Goal: Task Accomplishment & Management: Manage account settings

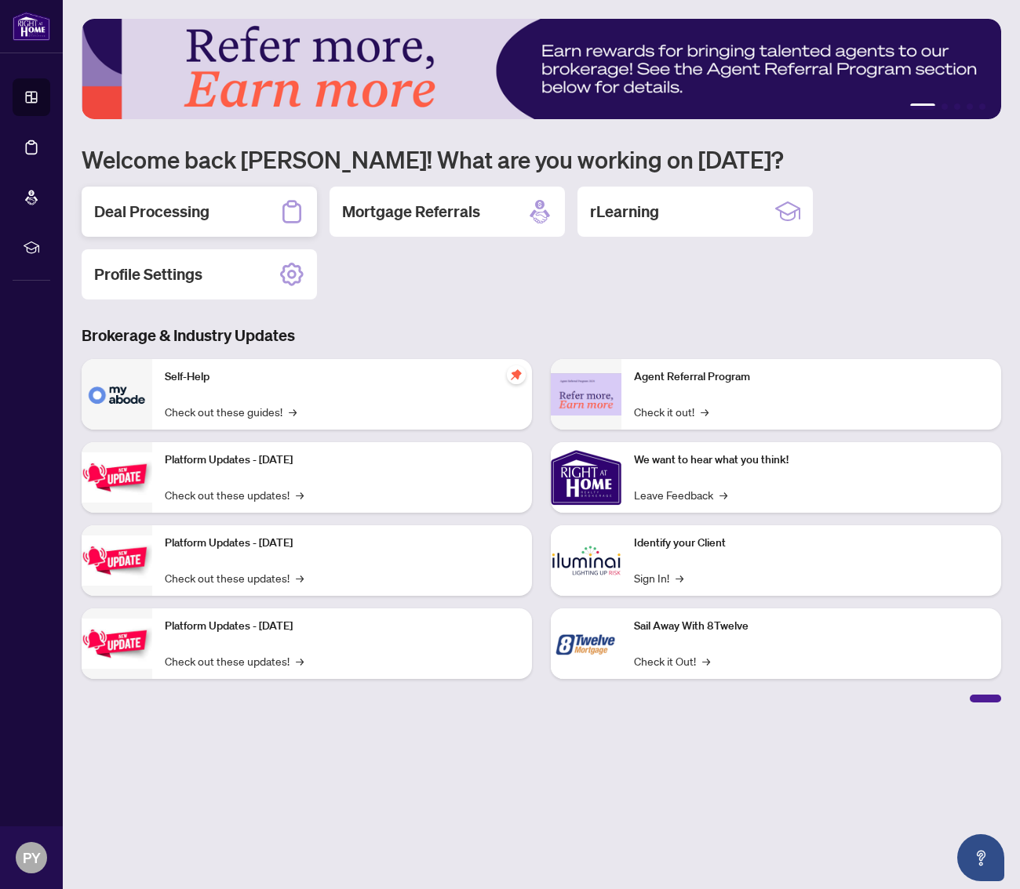
click at [197, 204] on h2 "Deal Processing" at bounding box center [151, 212] width 115 height 22
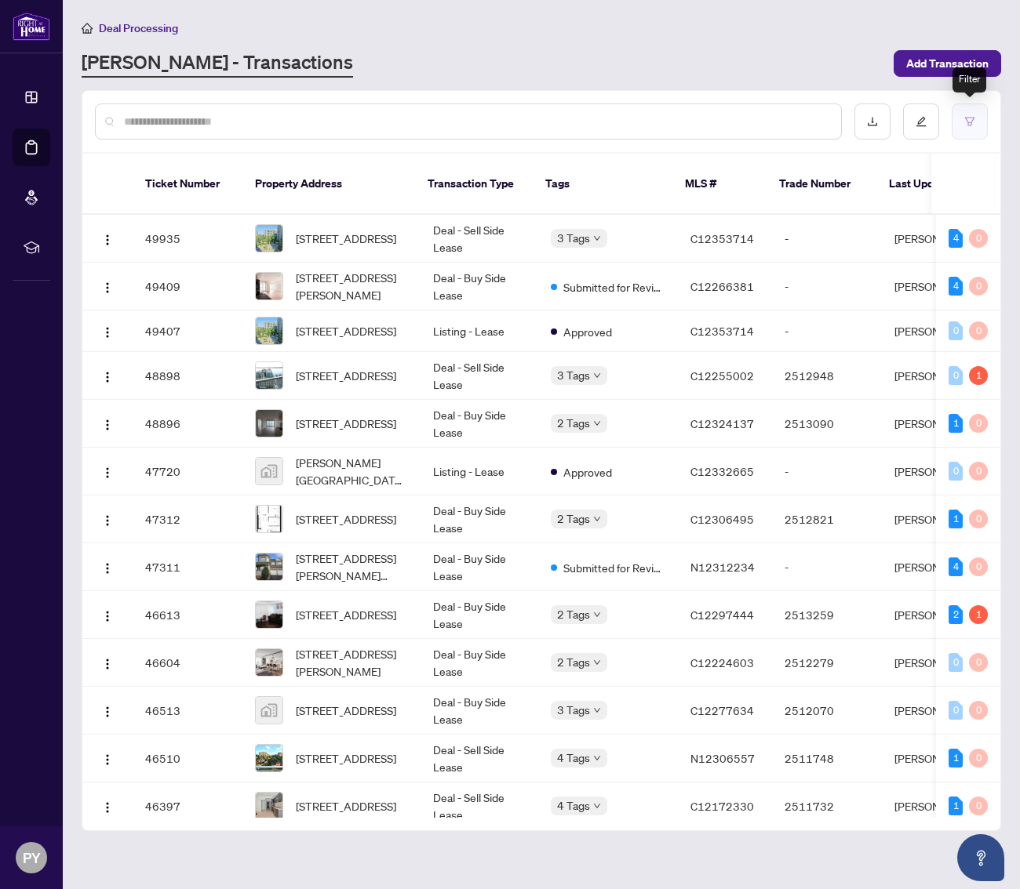
click at [969, 121] on icon "filter" at bounding box center [969, 121] width 11 height 11
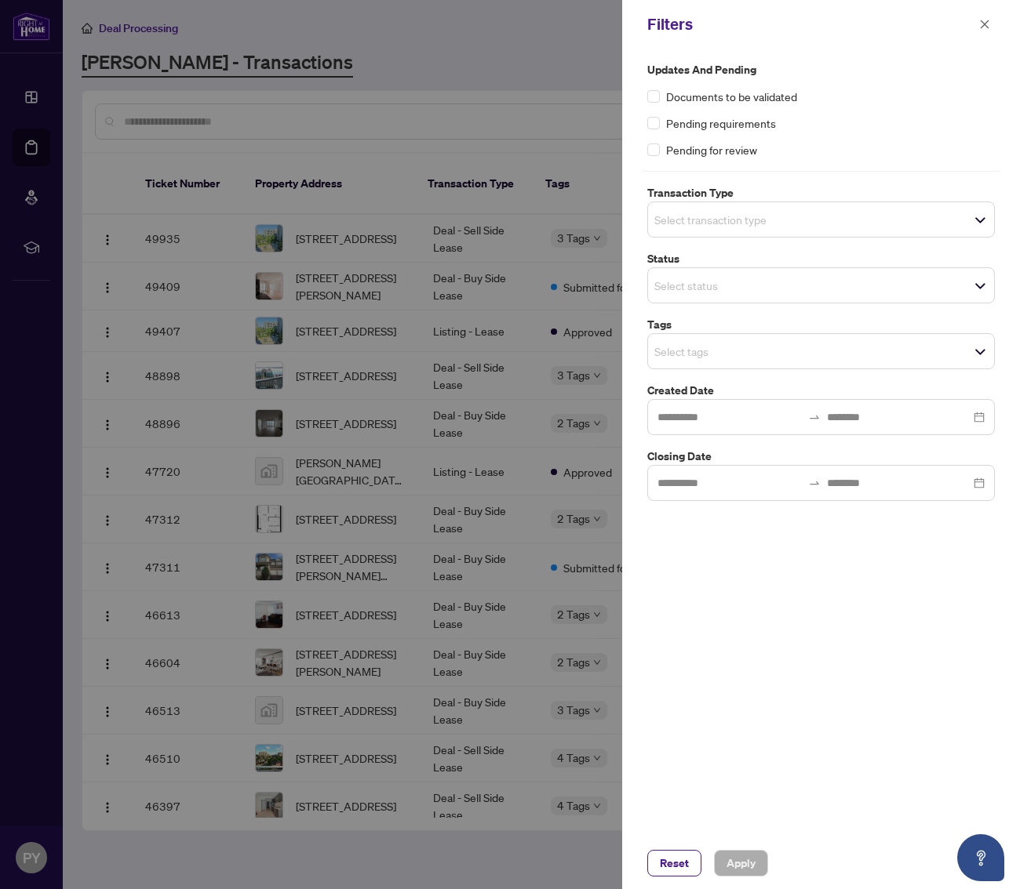
click at [731, 217] on input "search" at bounding box center [709, 219] width 110 height 19
click at [887, 129] on div "Pending requirements" at bounding box center [820, 123] width 347 height 17
click at [783, 287] on span "Select status" at bounding box center [821, 286] width 346 height 22
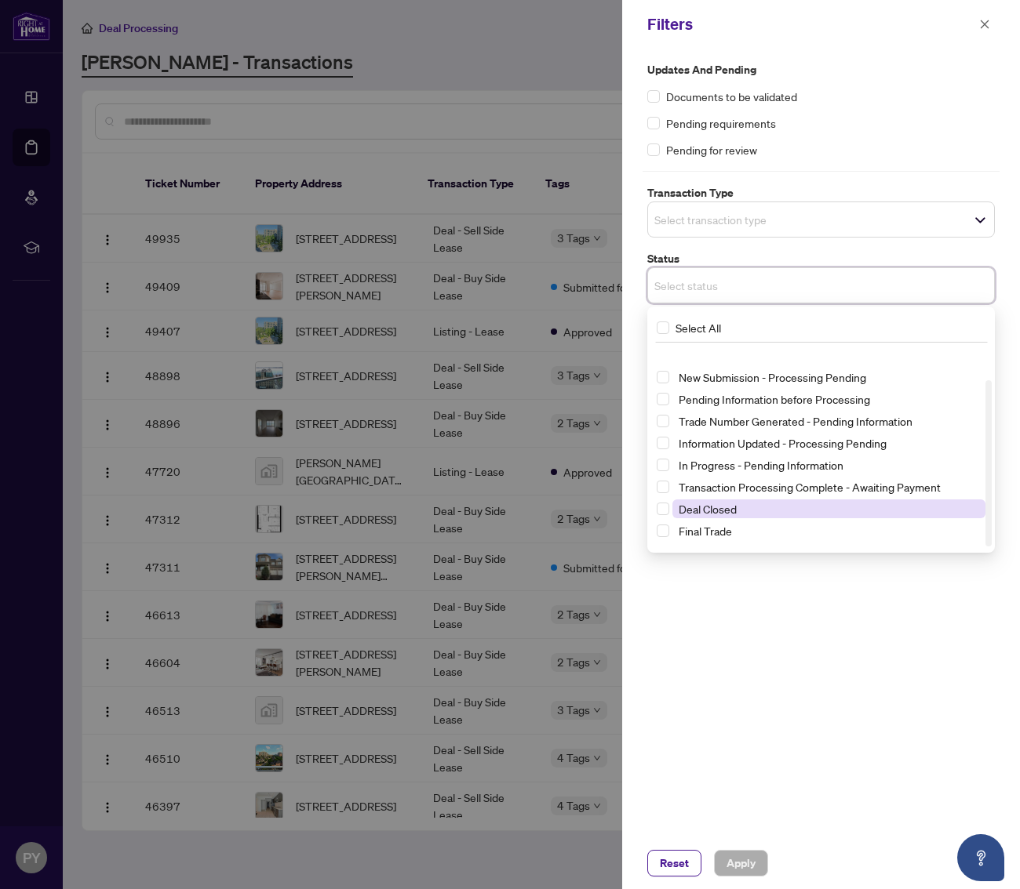
scroll to position [41, 0]
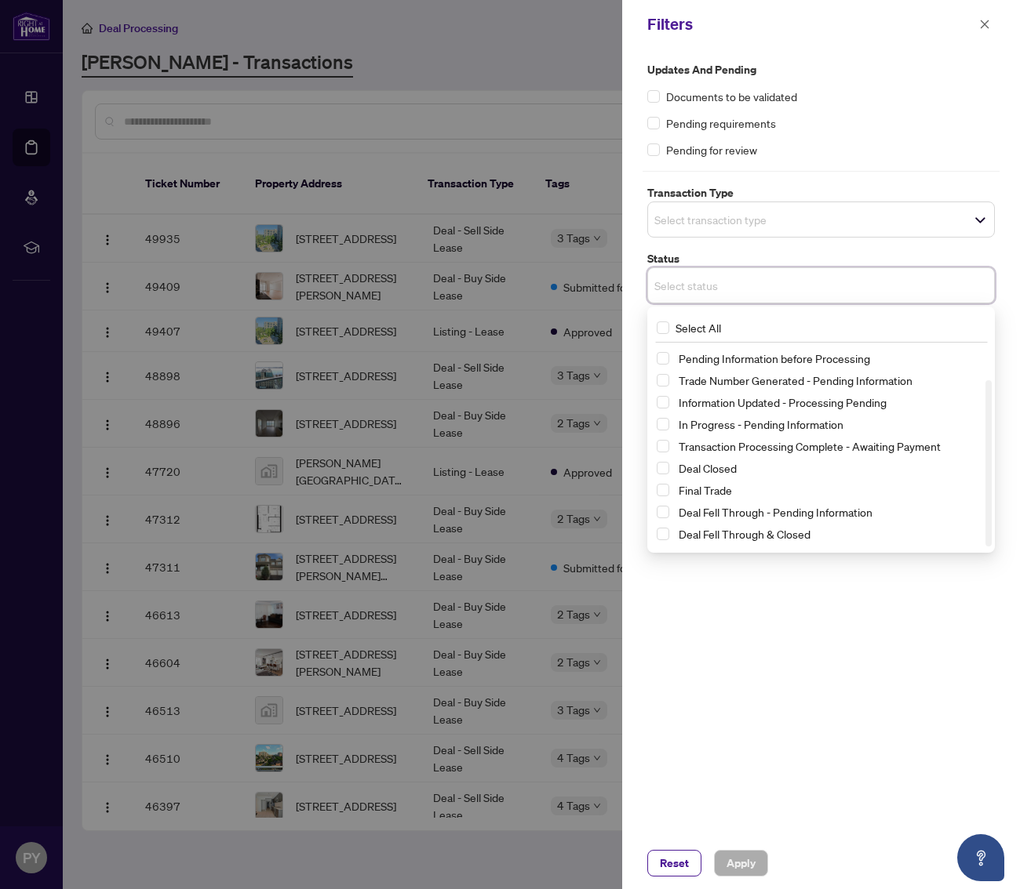
click at [896, 134] on div "Updates and Pending Documents to be validated Pending requirements Pending for …" at bounding box center [820, 109] width 347 height 97
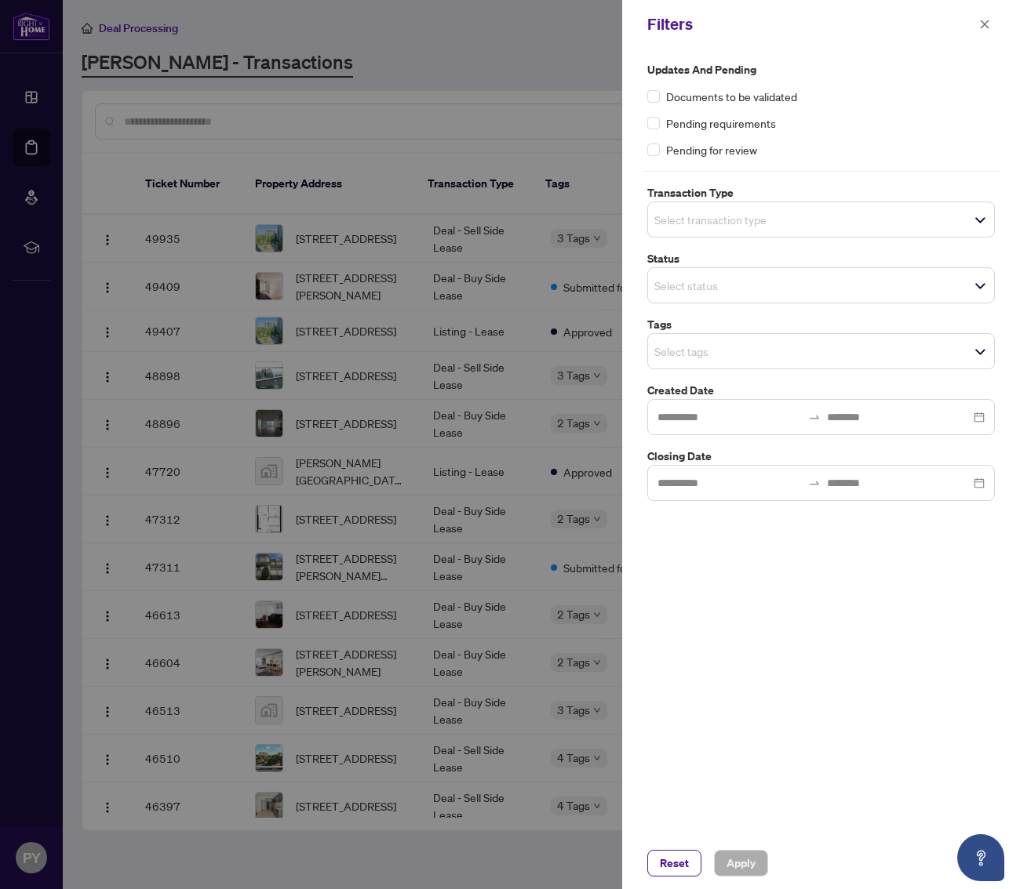
click at [764, 348] on input "search" at bounding box center [709, 351] width 110 height 19
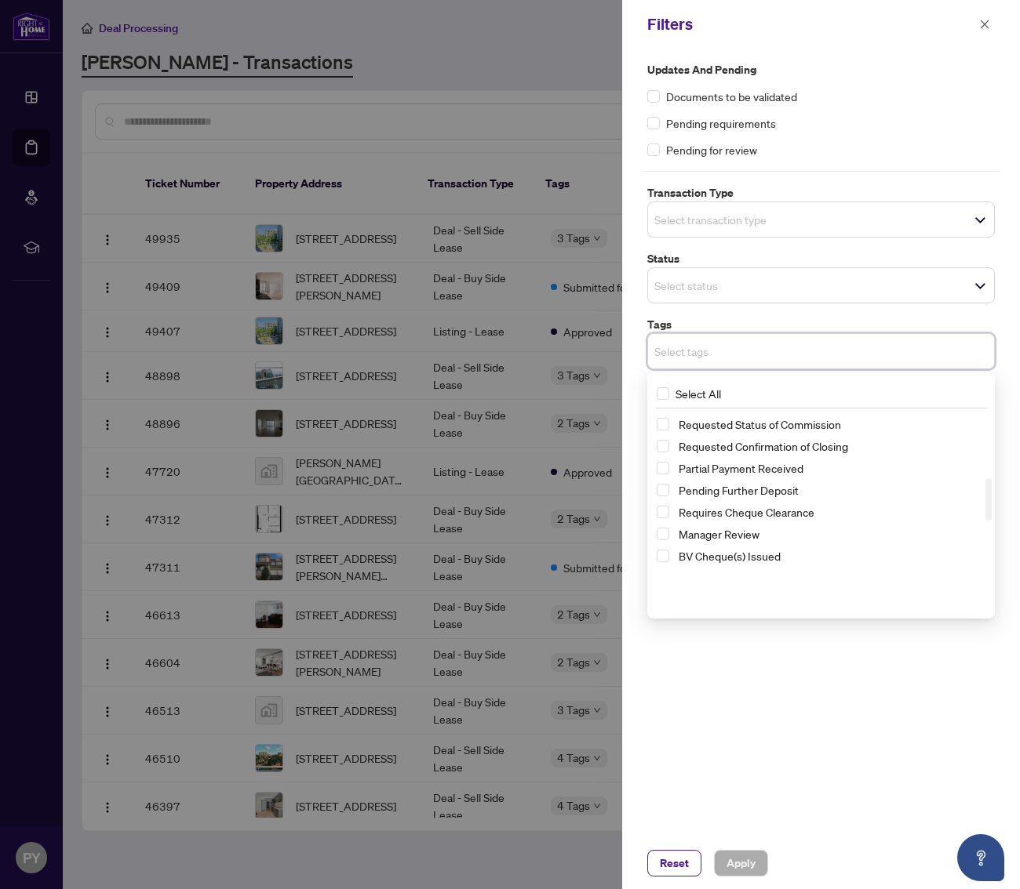
scroll to position [0, 0]
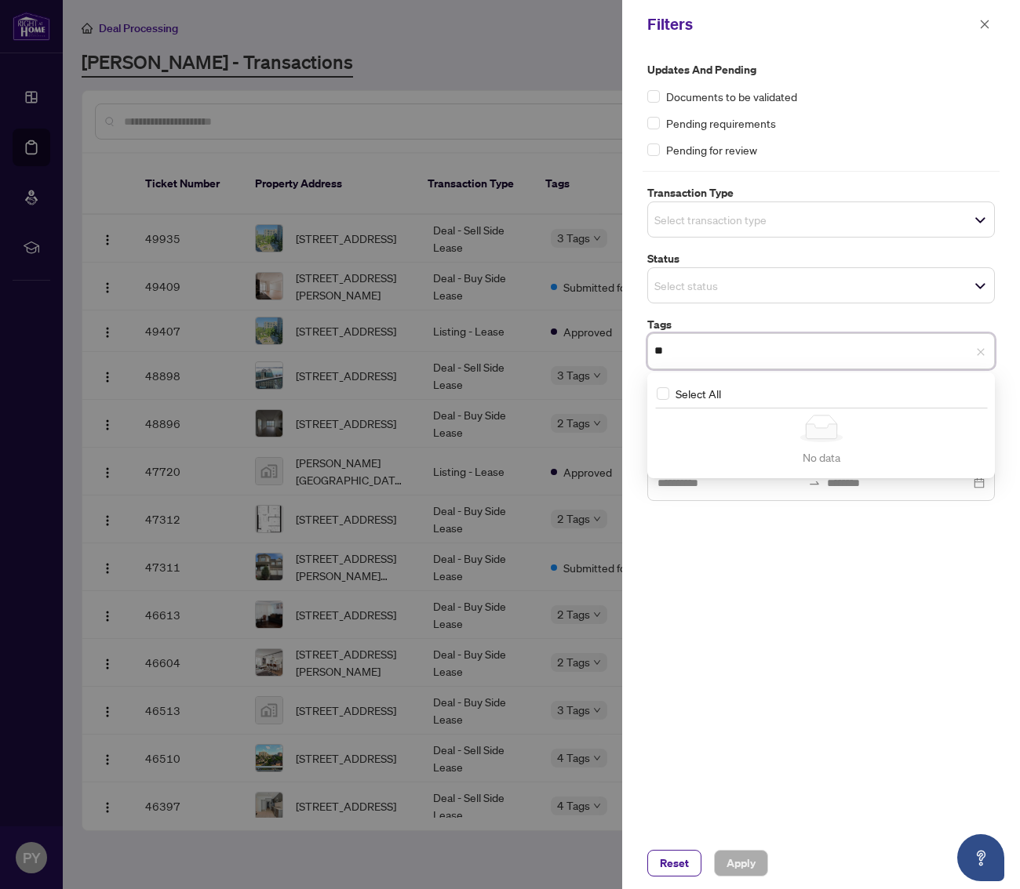
type input "*"
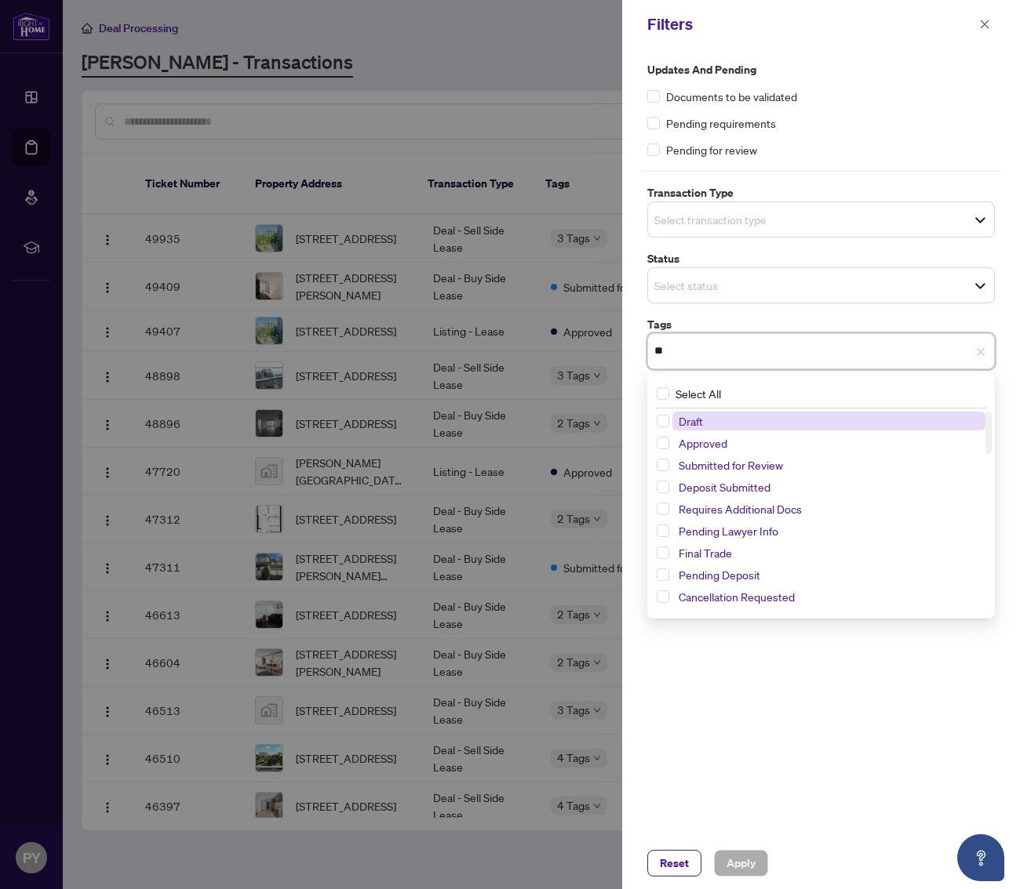
type input "*"
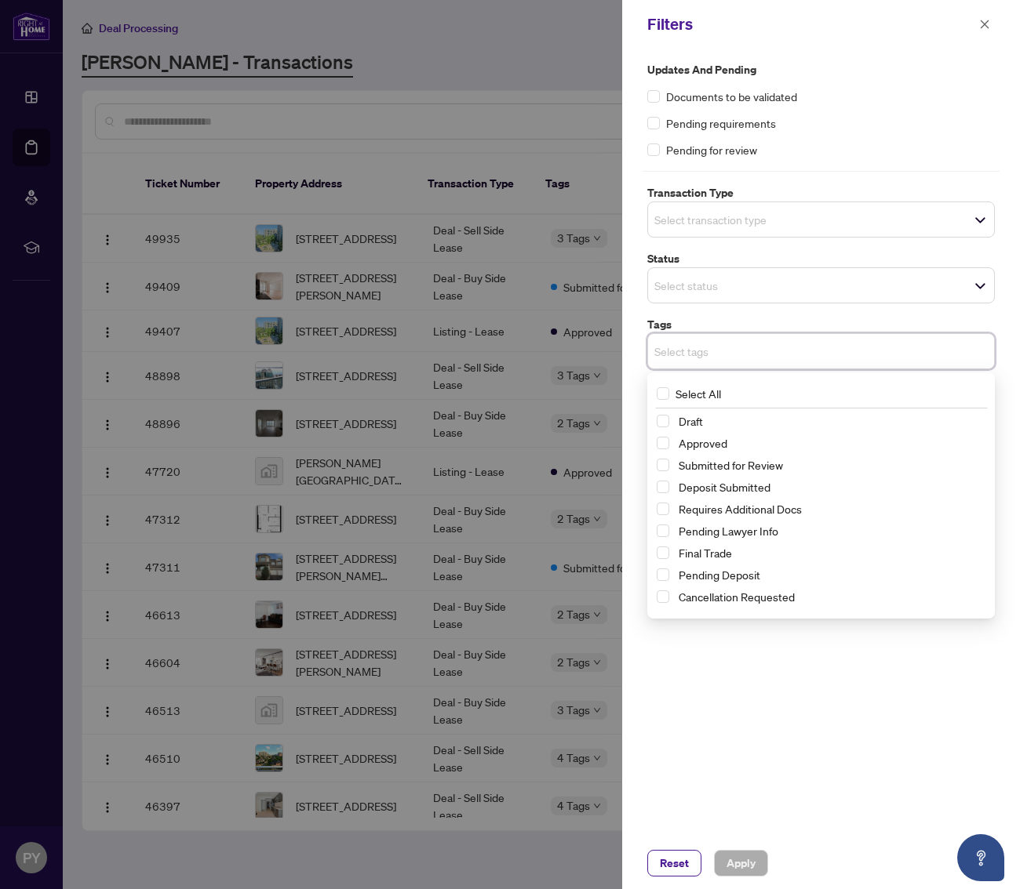
click at [466, 112] on div at bounding box center [510, 444] width 1020 height 889
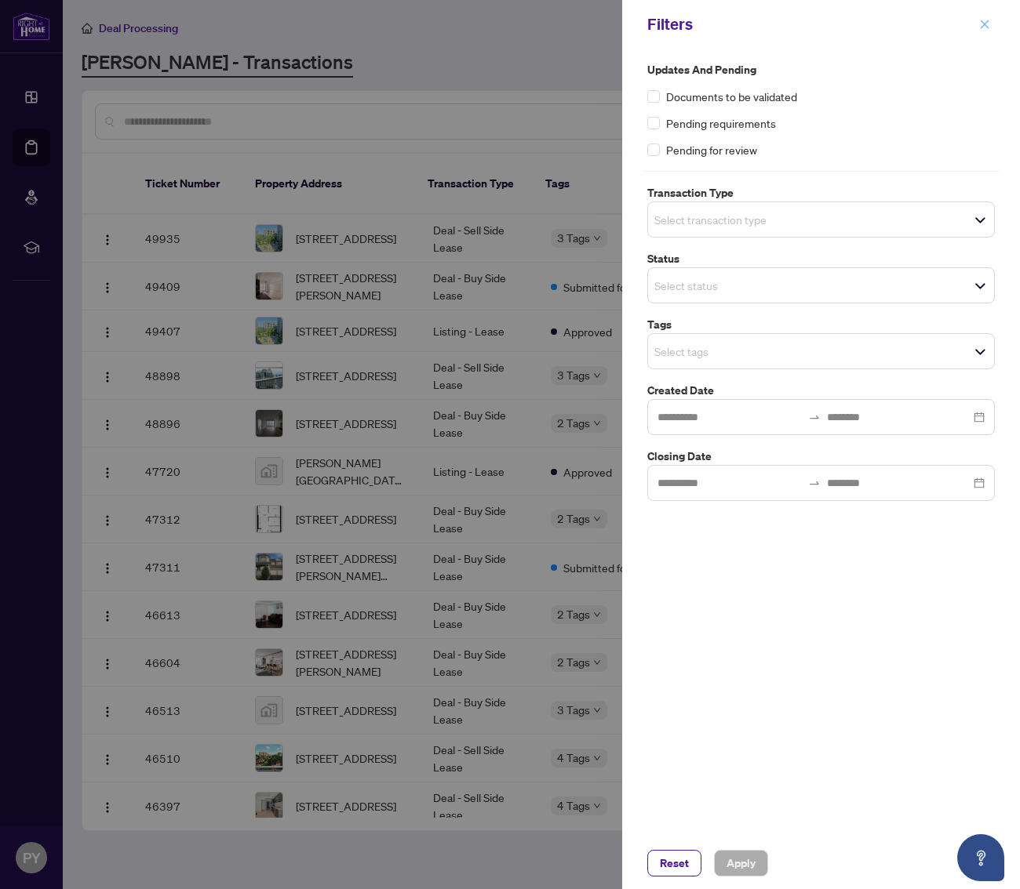
click at [979, 22] on icon "close" at bounding box center [984, 24] width 11 height 11
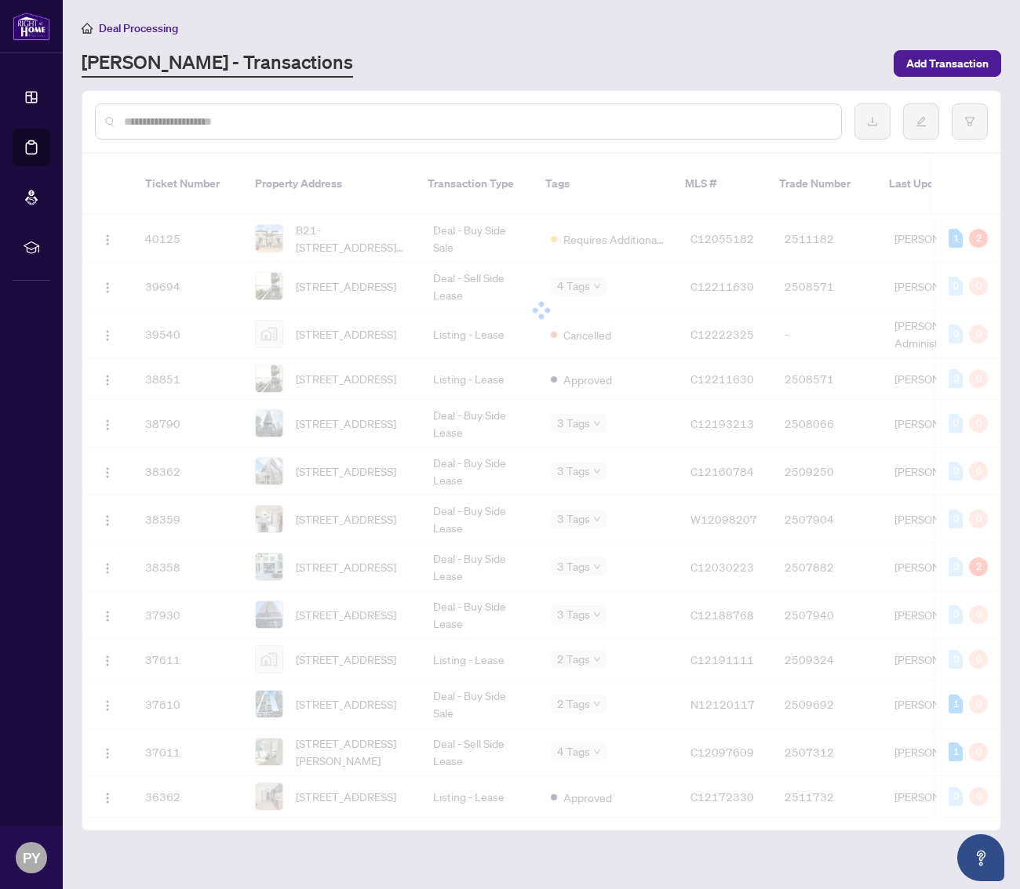
scroll to position [1308, 0]
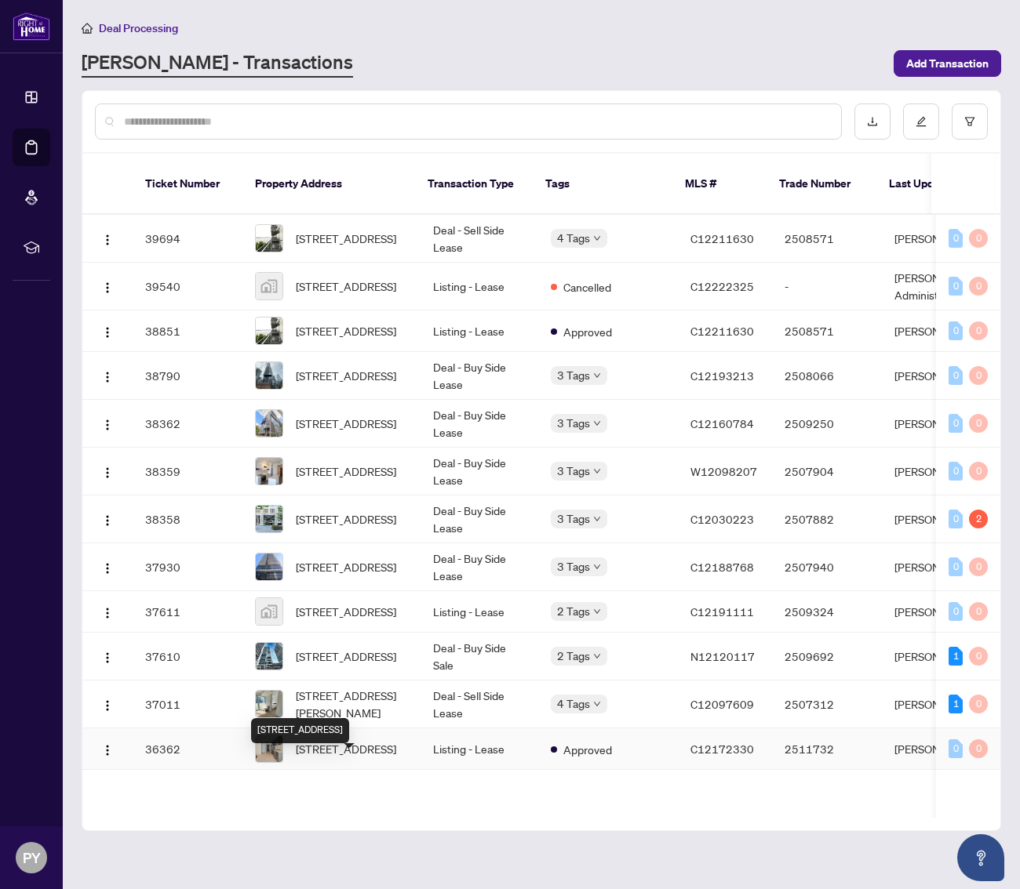
click at [384, 758] on span "[STREET_ADDRESS]" at bounding box center [346, 748] width 100 height 17
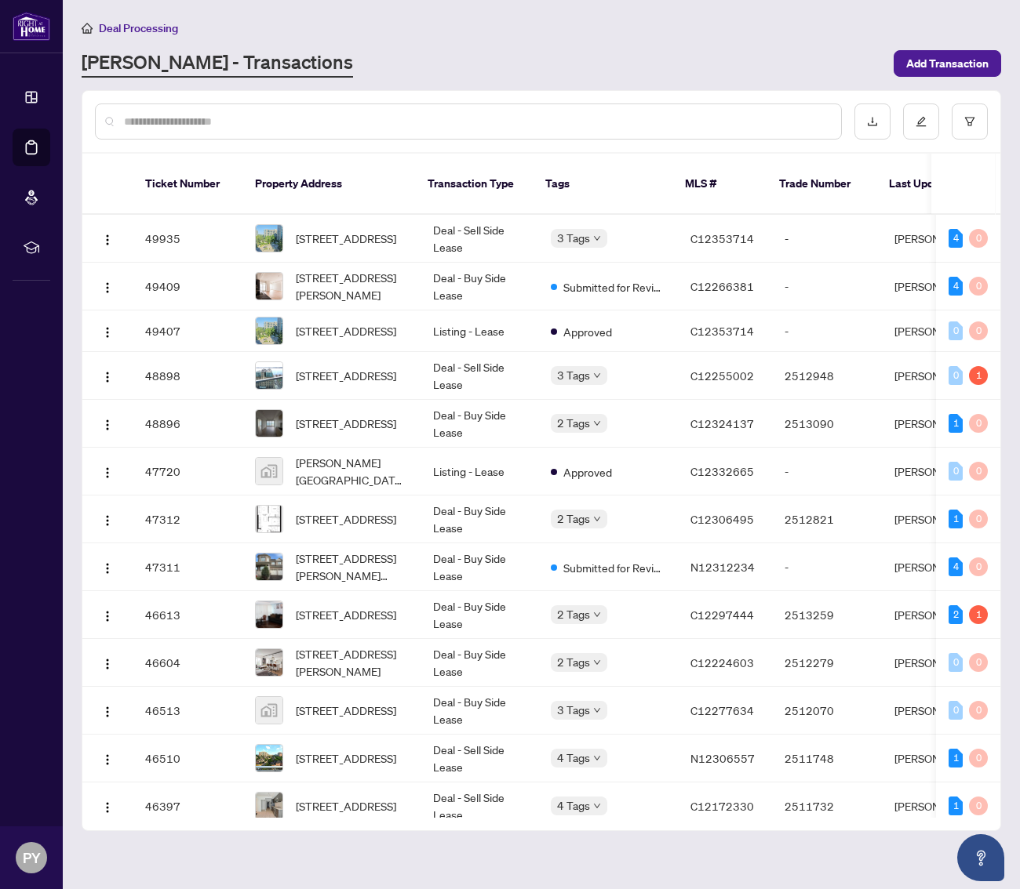
click at [408, 118] on input "text" at bounding box center [476, 121] width 704 height 17
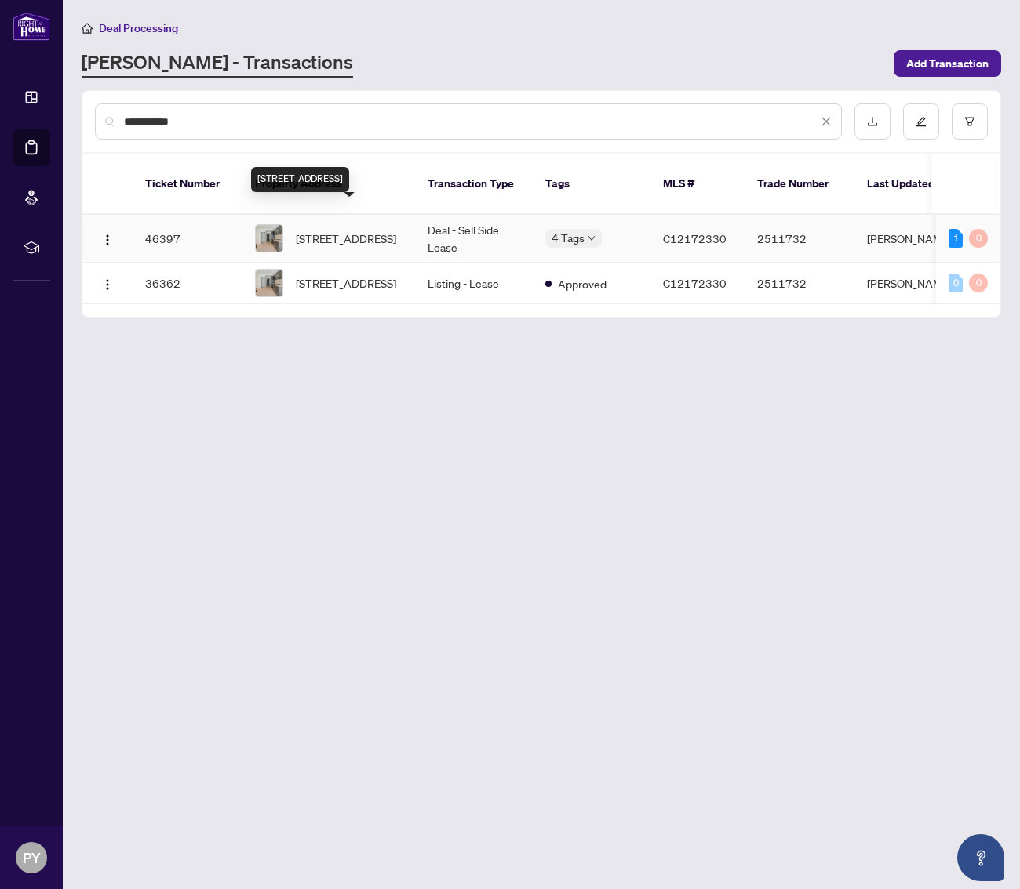
type input "**********"
click at [362, 230] on span "[STREET_ADDRESS]" at bounding box center [346, 238] width 100 height 17
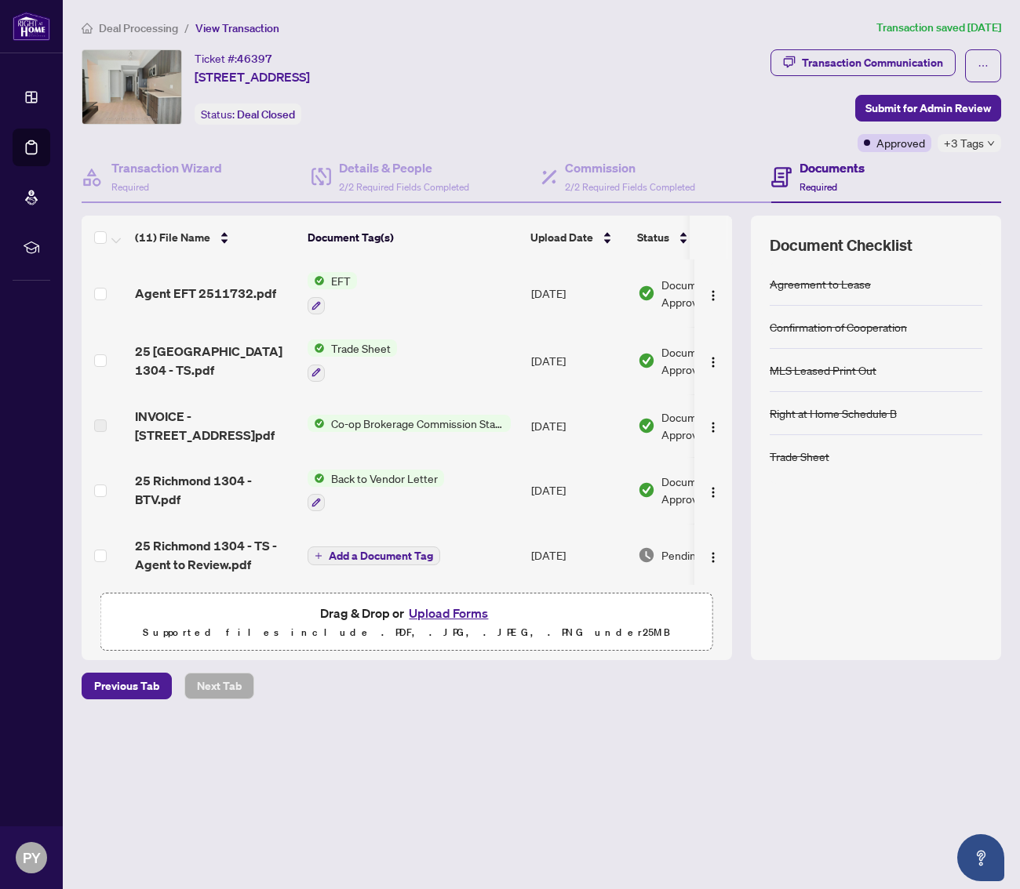
click at [983, 140] on span "+3 Tags" at bounding box center [964, 143] width 40 height 18
click at [540, 128] on div "Ticket #: 46397 [STREET_ADDRESS] Status: Deal Closed" at bounding box center [309, 100] width 462 height 103
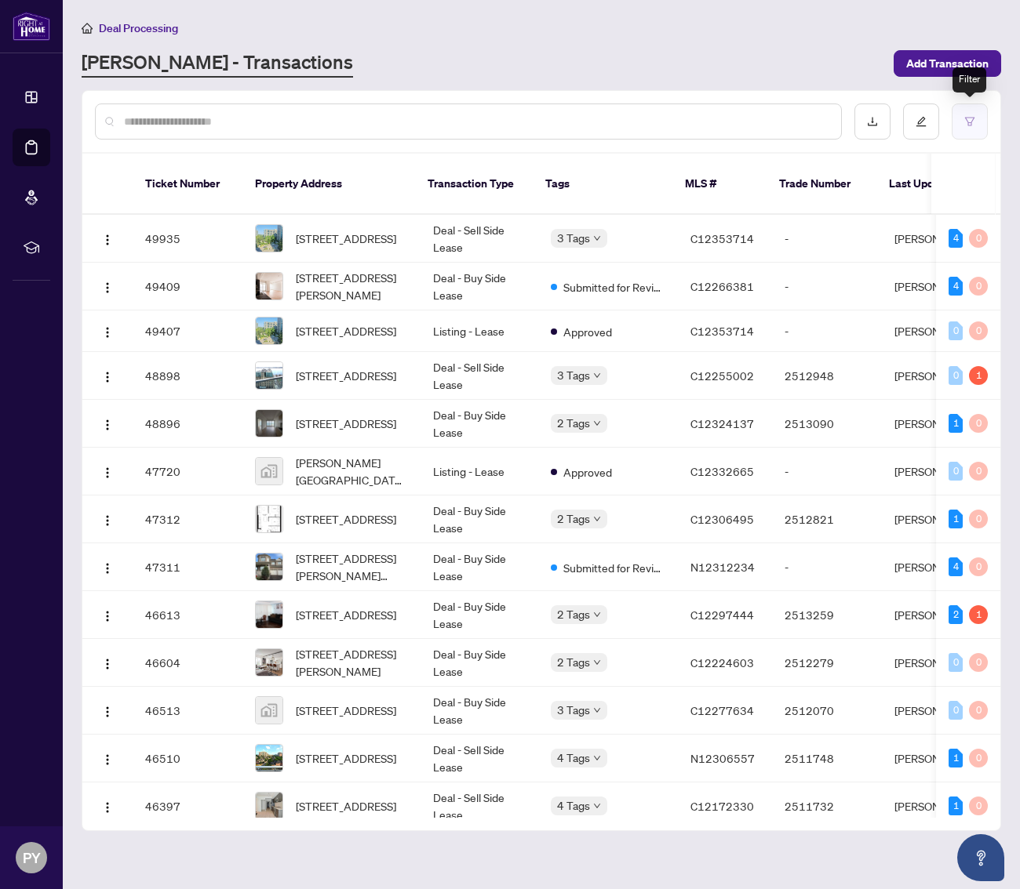
click at [975, 113] on button "button" at bounding box center [969, 122] width 36 height 36
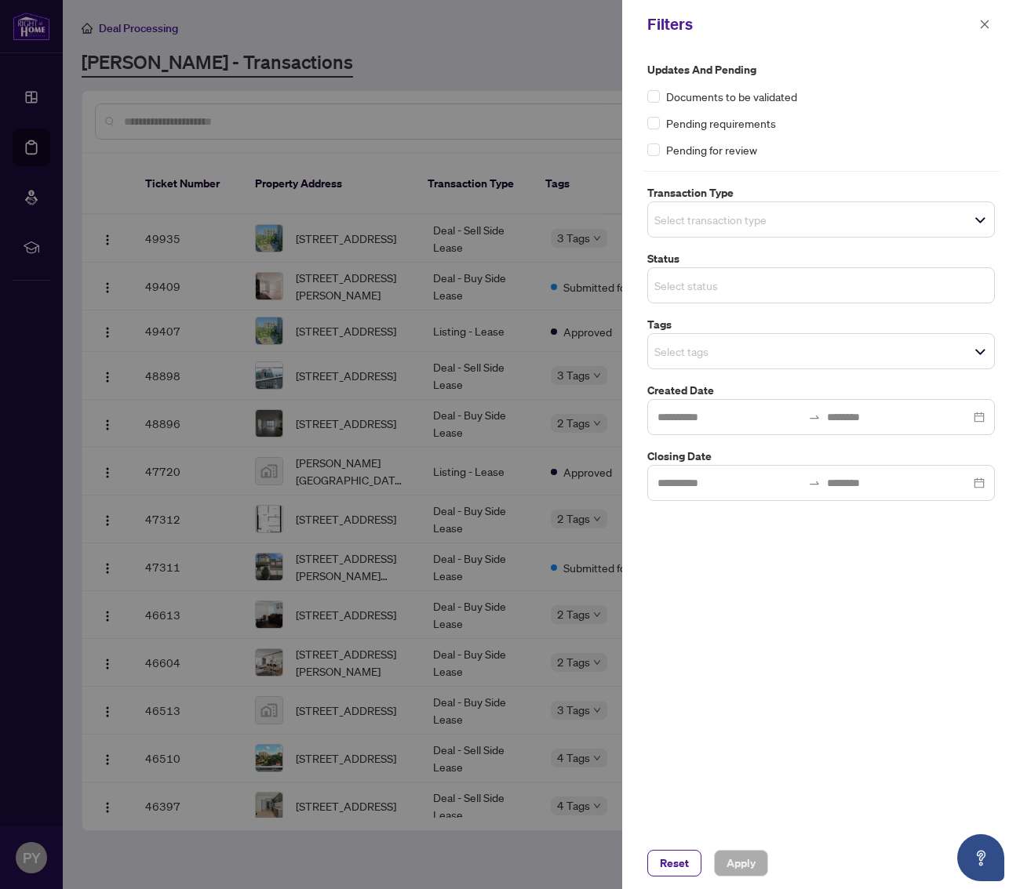
click at [764, 278] on input "search" at bounding box center [709, 285] width 110 height 19
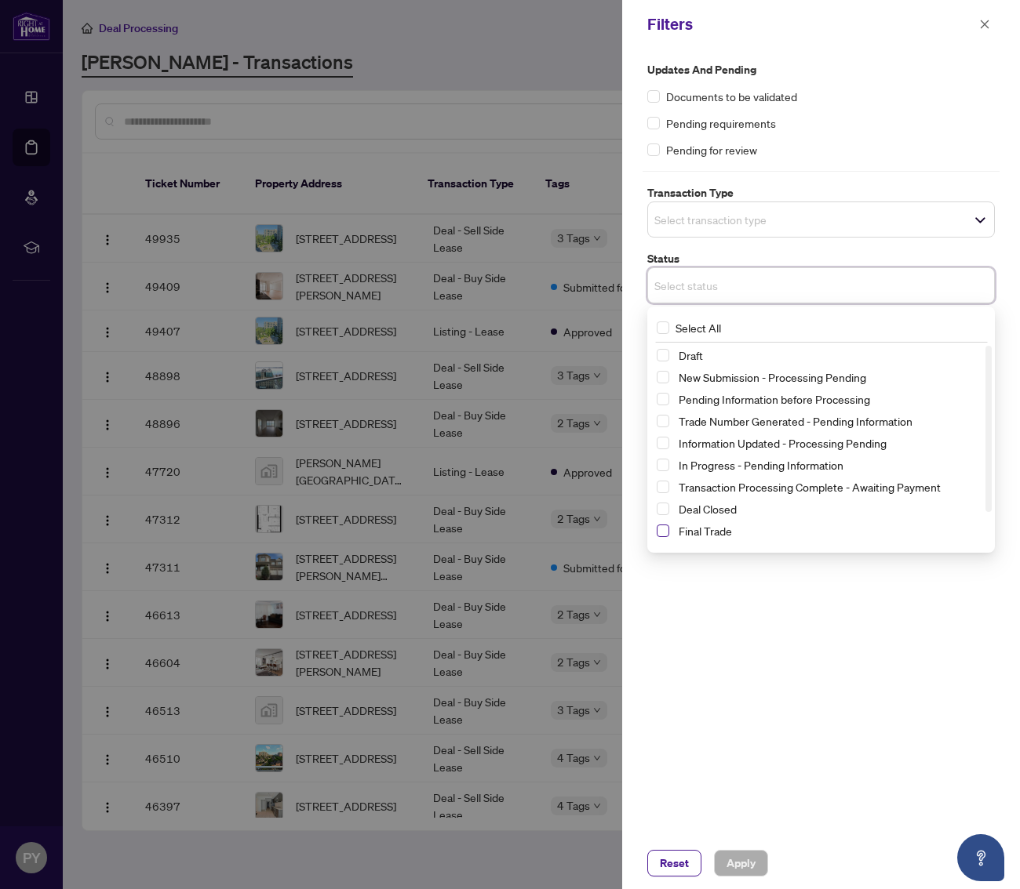
click at [668, 529] on div "Final Trade" at bounding box center [820, 531] width 329 height 19
click at [662, 534] on span "Select Final Trade" at bounding box center [662, 531] width 13 height 13
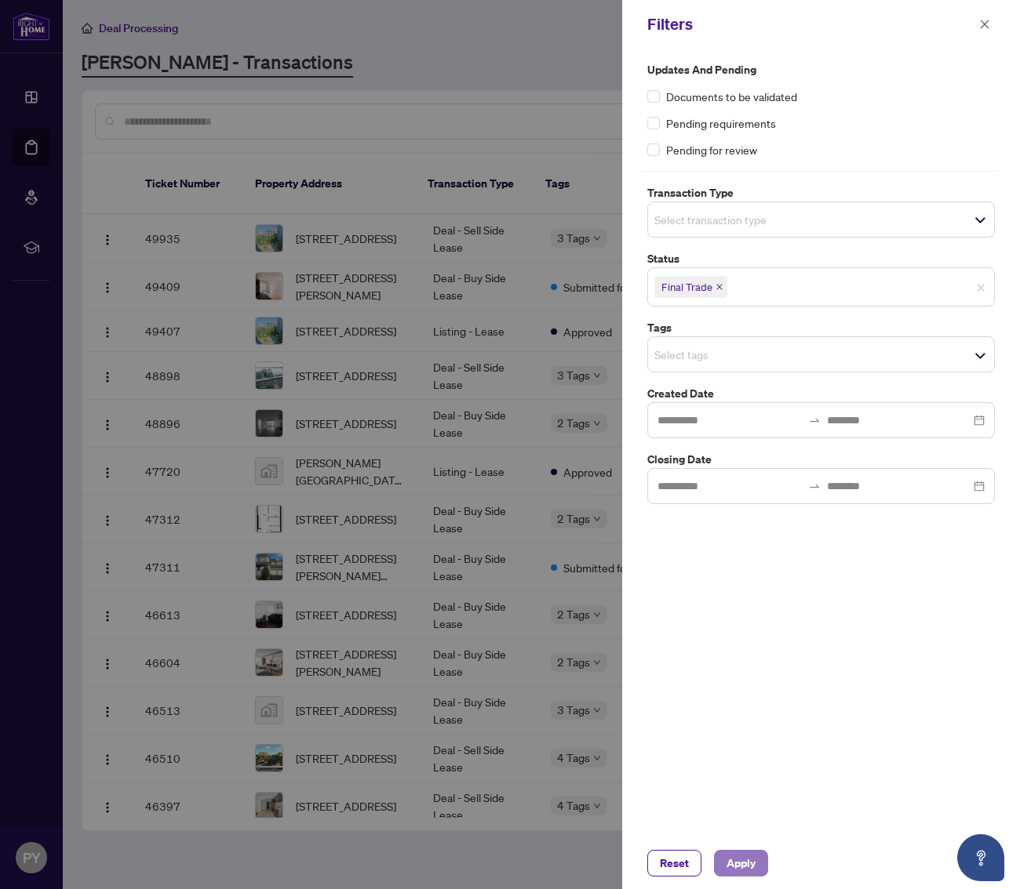
click at [738, 853] on span "Apply" at bounding box center [740, 863] width 29 height 25
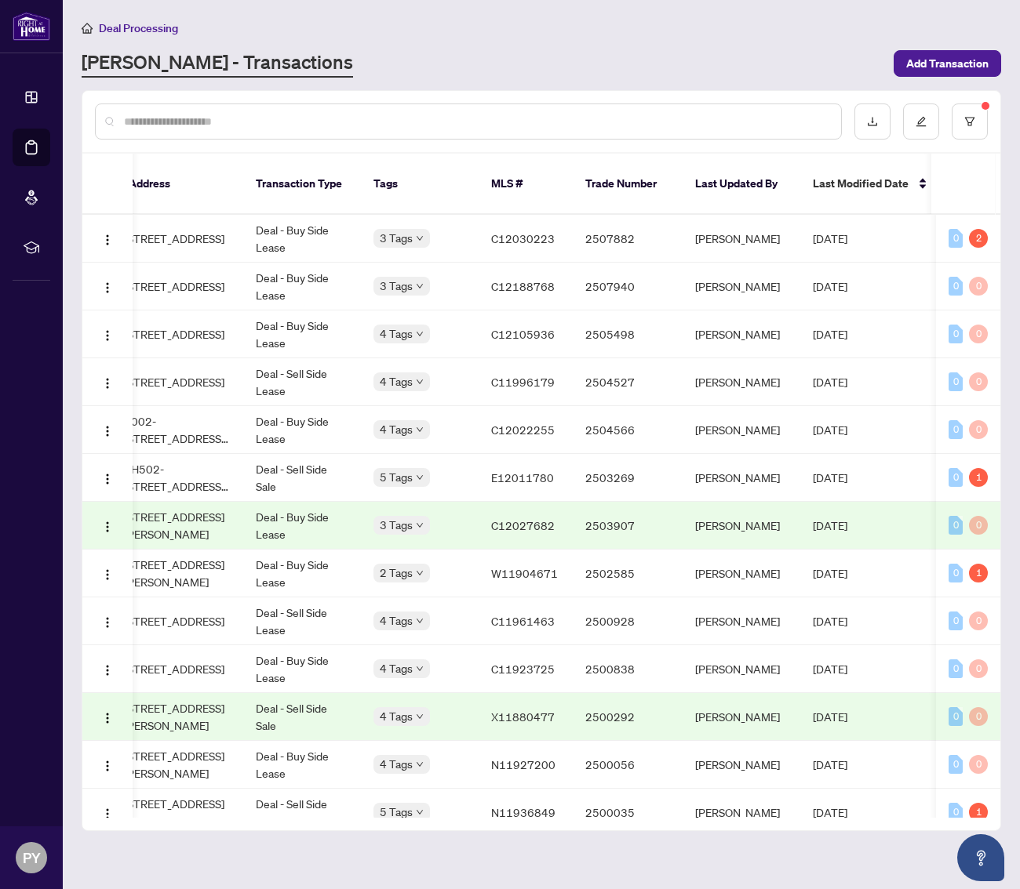
scroll to position [0, 181]
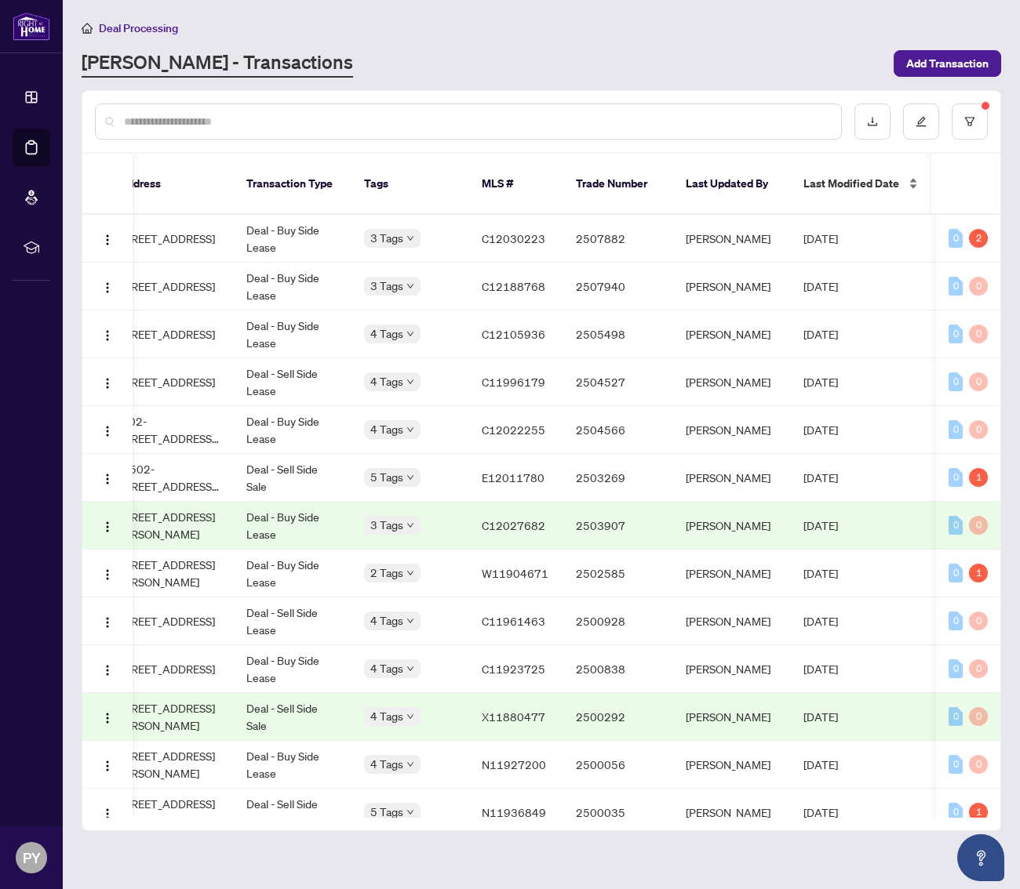
click at [871, 175] on div "Last Modified Date" at bounding box center [861, 183] width 116 height 17
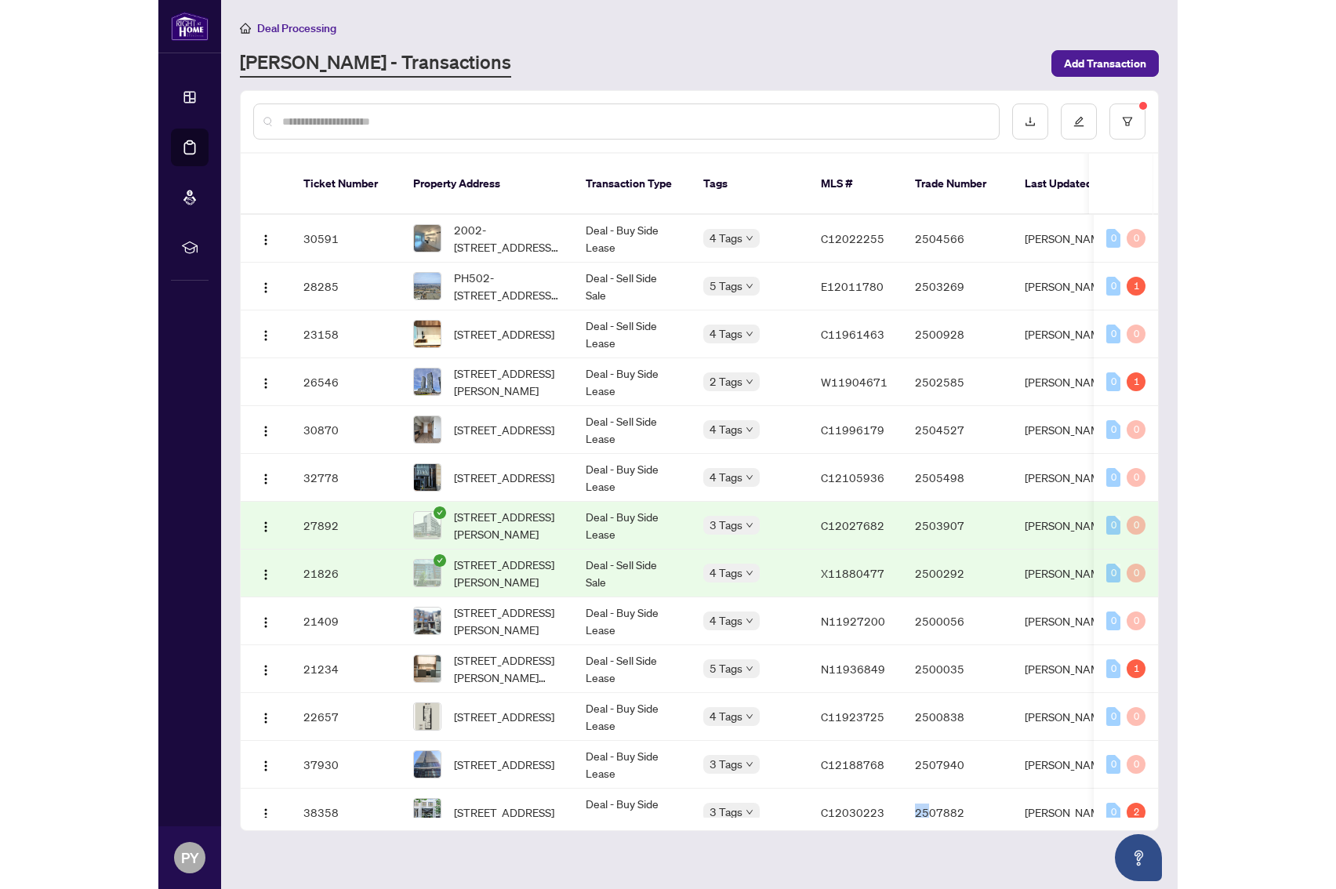
scroll to position [20, 0]
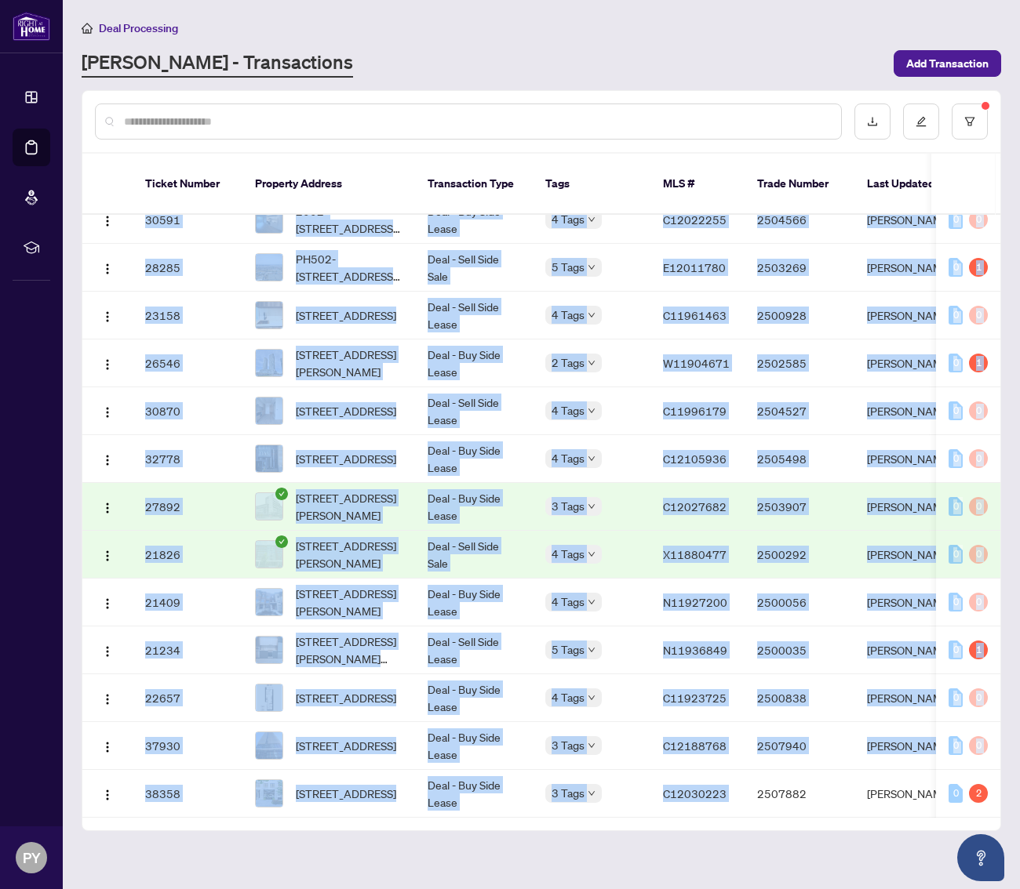
drag, startPoint x: 758, startPoint y: 793, endPoint x: 808, endPoint y: 799, distance: 49.8
click at [808, 799] on div "Ticket Number Property Address Transaction Type Tags MLS # Trade Number Last Up…" at bounding box center [541, 492] width 918 height 677
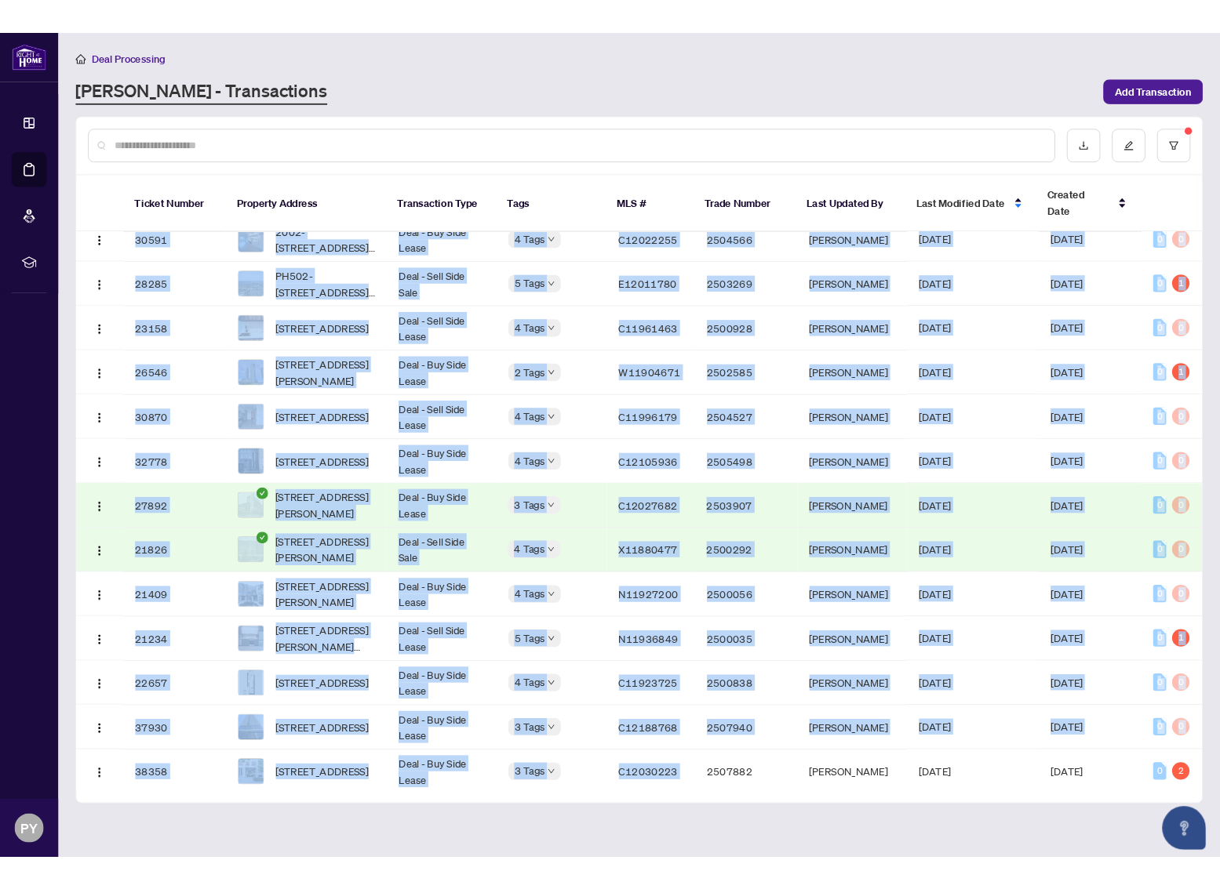
scroll to position [0, 0]
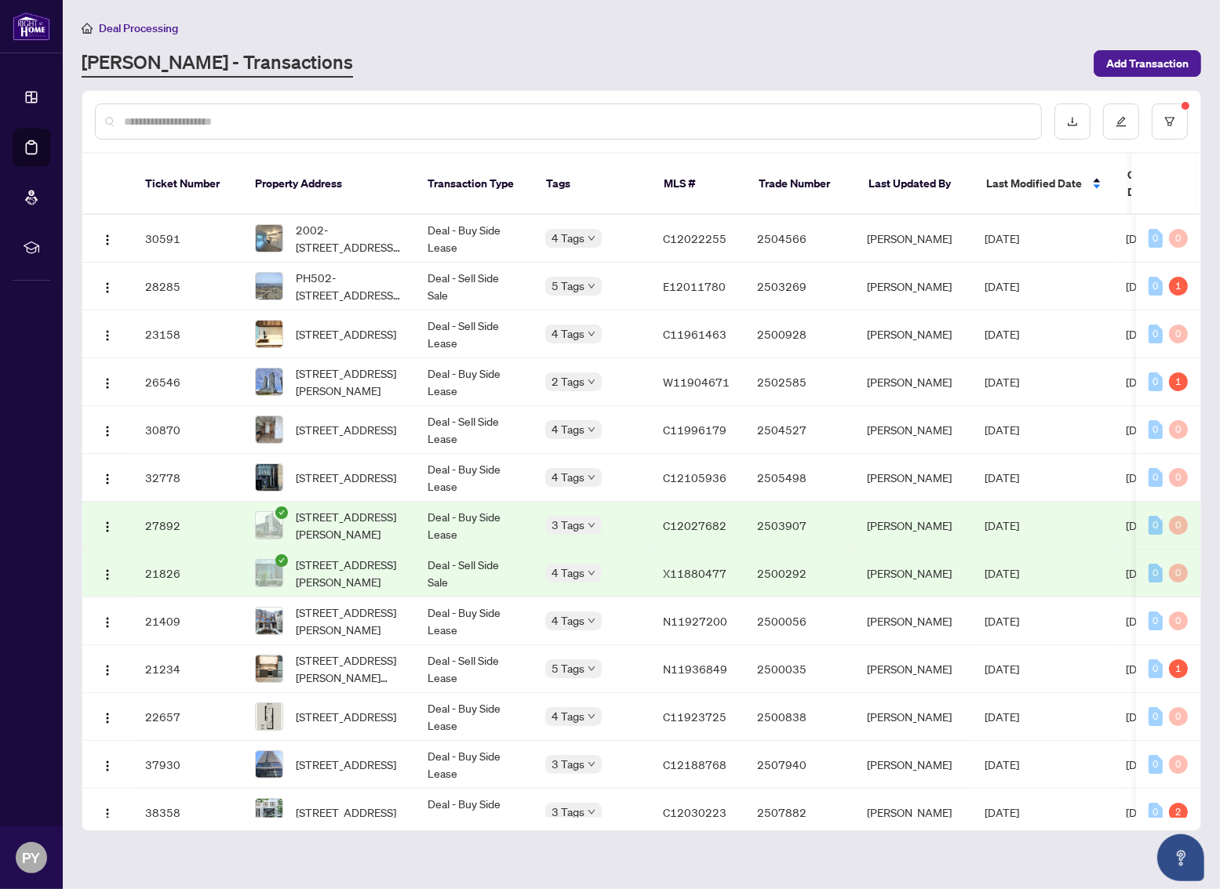
click at [577, 59] on div "[PERSON_NAME] - Transactions" at bounding box center [583, 63] width 1002 height 28
click at [248, 118] on input "text" at bounding box center [576, 121] width 904 height 17
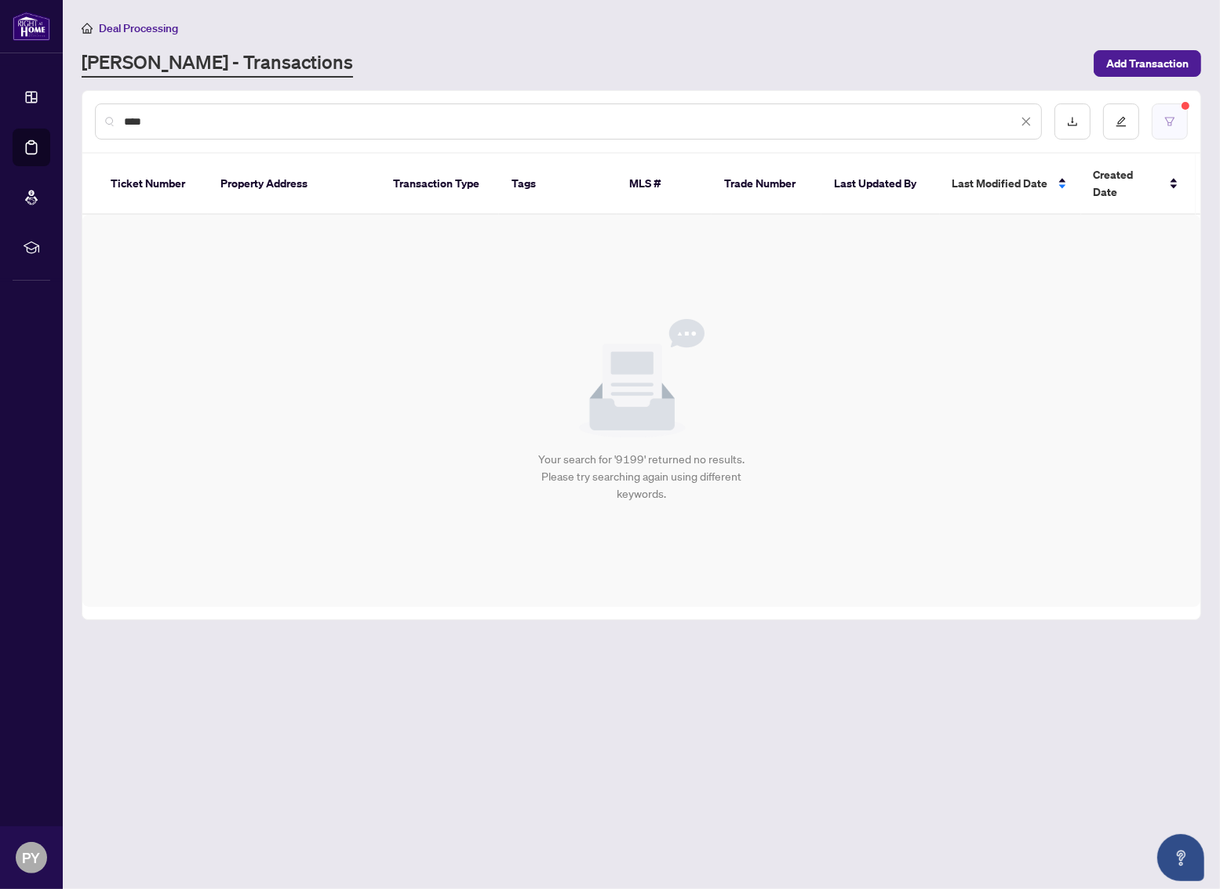
type input "****"
click at [1019, 116] on icon "filter" at bounding box center [1169, 121] width 11 height 11
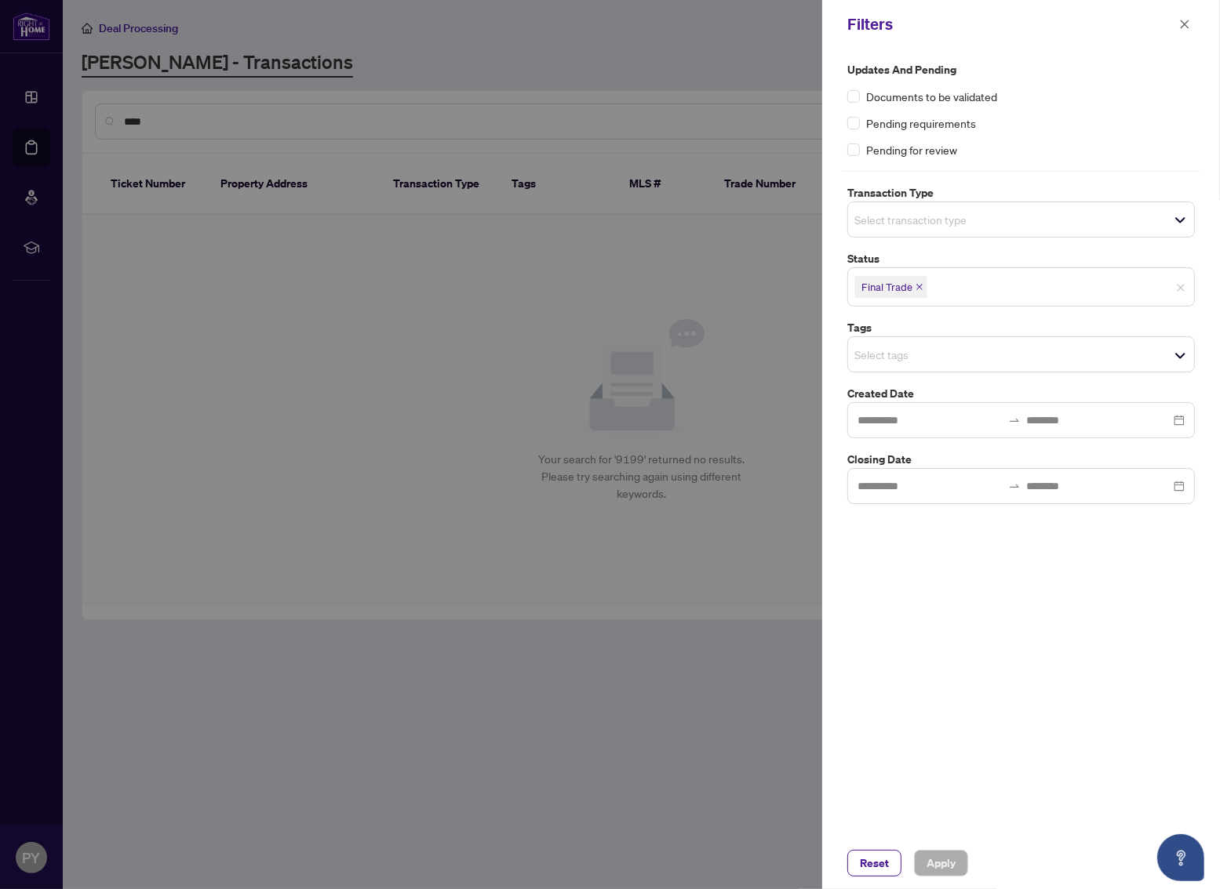
click at [915, 284] on icon "close" at bounding box center [919, 287] width 8 height 8
click at [957, 860] on button "Apply" at bounding box center [941, 863] width 54 height 27
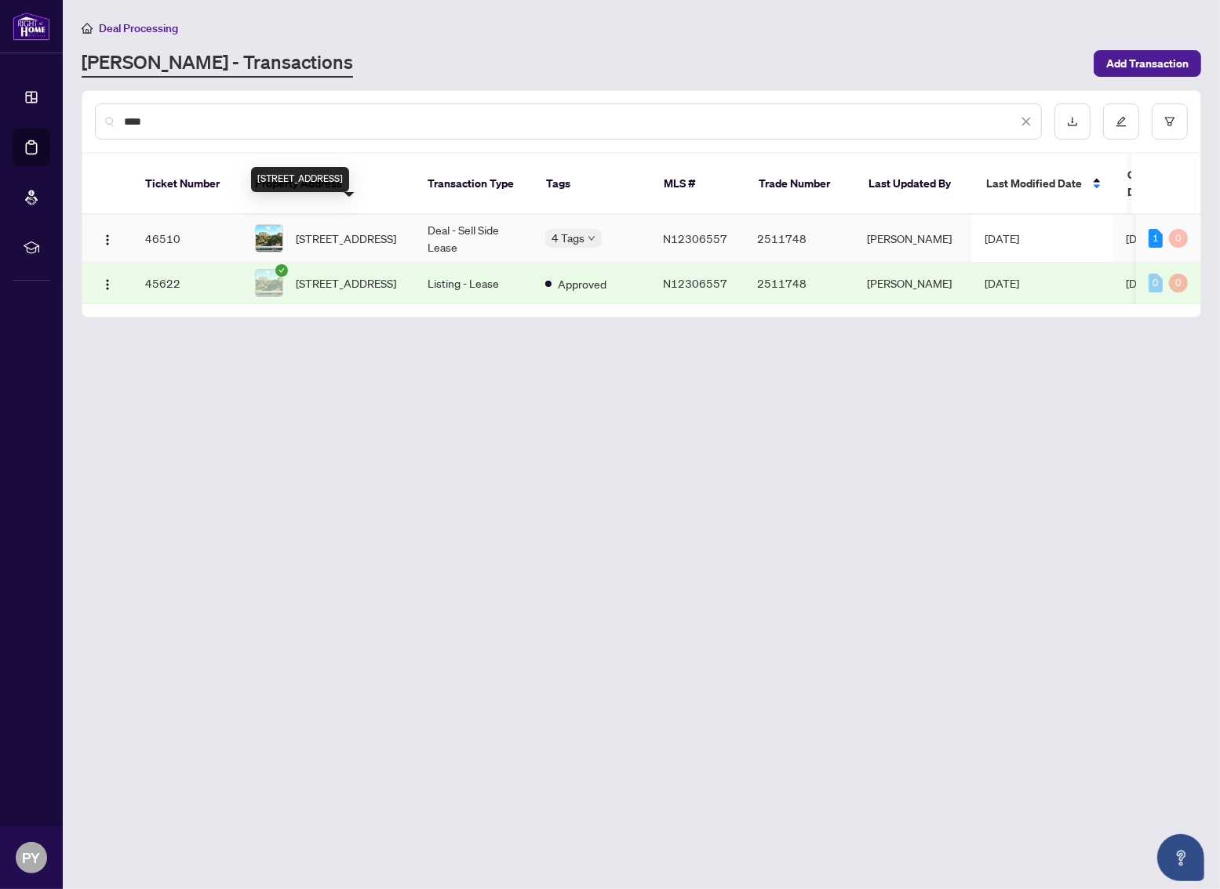
click at [380, 230] on span "[STREET_ADDRESS]" at bounding box center [346, 238] width 100 height 17
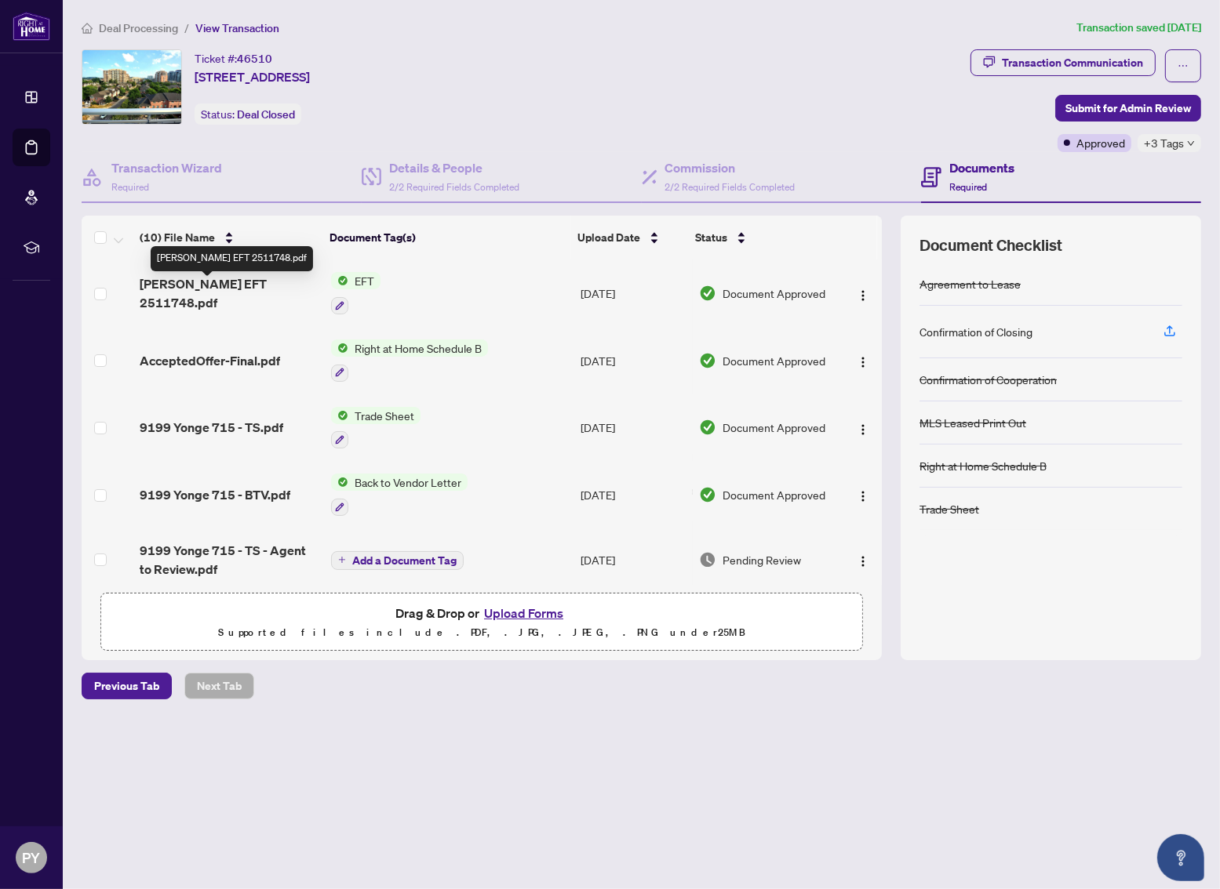
click at [205, 291] on span "[PERSON_NAME] EFT 2511748.pdf" at bounding box center [229, 294] width 178 height 38
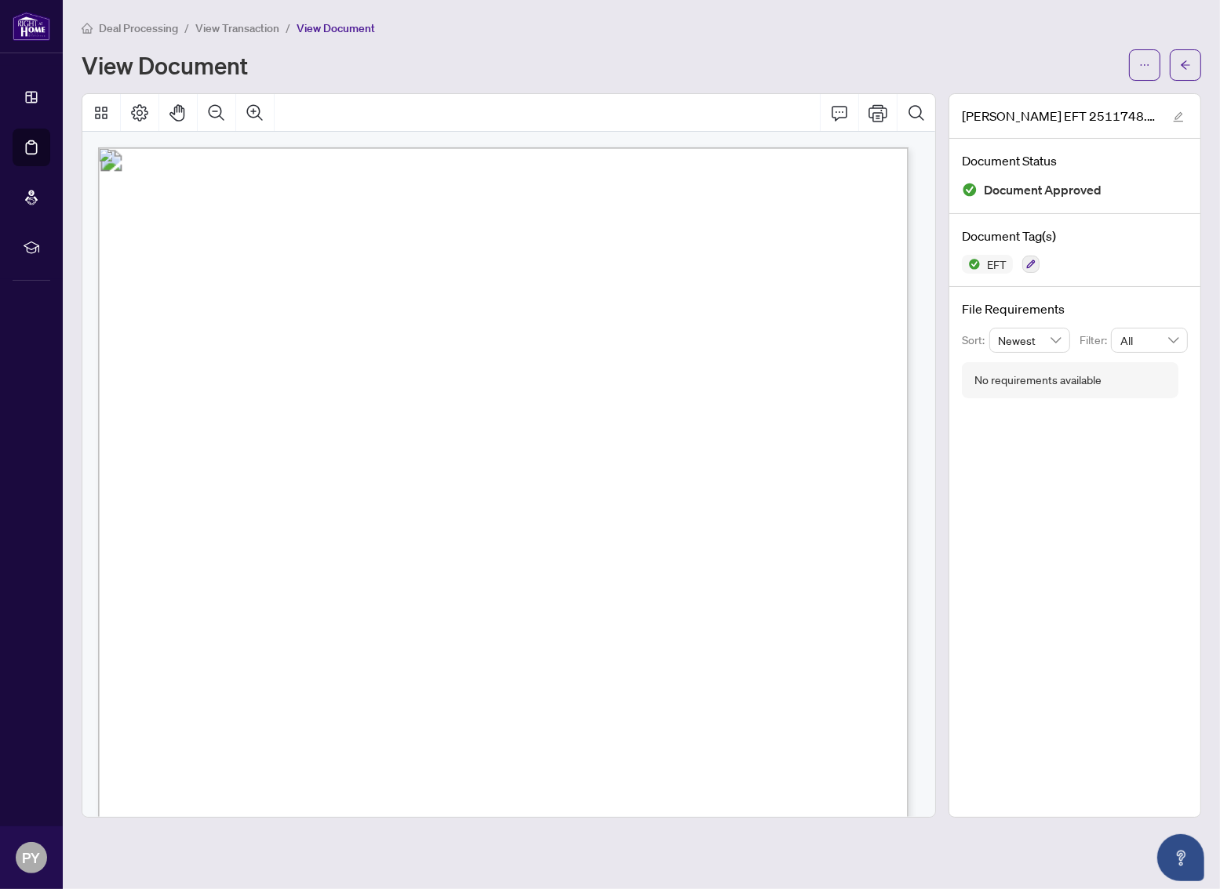
drag, startPoint x: 664, startPoint y: 368, endPoint x: 677, endPoint y: 400, distance: 34.5
drag, startPoint x: 482, startPoint y: 250, endPoint x: 572, endPoint y: 306, distance: 105.3
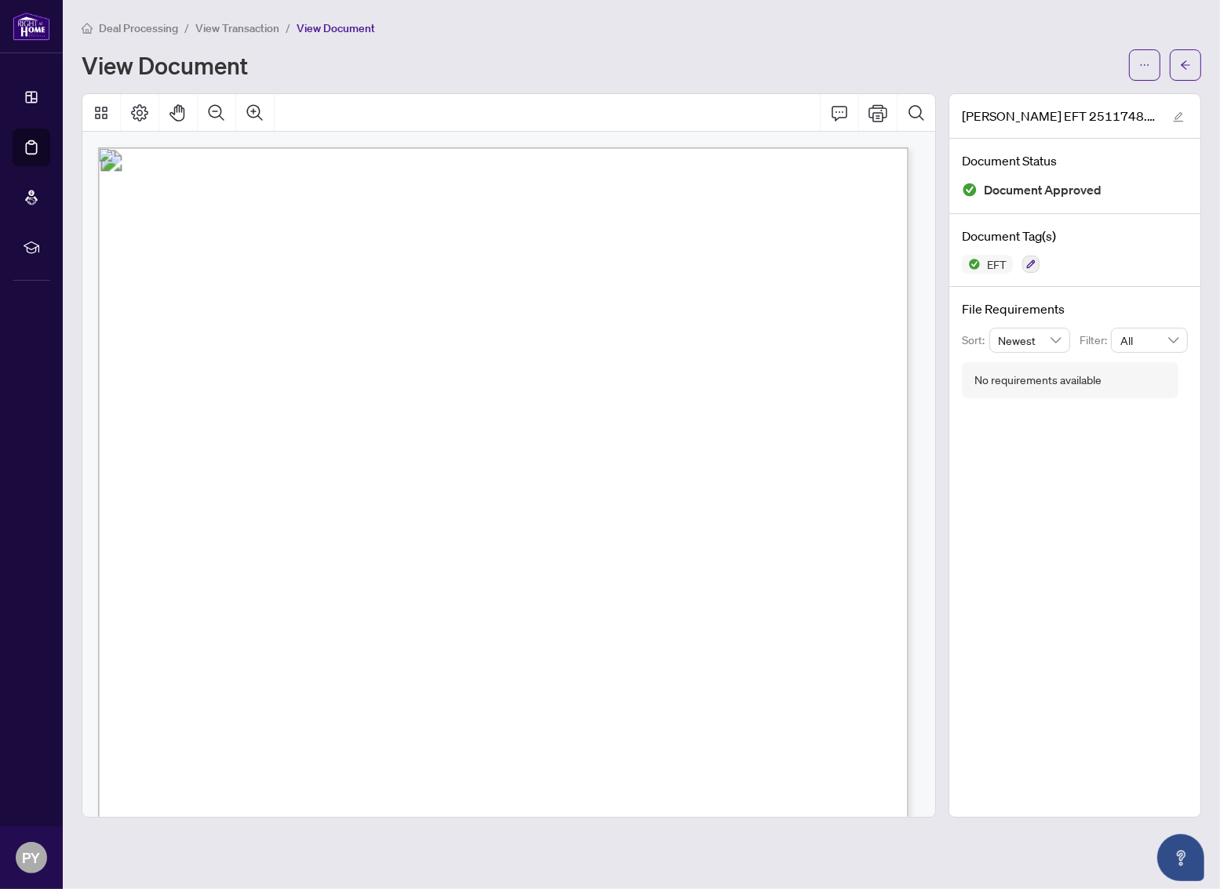
drag, startPoint x: 722, startPoint y: 396, endPoint x: 781, endPoint y: 405, distance: 60.3
drag, startPoint x: 486, startPoint y: 304, endPoint x: 507, endPoint y: 338, distance: 39.8
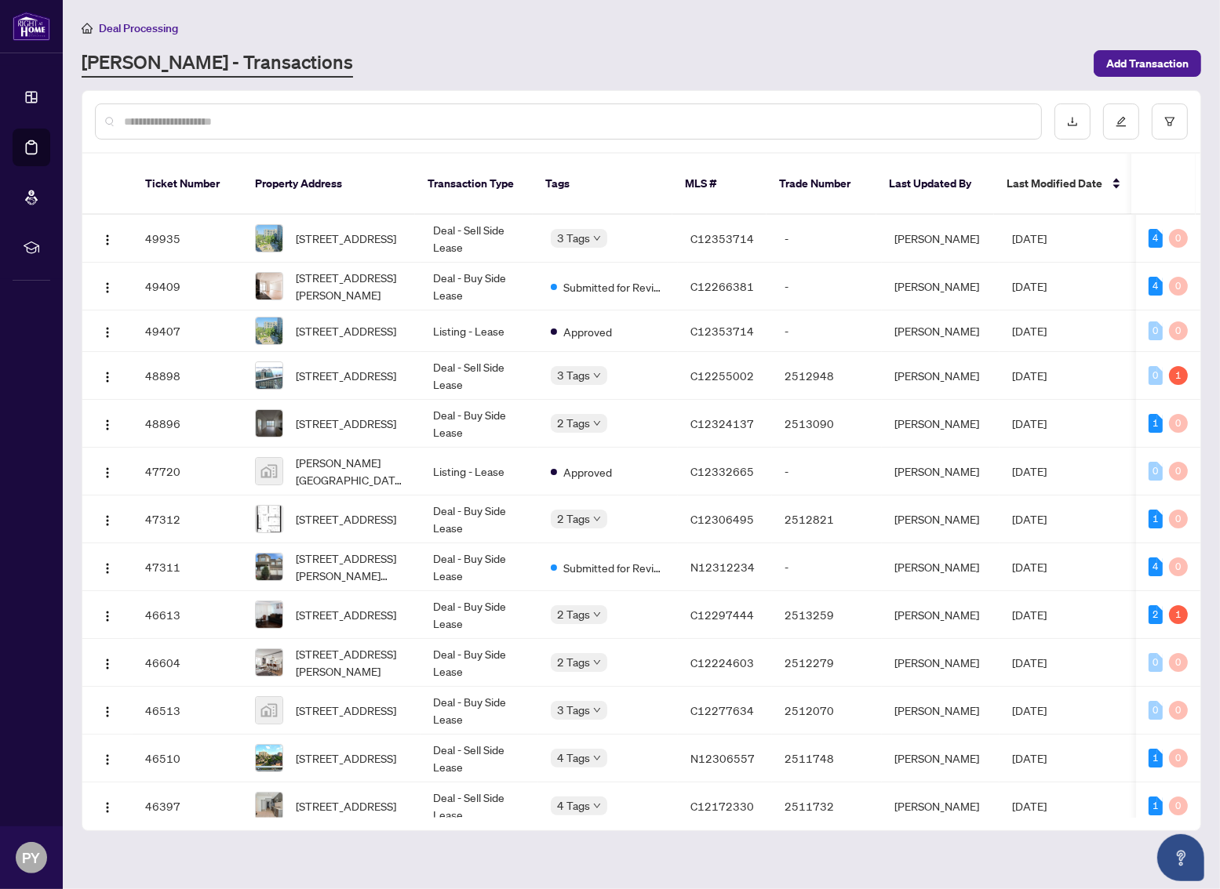
click at [234, 122] on input "text" at bounding box center [576, 121] width 904 height 17
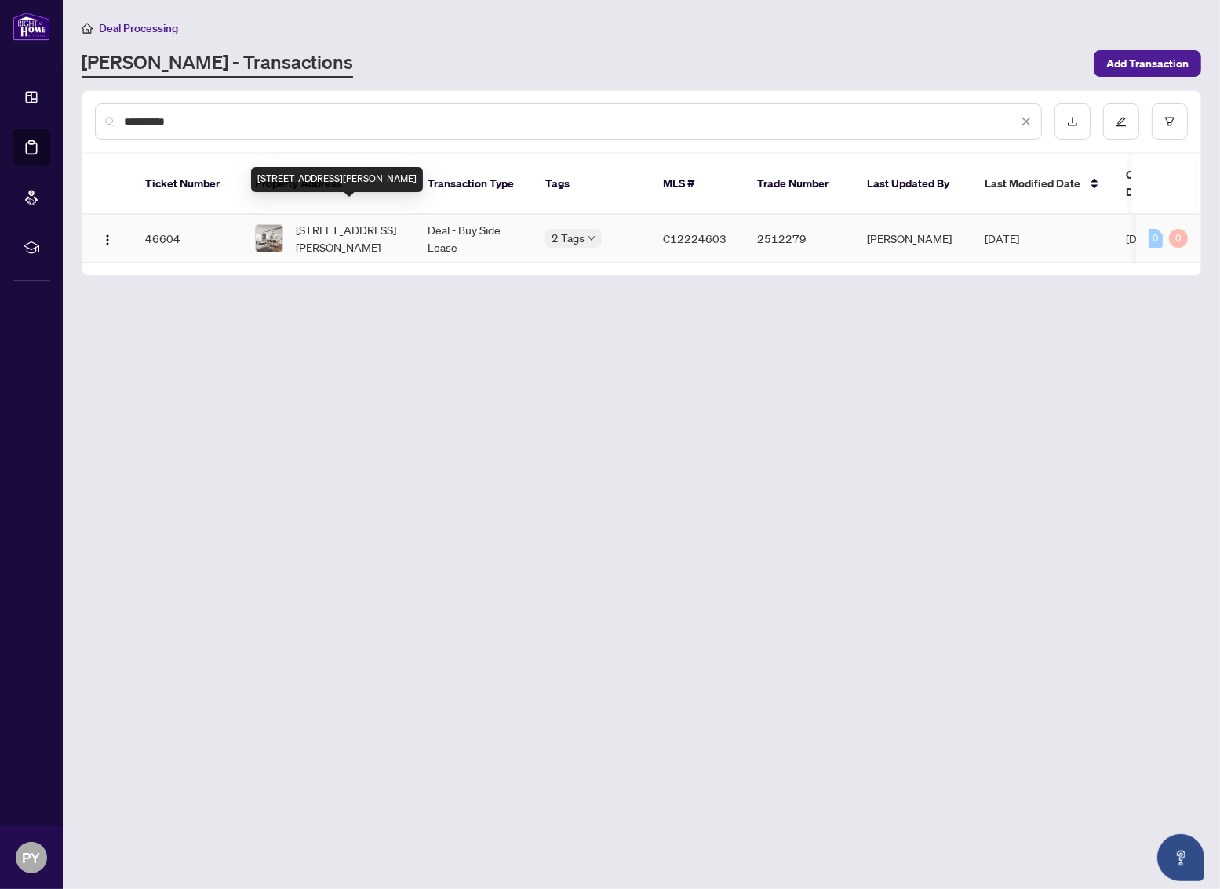
type input "**********"
click at [359, 221] on span "[STREET_ADDRESS][PERSON_NAME]" at bounding box center [349, 238] width 107 height 35
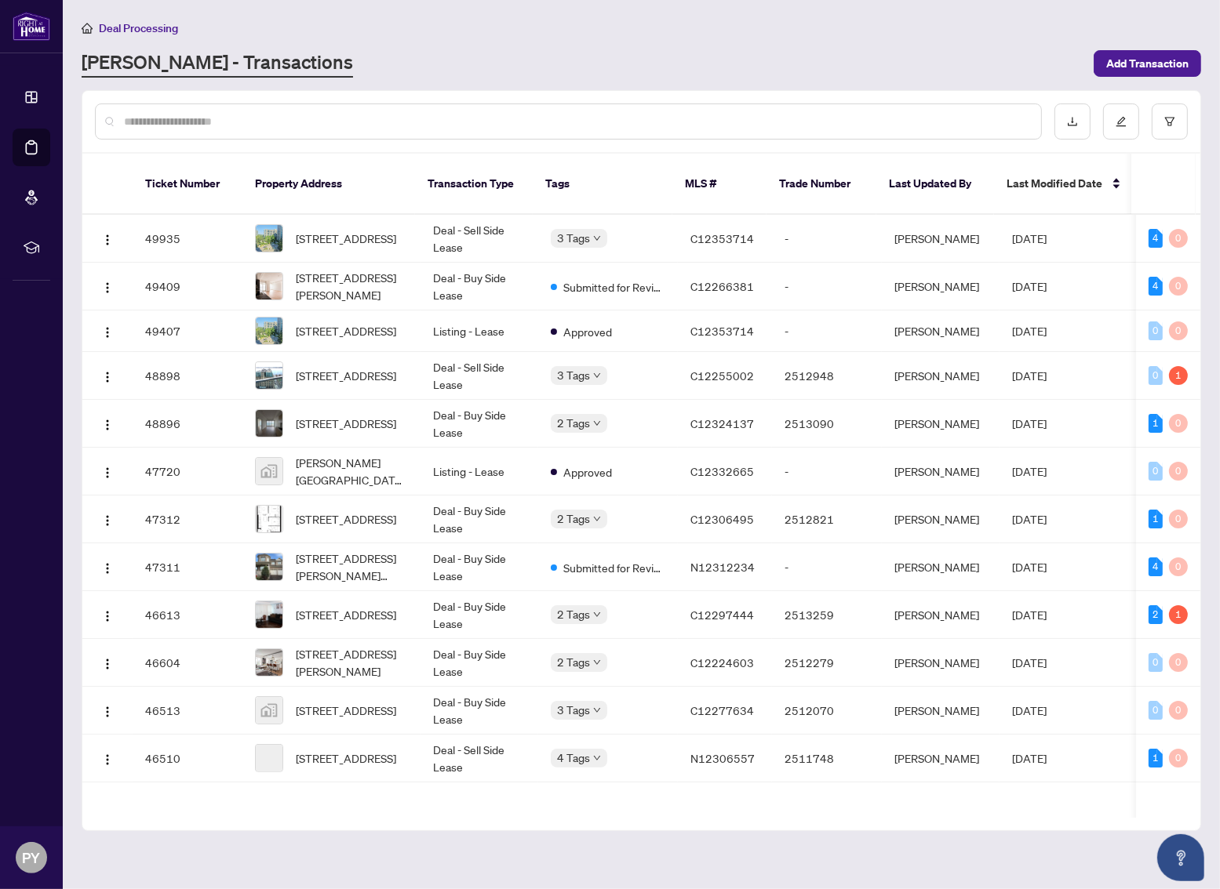
click at [380, 110] on div at bounding box center [568, 122] width 947 height 36
click at [373, 120] on input "text" at bounding box center [576, 121] width 904 height 17
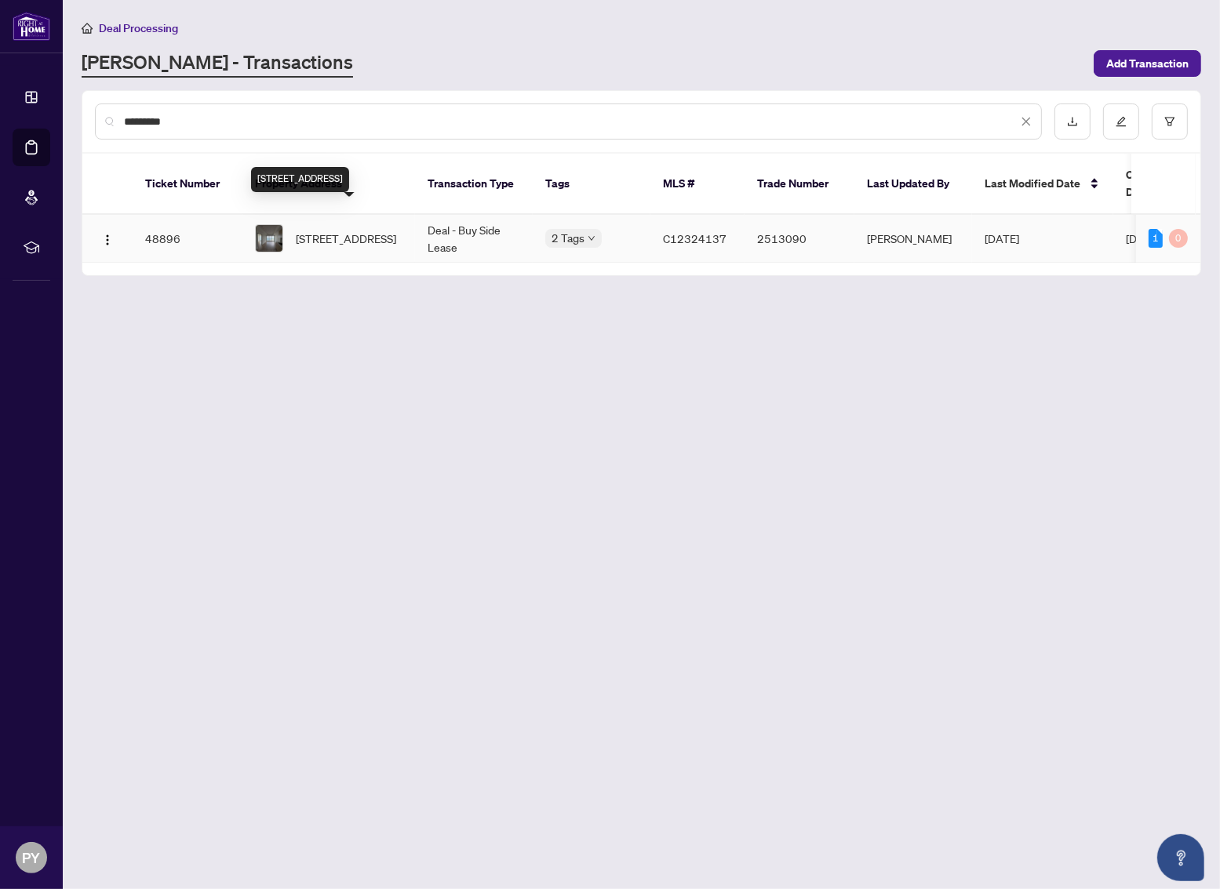
type input "*********"
click at [347, 230] on span "[STREET_ADDRESS]" at bounding box center [346, 238] width 100 height 17
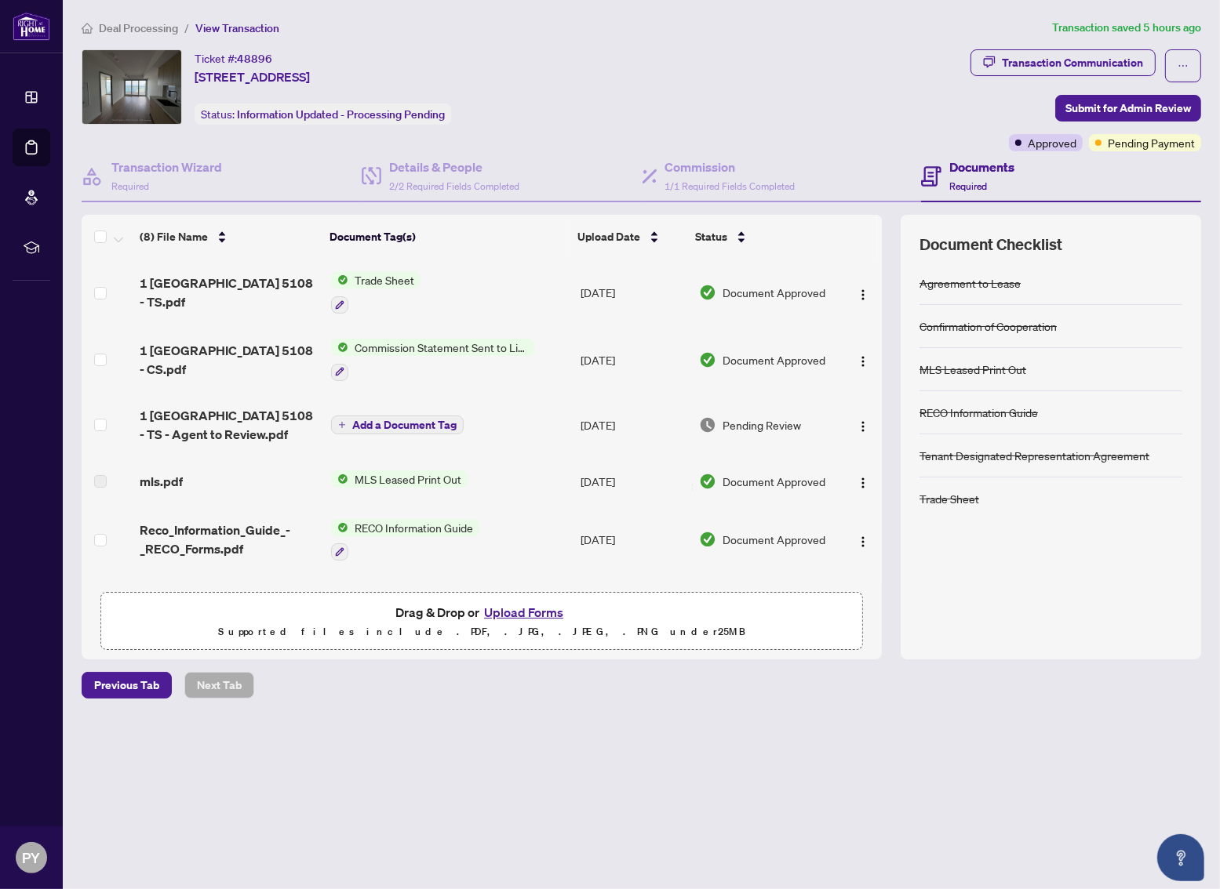
click at [385, 723] on div "Deal Processing / View Transaction Transaction saved 5 hours ago Ticket #: 4889…" at bounding box center [641, 386] width 1132 height 735
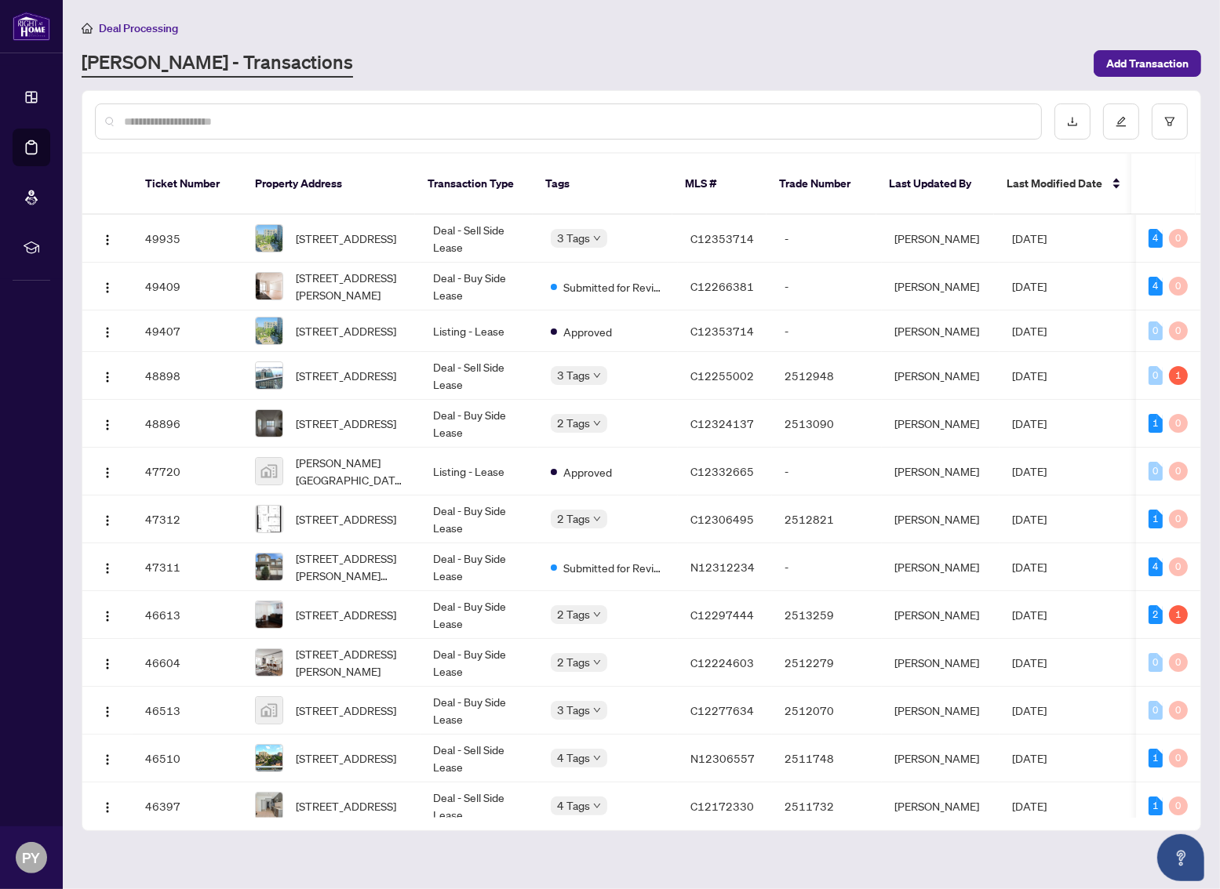
click at [201, 128] on input "text" at bounding box center [576, 121] width 904 height 17
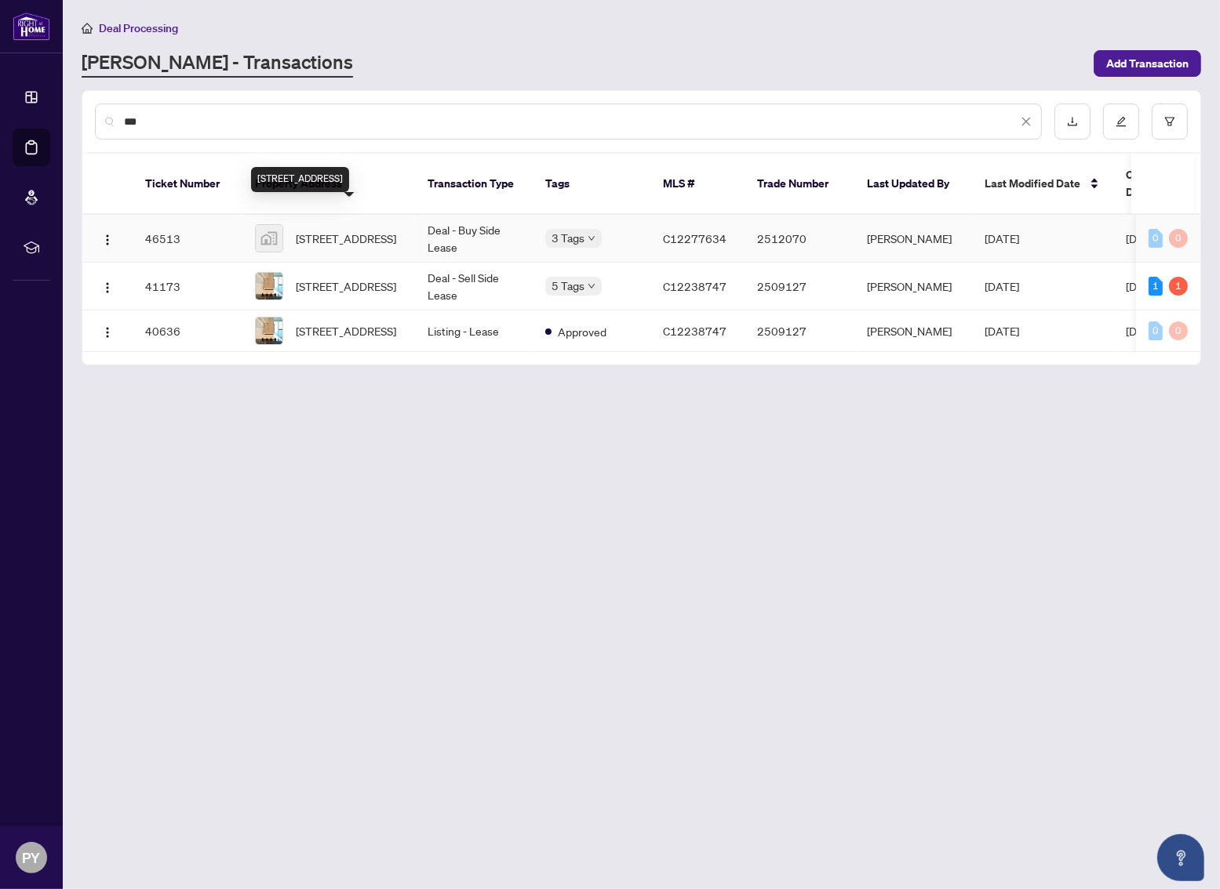
type input "***"
click at [339, 230] on span "[STREET_ADDRESS]" at bounding box center [346, 238] width 100 height 17
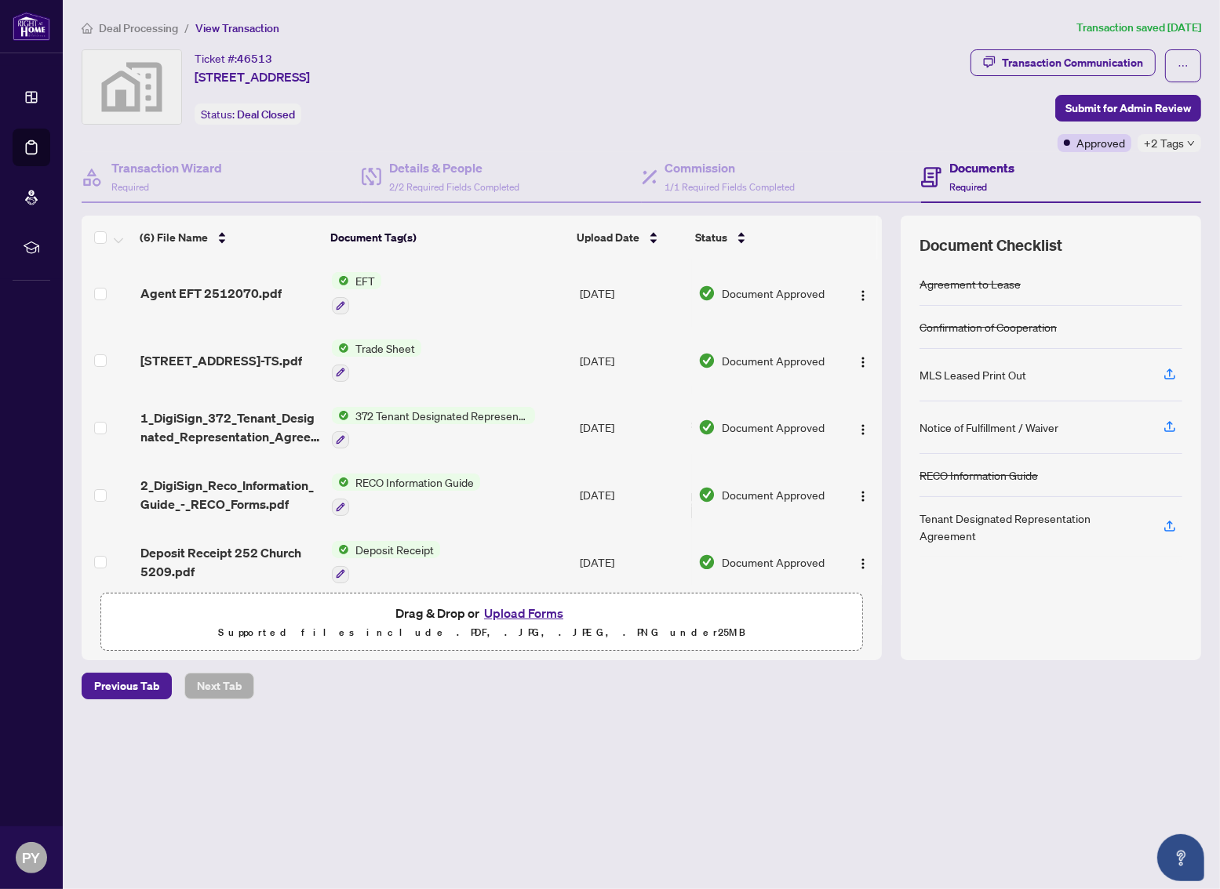
click at [251, 284] on span "Agent EFT 2512070.pdf" at bounding box center [210, 293] width 141 height 19
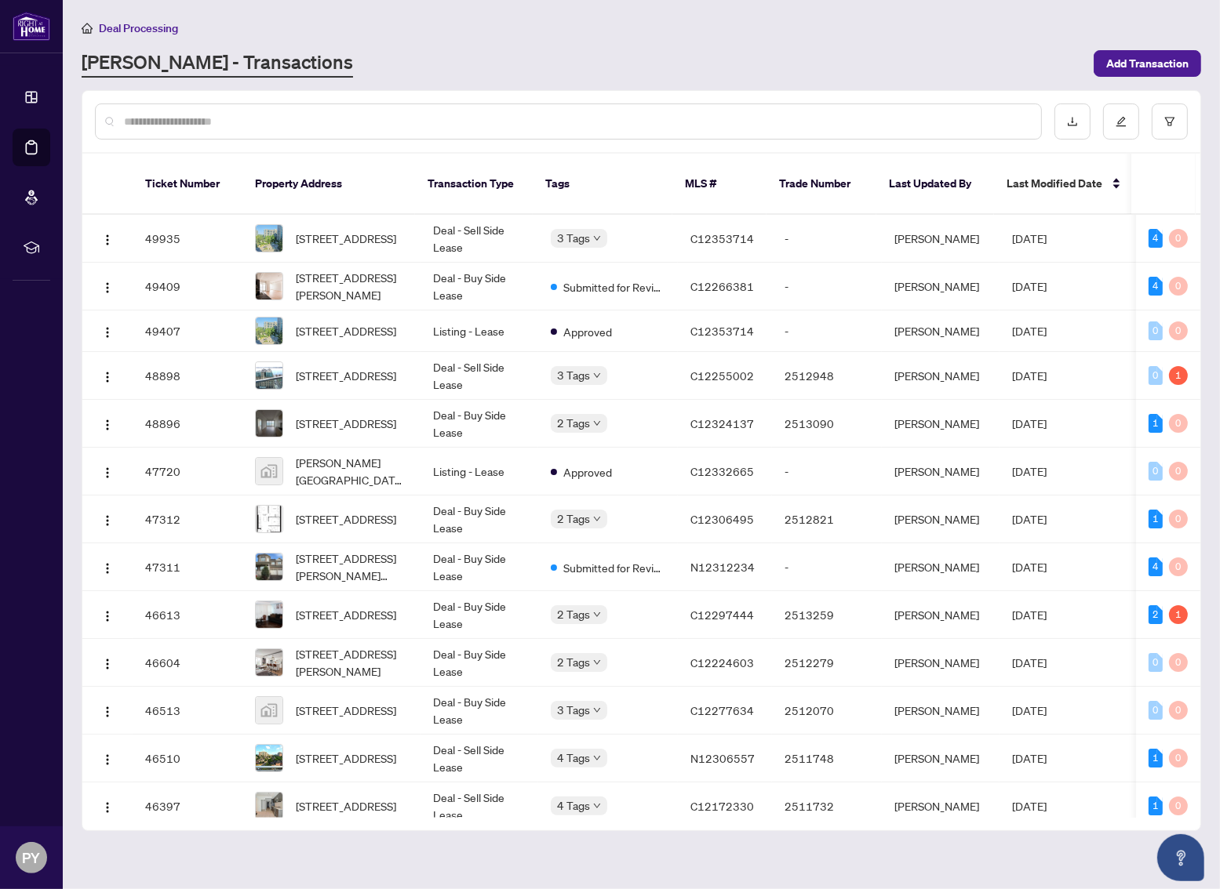
click at [323, 122] on input "text" at bounding box center [576, 121] width 904 height 17
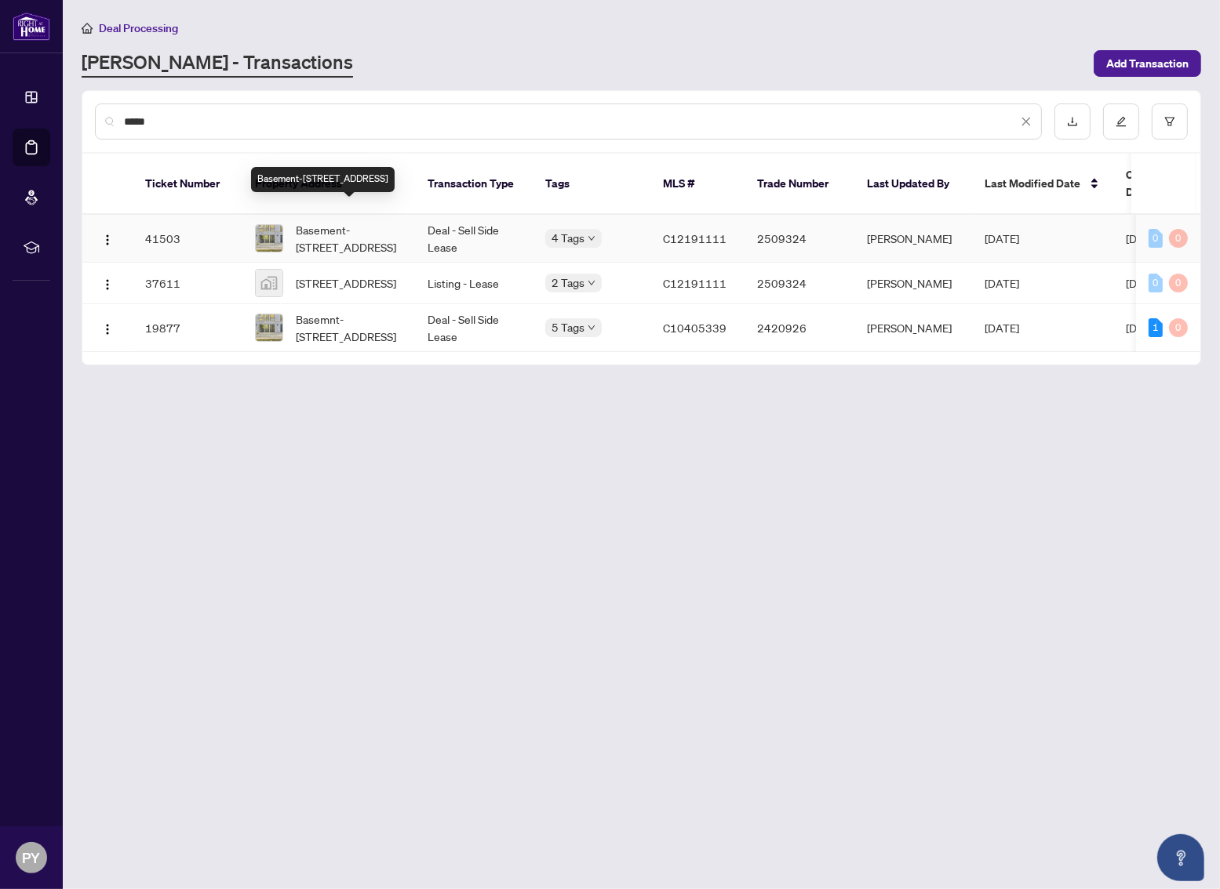
type input "*****"
click at [333, 224] on span "Basement-[STREET_ADDRESS]" at bounding box center [349, 238] width 107 height 35
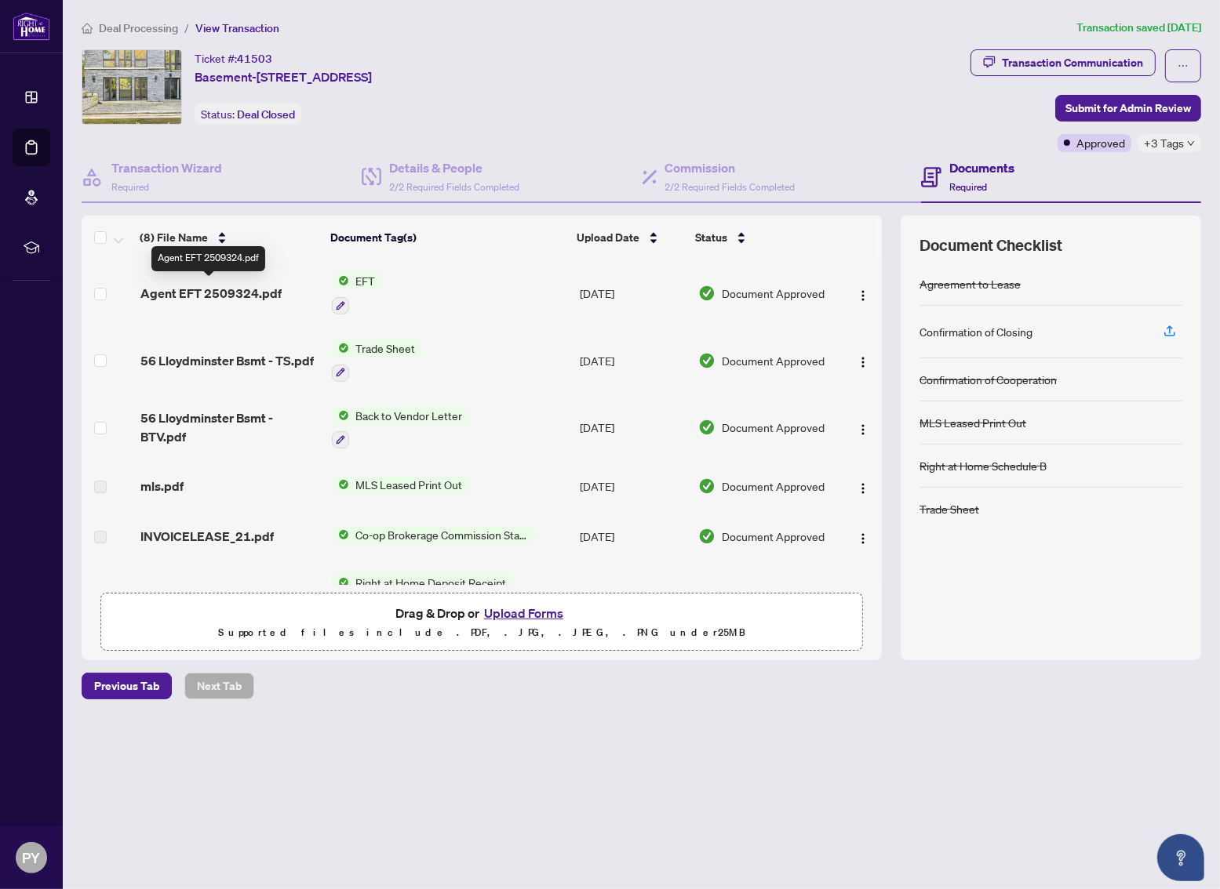
click at [233, 293] on span "Agent EFT 2509324.pdf" at bounding box center [210, 293] width 141 height 19
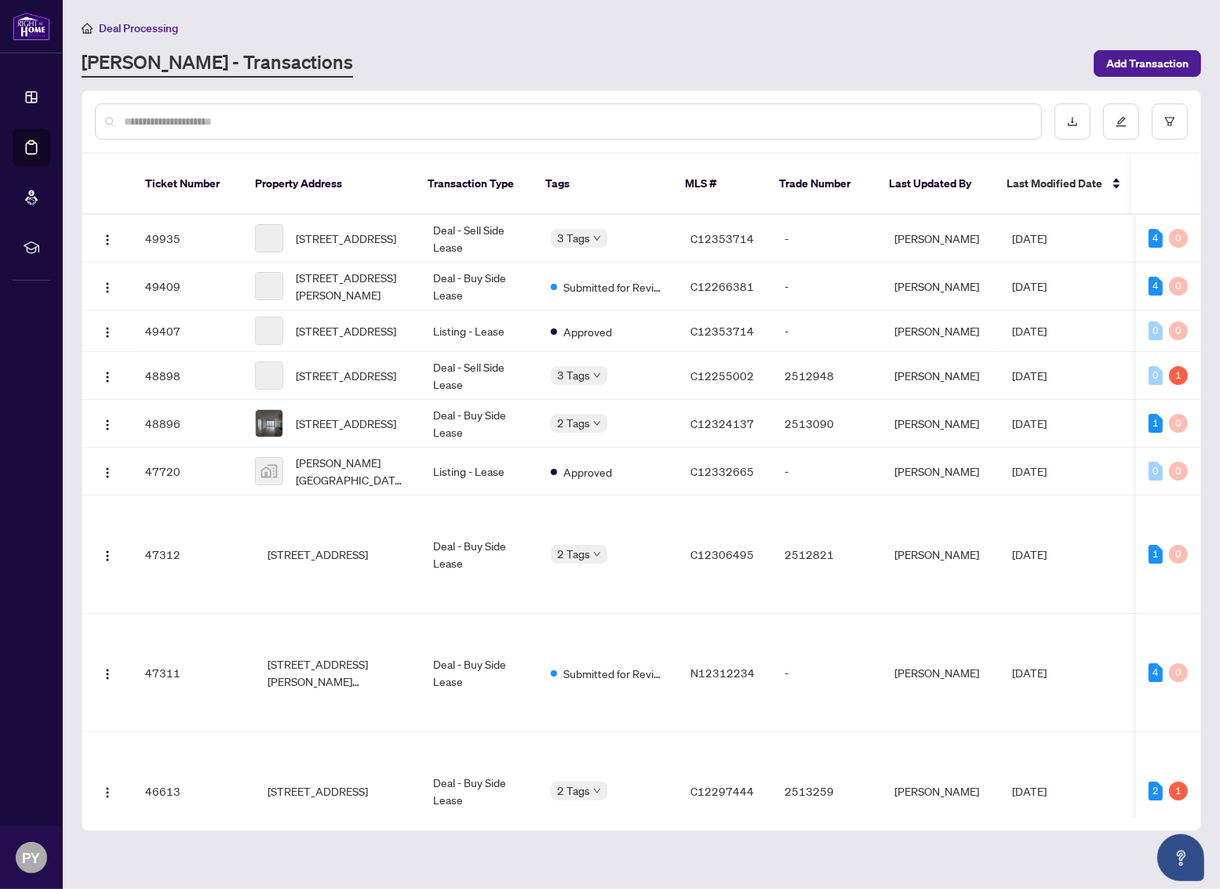
click at [289, 116] on input "text" at bounding box center [576, 121] width 904 height 17
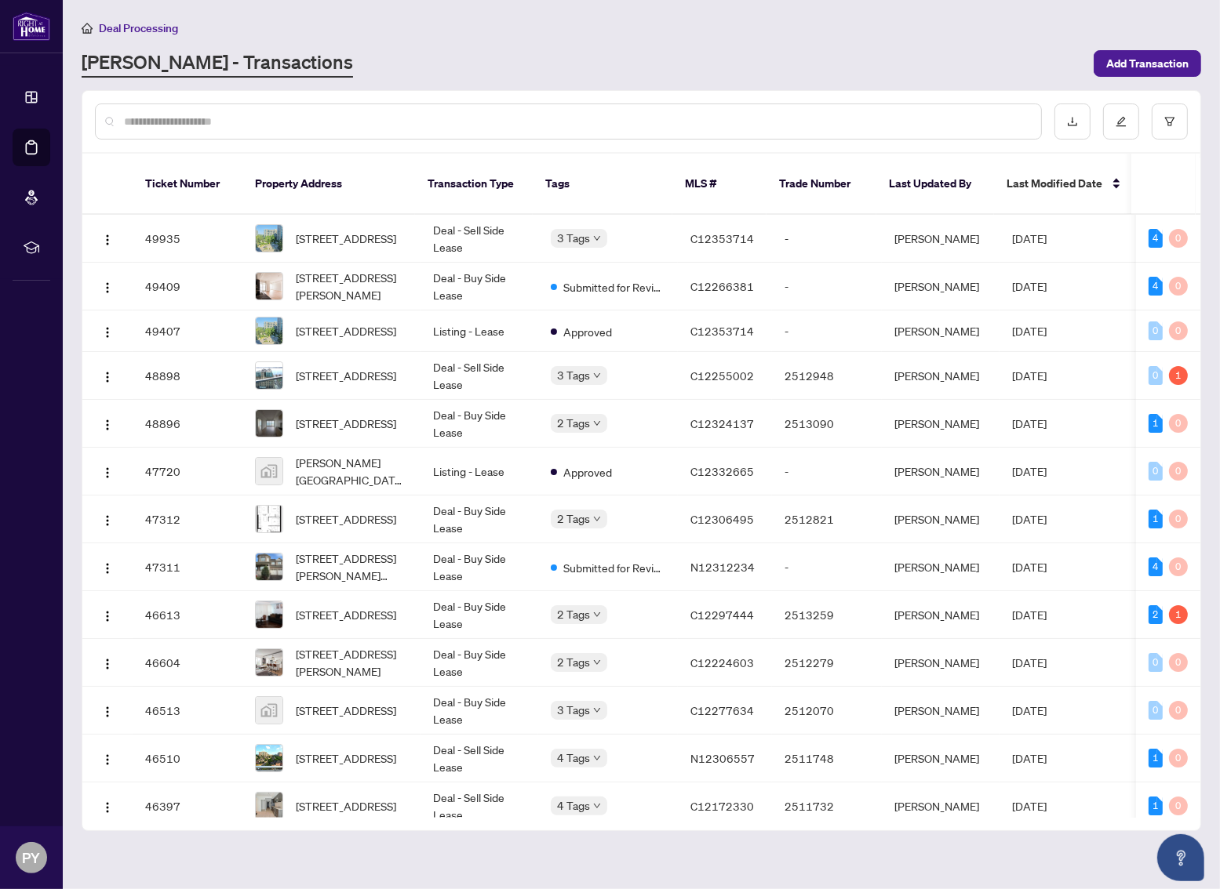
type input "*"
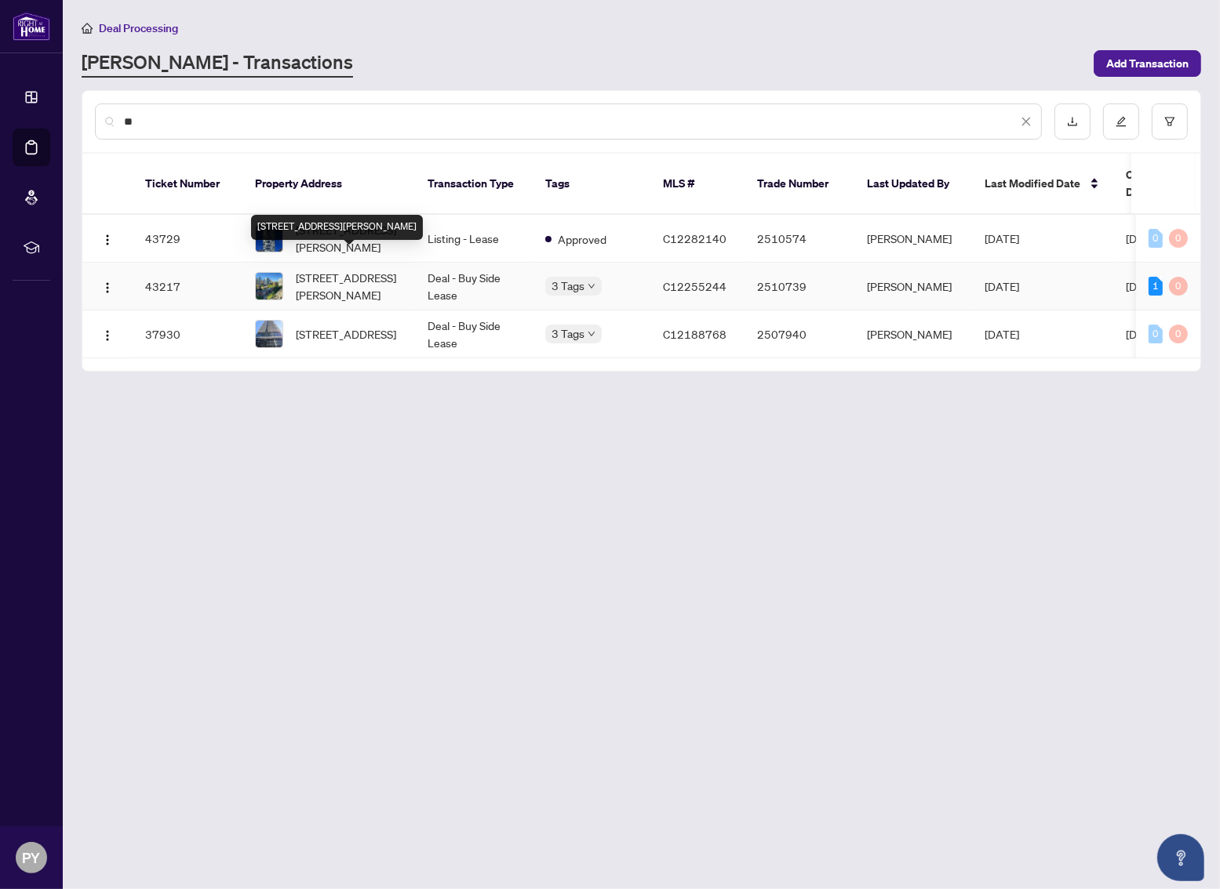
type input "**"
click at [364, 269] on span "[STREET_ADDRESS][PERSON_NAME]" at bounding box center [349, 286] width 107 height 35
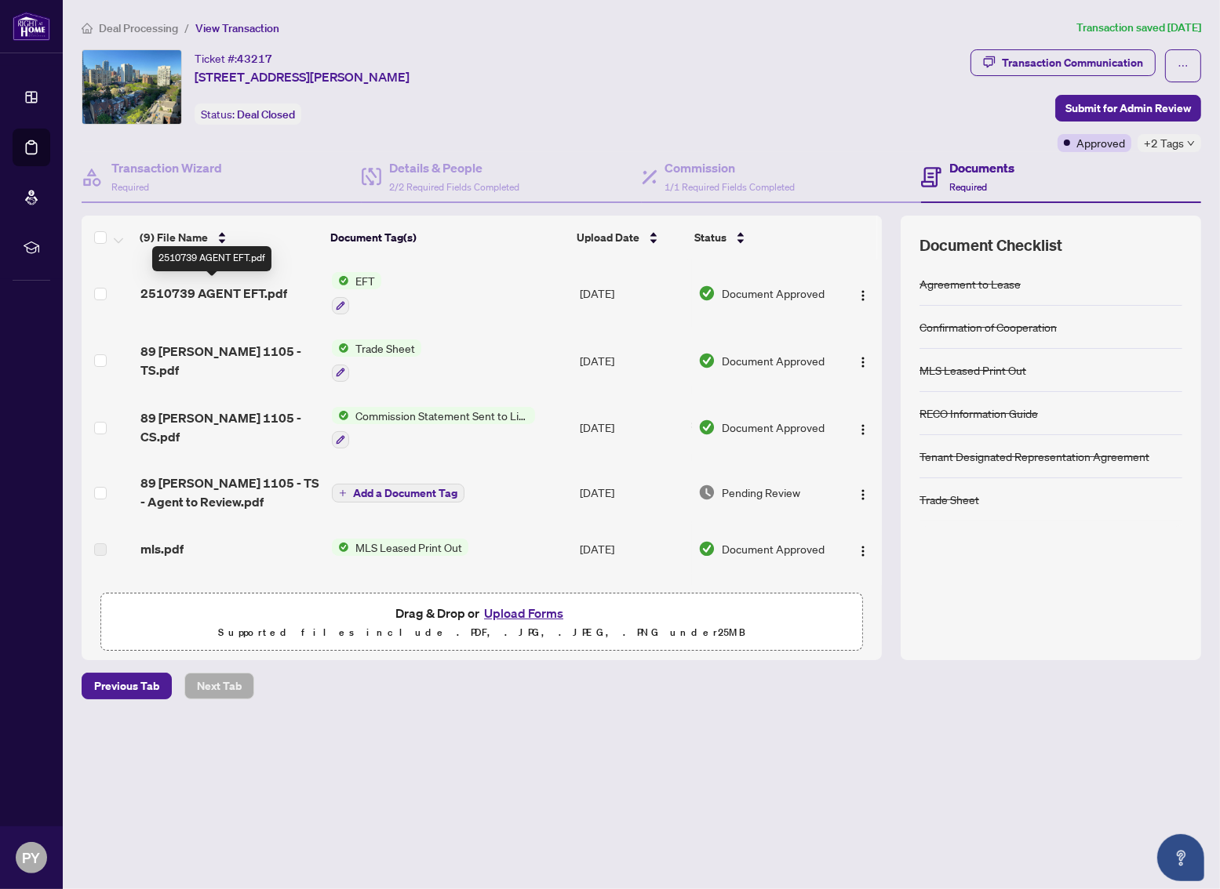
click at [249, 295] on span "2510739 AGENT EFT.pdf" at bounding box center [213, 293] width 147 height 19
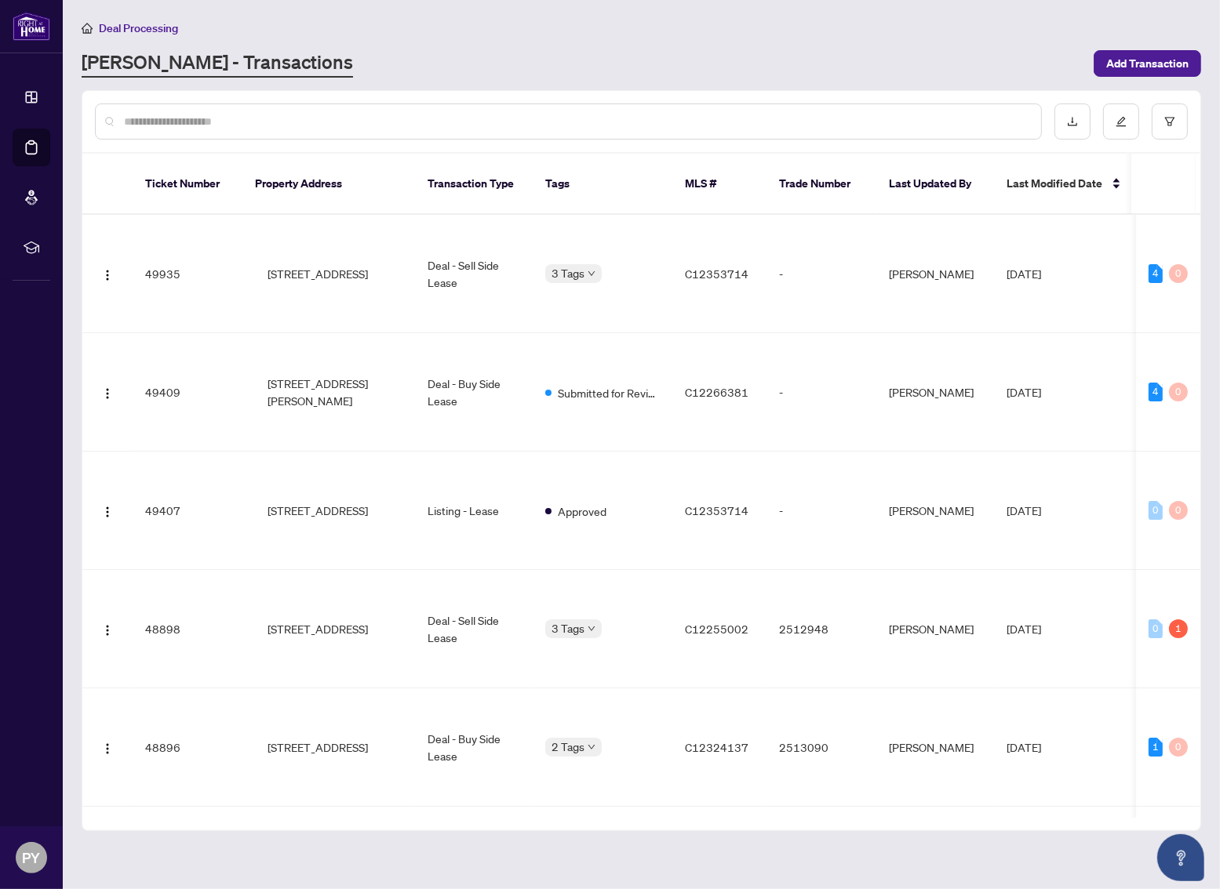
click at [318, 128] on input "text" at bounding box center [576, 121] width 904 height 17
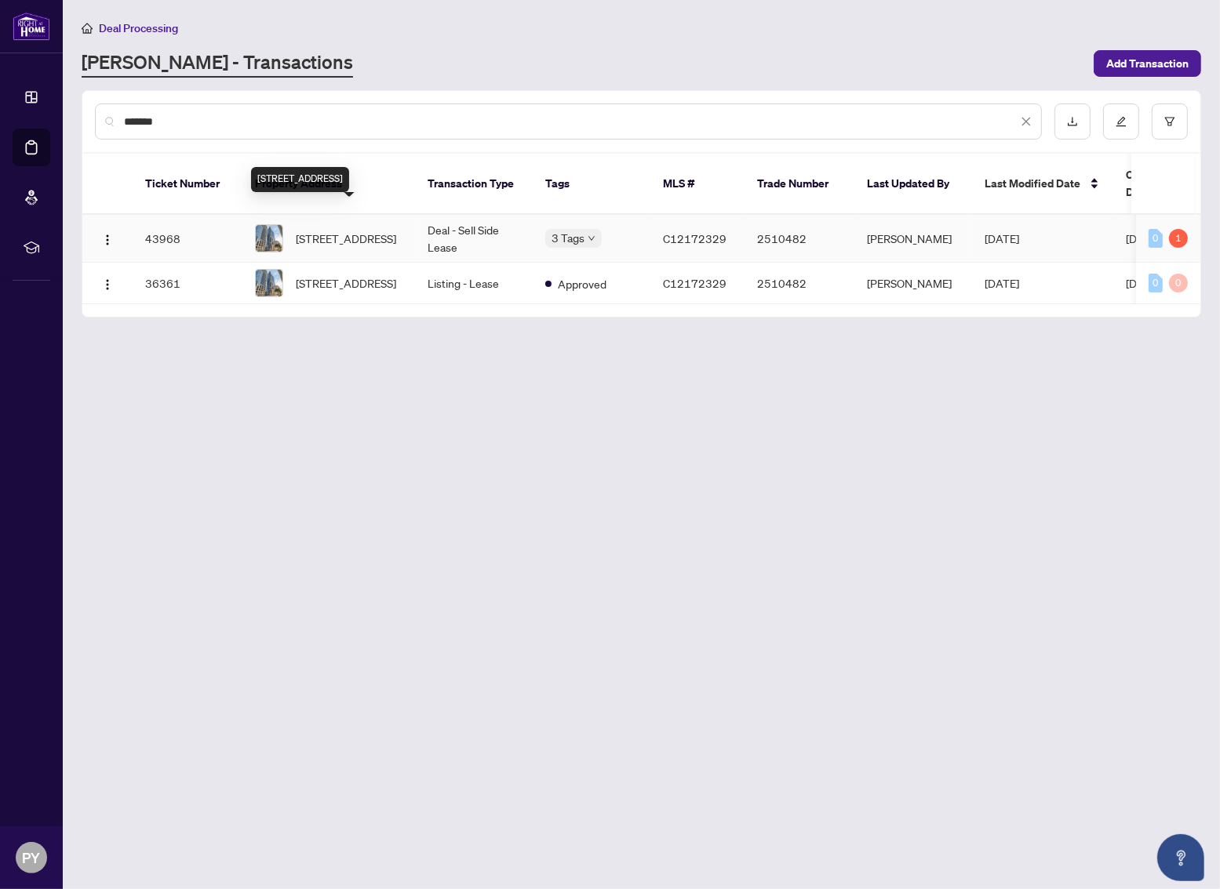
type input "*******"
click at [320, 230] on span "[STREET_ADDRESS]" at bounding box center [346, 238] width 100 height 17
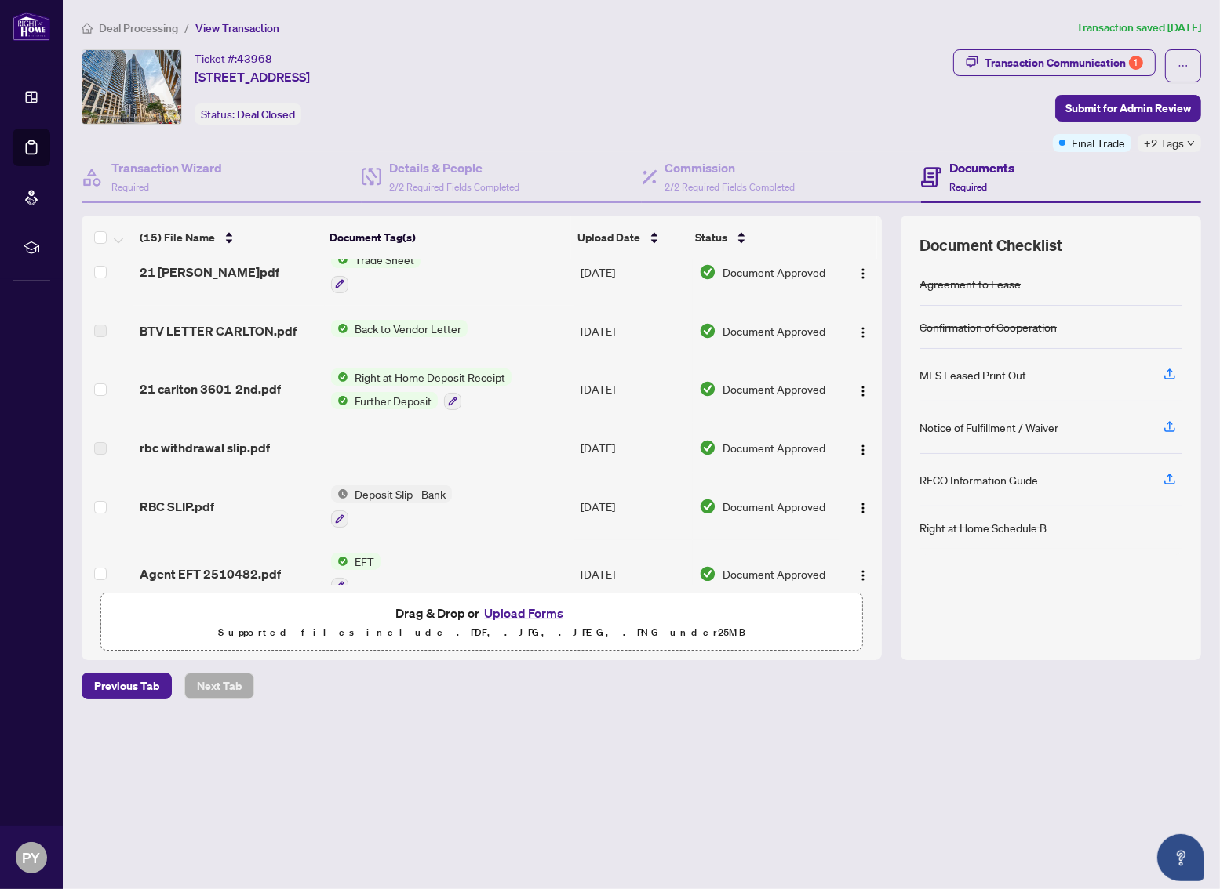
scroll to position [157, 0]
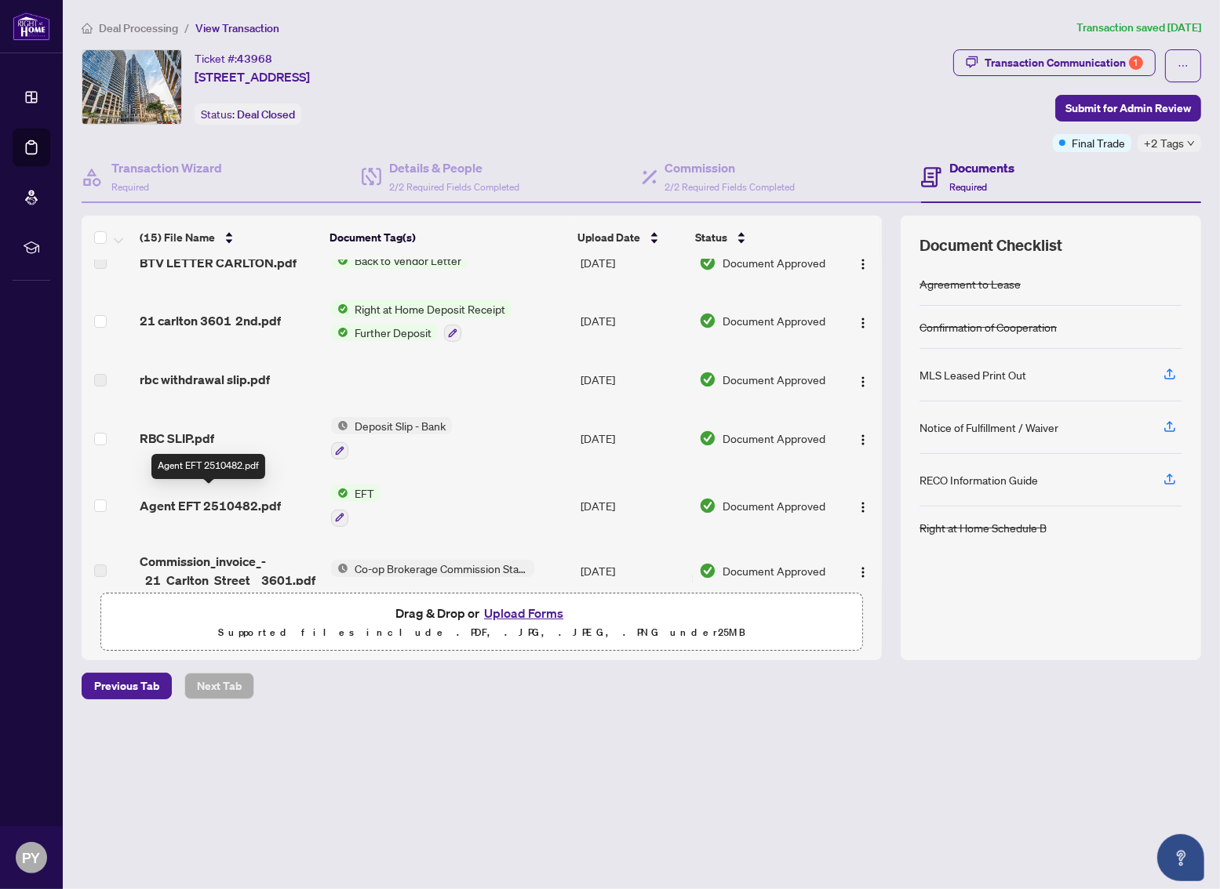
click at [212, 497] on span "Agent EFT 2510482.pdf" at bounding box center [210, 505] width 141 height 19
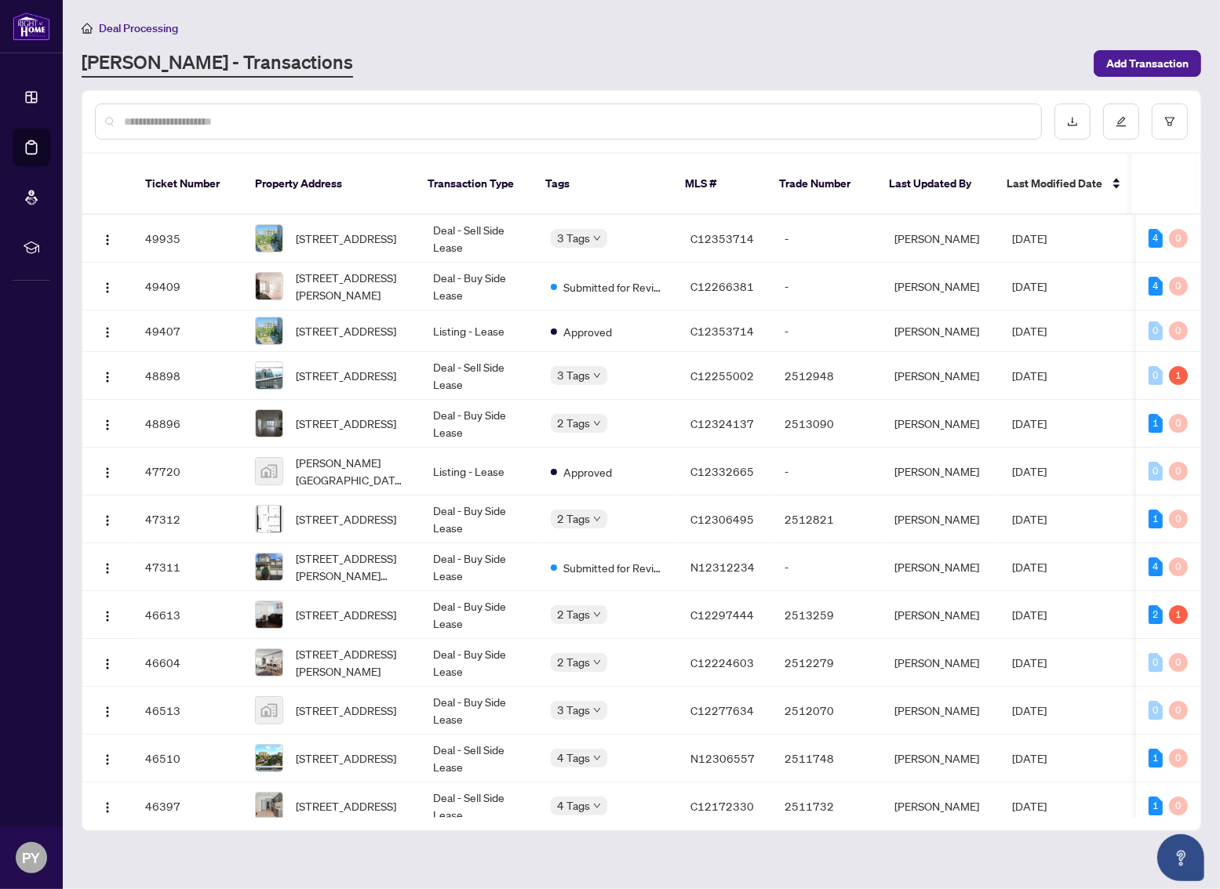
click at [349, 129] on div at bounding box center [568, 122] width 947 height 36
click at [378, 121] on input "text" at bounding box center [576, 121] width 904 height 17
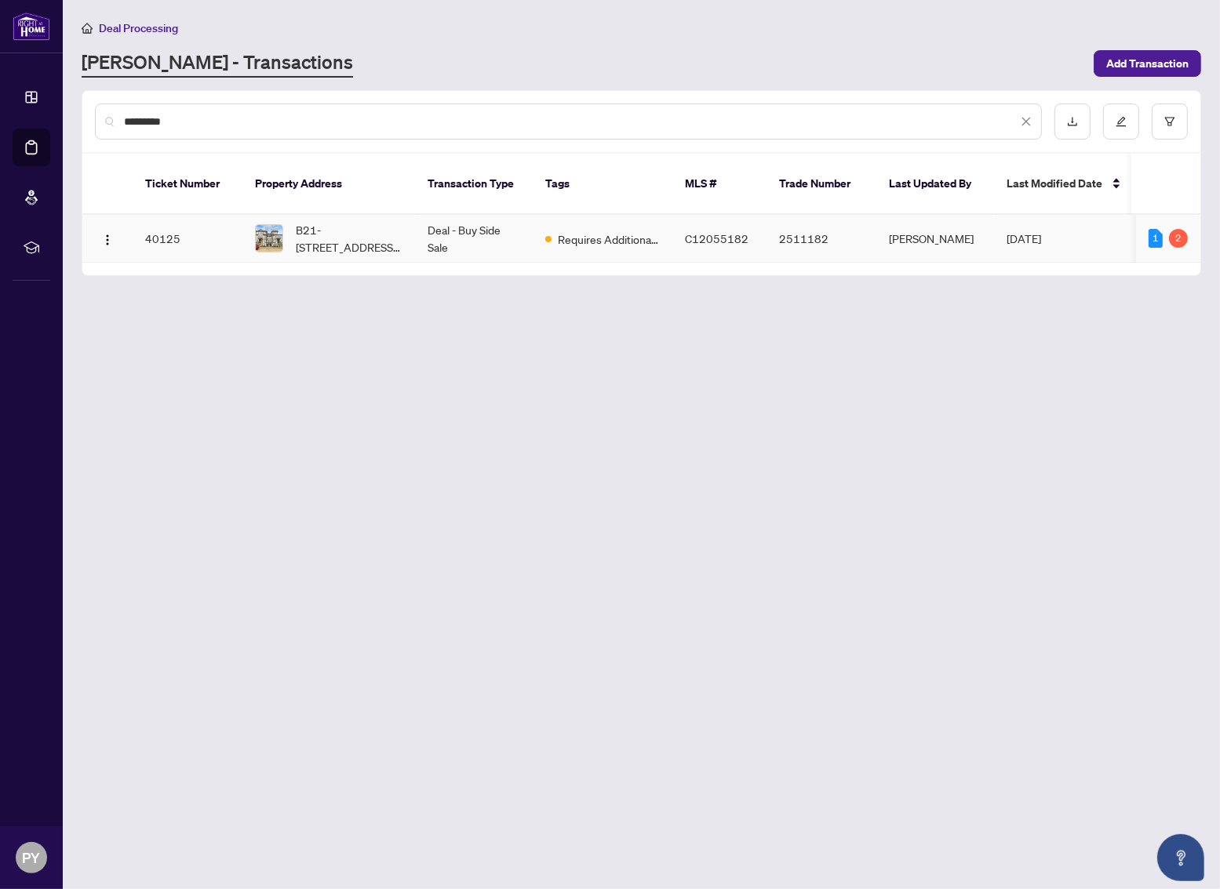
type input "*********"
click at [359, 221] on span "B21-[STREET_ADDRESS][PERSON_NAME]" at bounding box center [349, 238] width 107 height 35
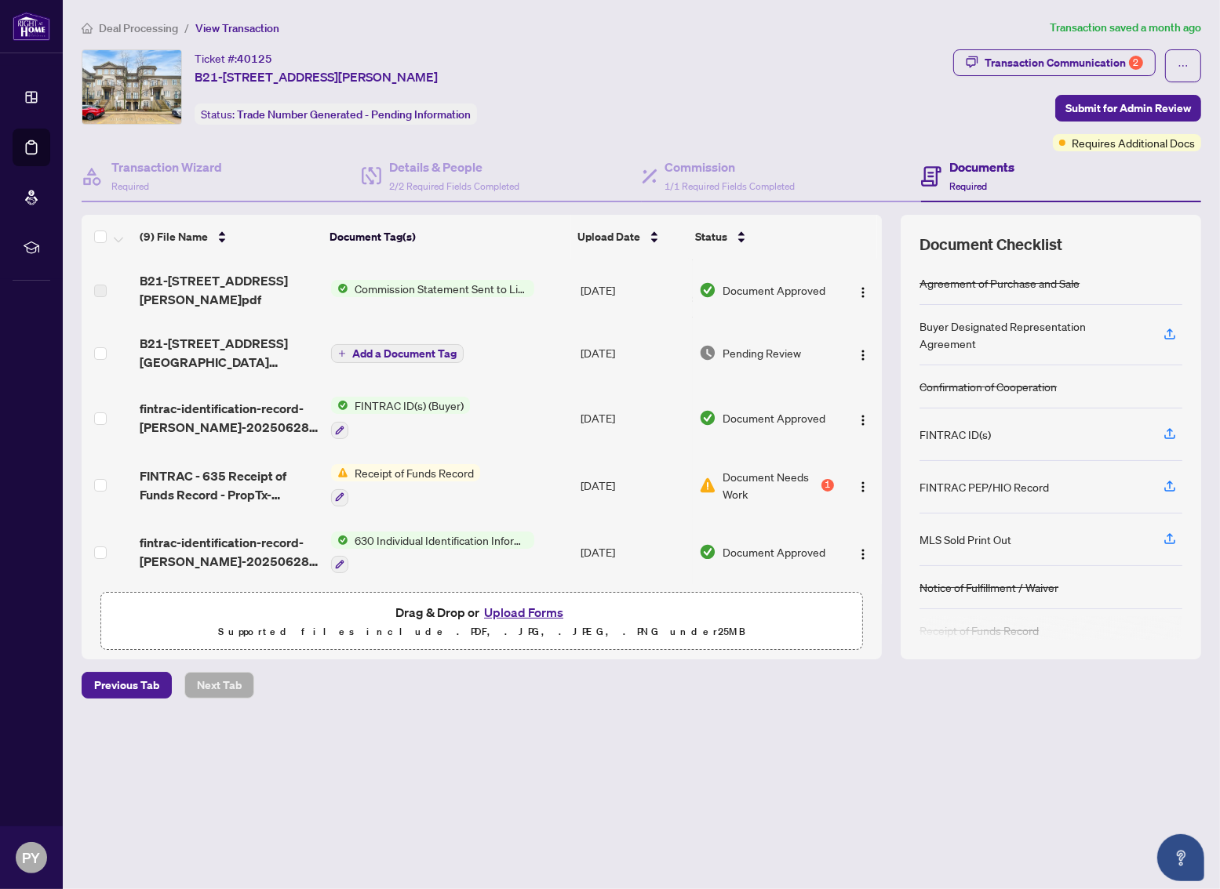
click at [373, 464] on span "Receipt of Funds Record" at bounding box center [414, 472] width 132 height 17
click at [1002, 75] on span "Transaction Communication 2" at bounding box center [1054, 65] width 202 height 33
click at [1019, 62] on div "Transaction Communication 2" at bounding box center [1063, 62] width 158 height 25
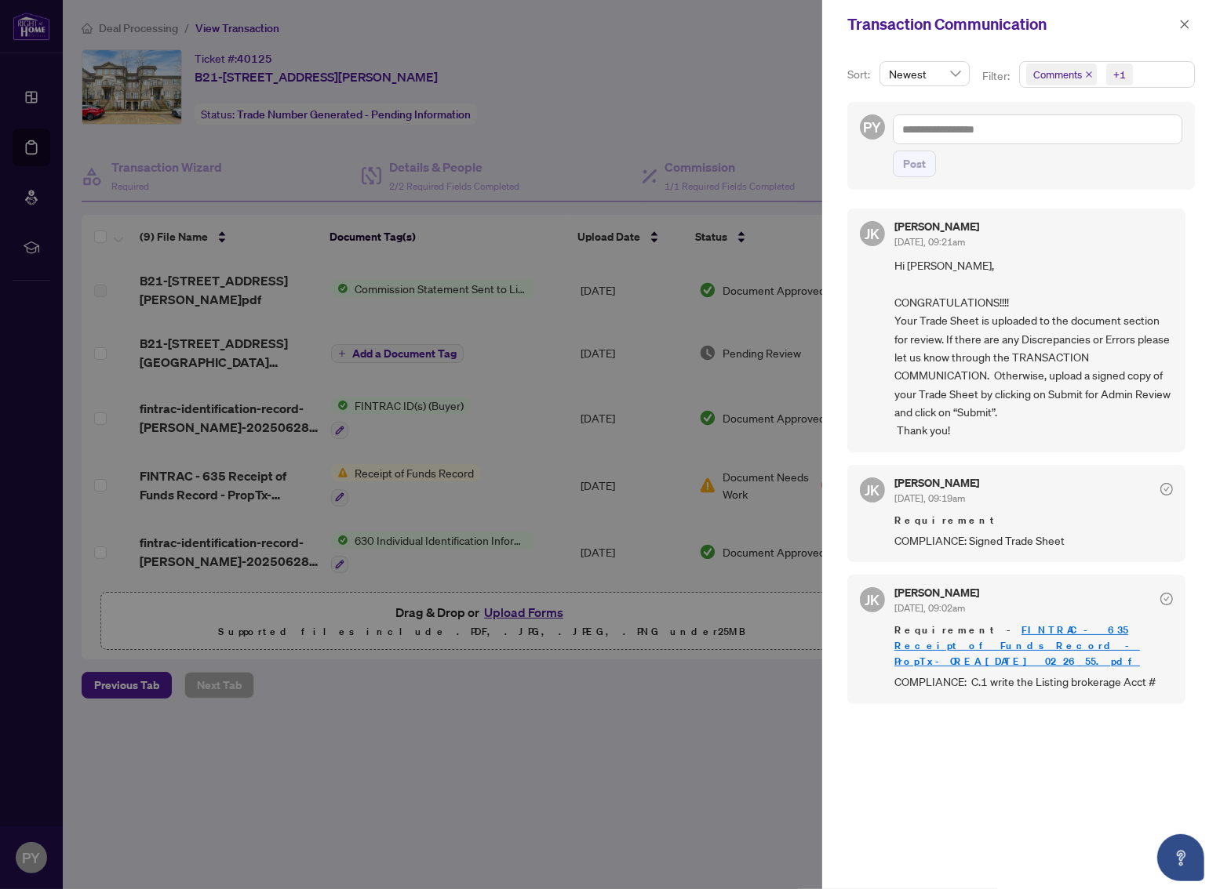
click at [678, 796] on div at bounding box center [610, 444] width 1220 height 889
click at [229, 442] on div at bounding box center [610, 444] width 1220 height 889
click at [227, 445] on div at bounding box center [610, 444] width 1220 height 889
click at [1019, 20] on button "button" at bounding box center [1184, 24] width 20 height 19
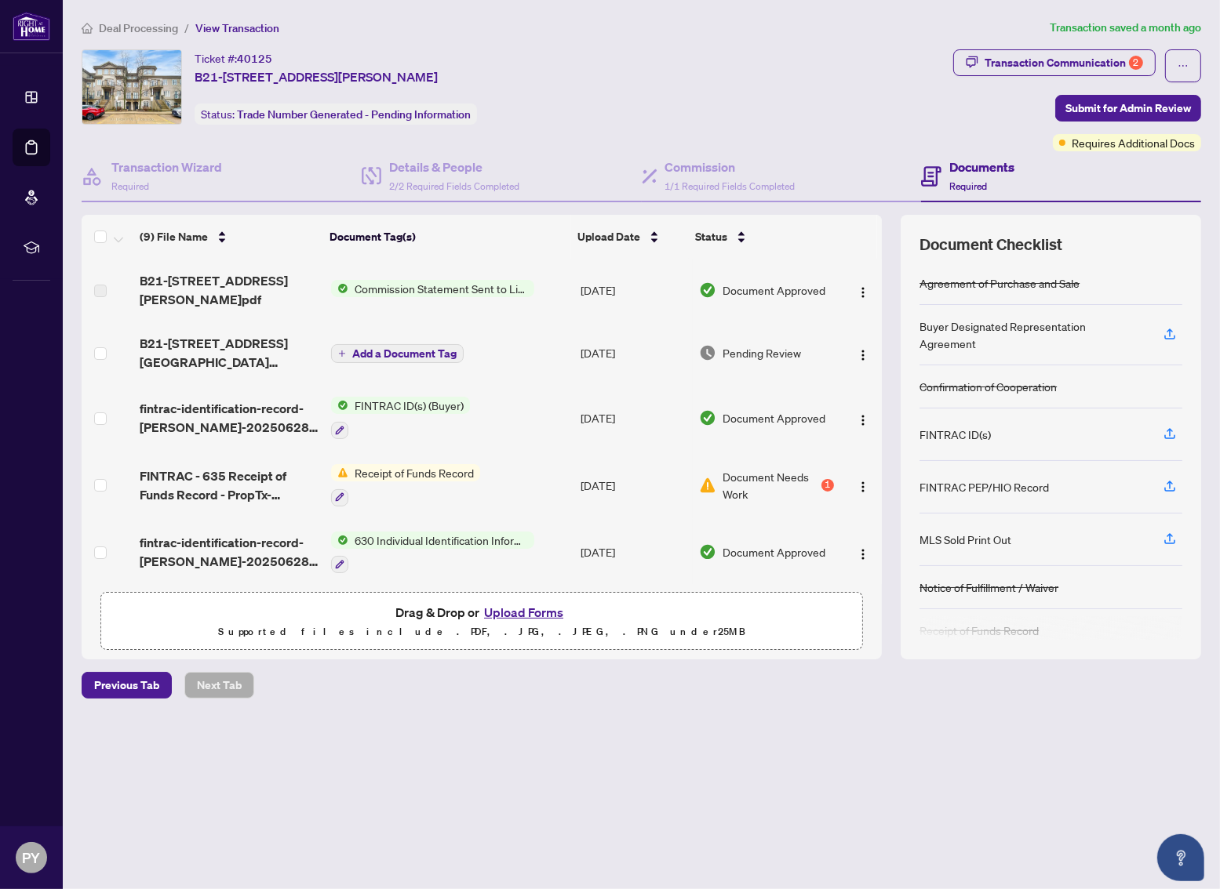
click at [826, 479] on div "1" at bounding box center [827, 485] width 13 height 13
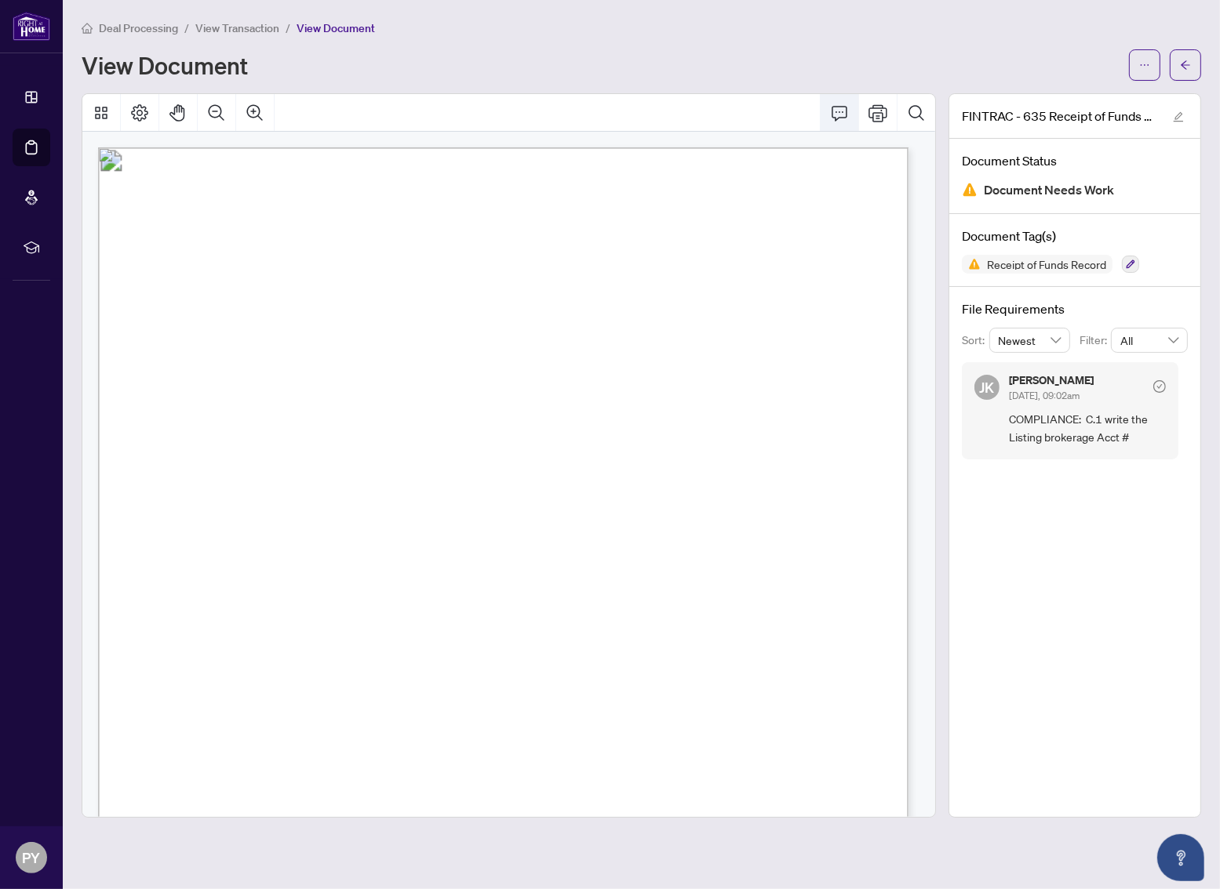
click at [845, 113] on icon "Comment" at bounding box center [839, 113] width 19 height 19
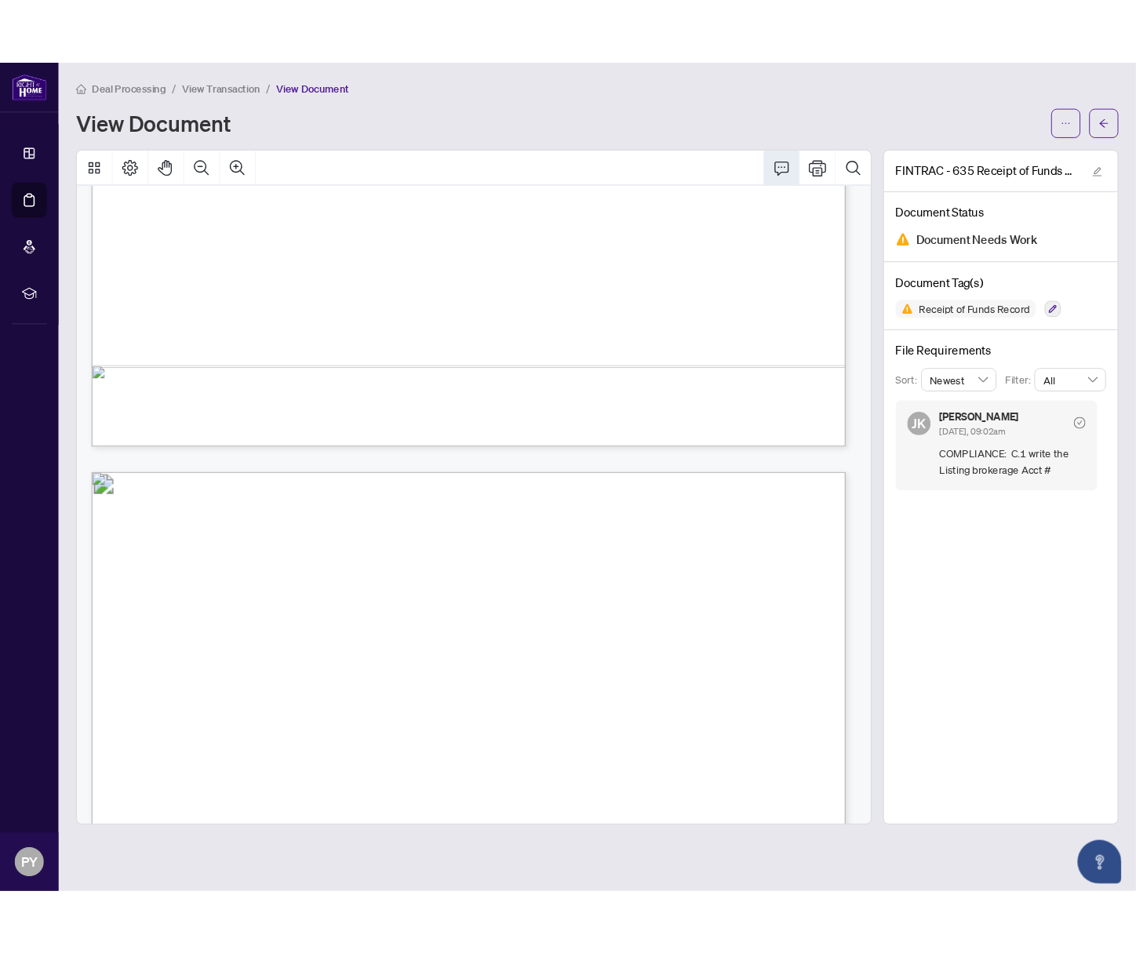
scroll to position [784, 0]
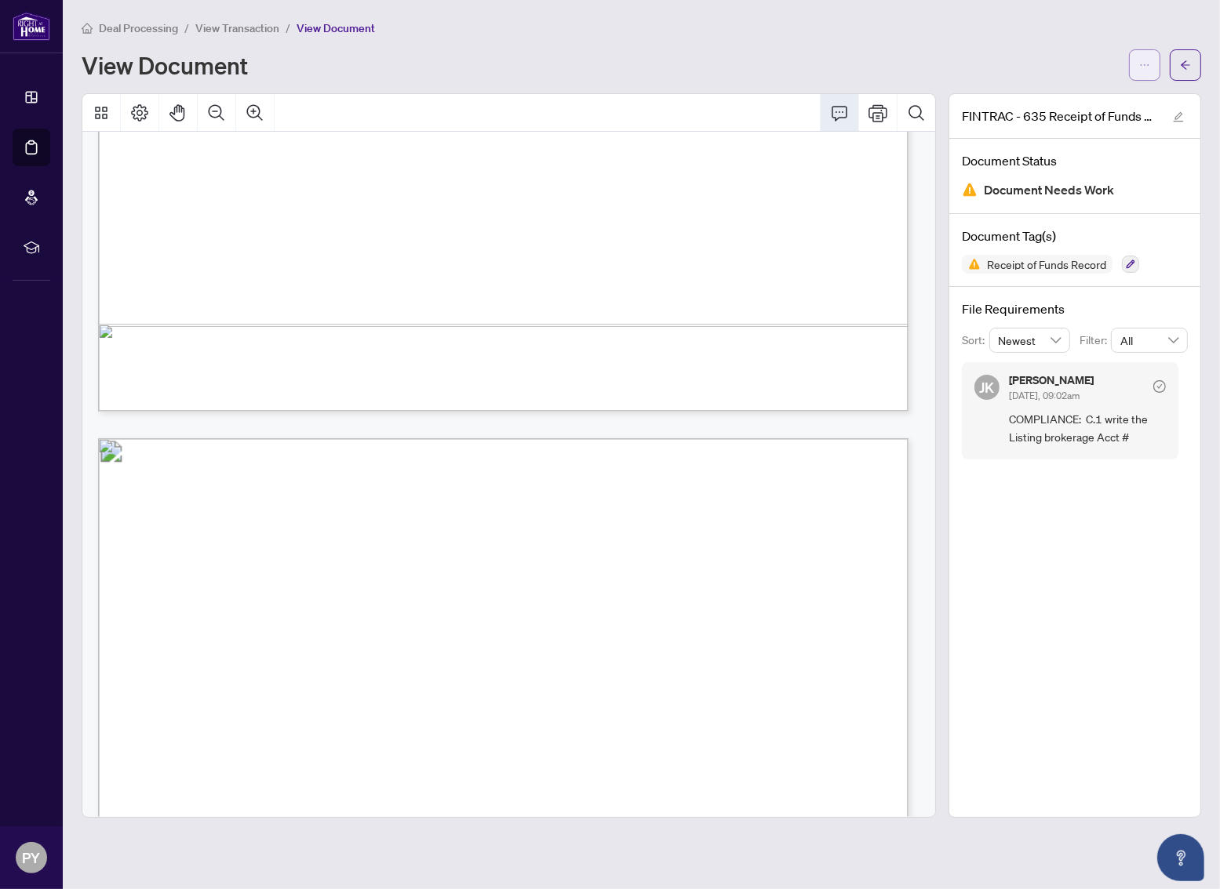
click at [1019, 59] on button "button" at bounding box center [1144, 64] width 31 height 31
click at [1019, 100] on span "Download" at bounding box center [1087, 98] width 119 height 17
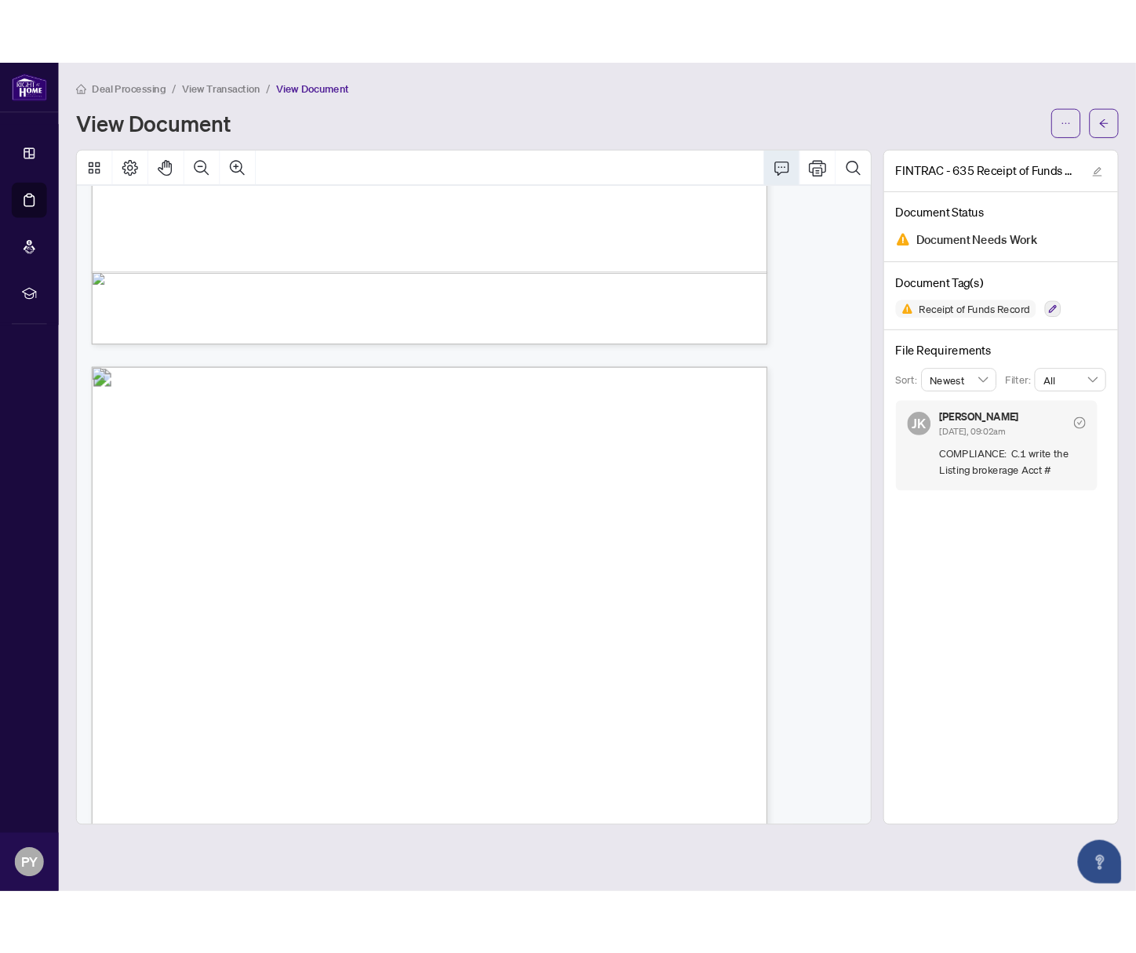
scroll to position [703, 0]
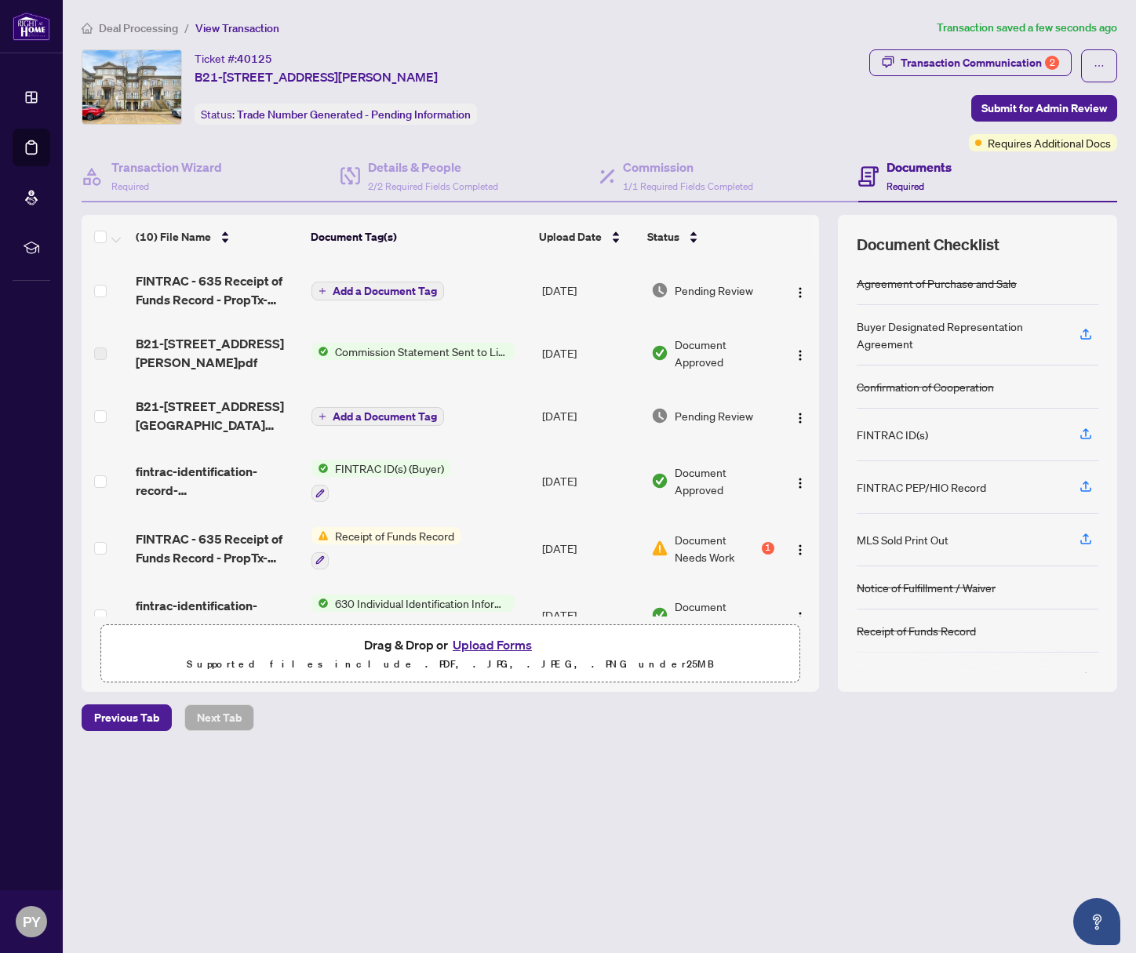
click at [356, 293] on span "Add a Document Tag" at bounding box center [385, 290] width 104 height 11
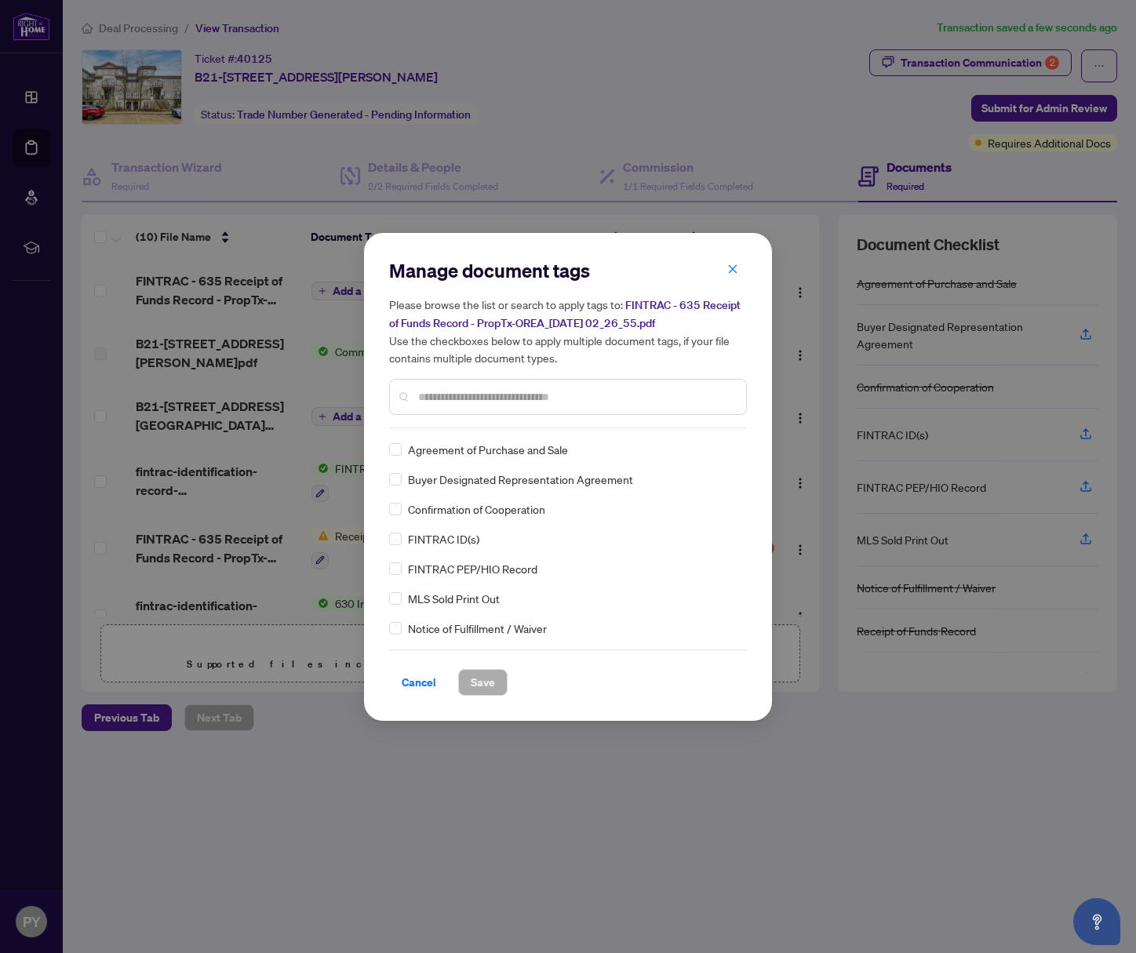
click at [460, 394] on input "text" at bounding box center [575, 396] width 315 height 17
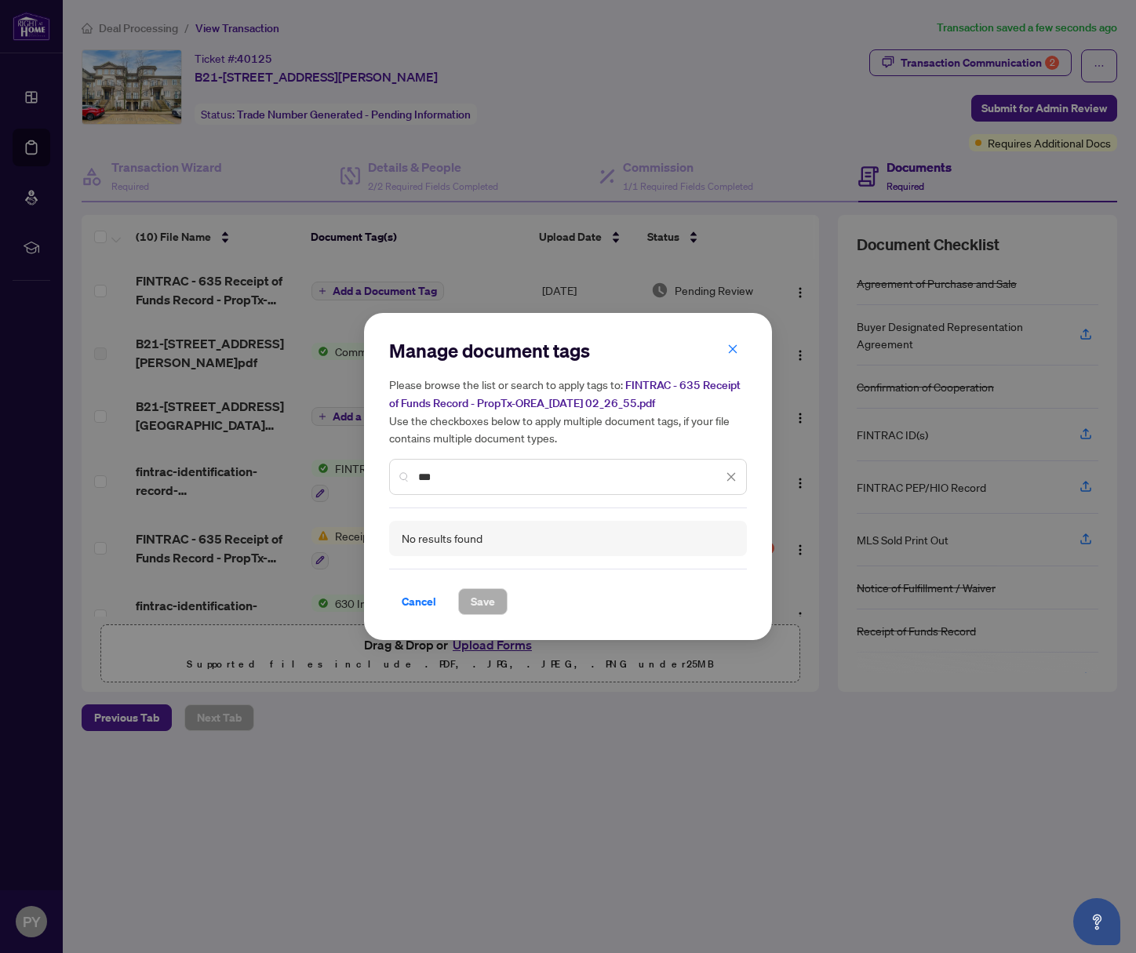
drag, startPoint x: 464, startPoint y: 478, endPoint x: 350, endPoint y: 491, distance: 115.3
click at [350, 491] on div "Manage document tags Please browse the list or search to apply tags to: FINTRAC…" at bounding box center [568, 476] width 1136 height 953
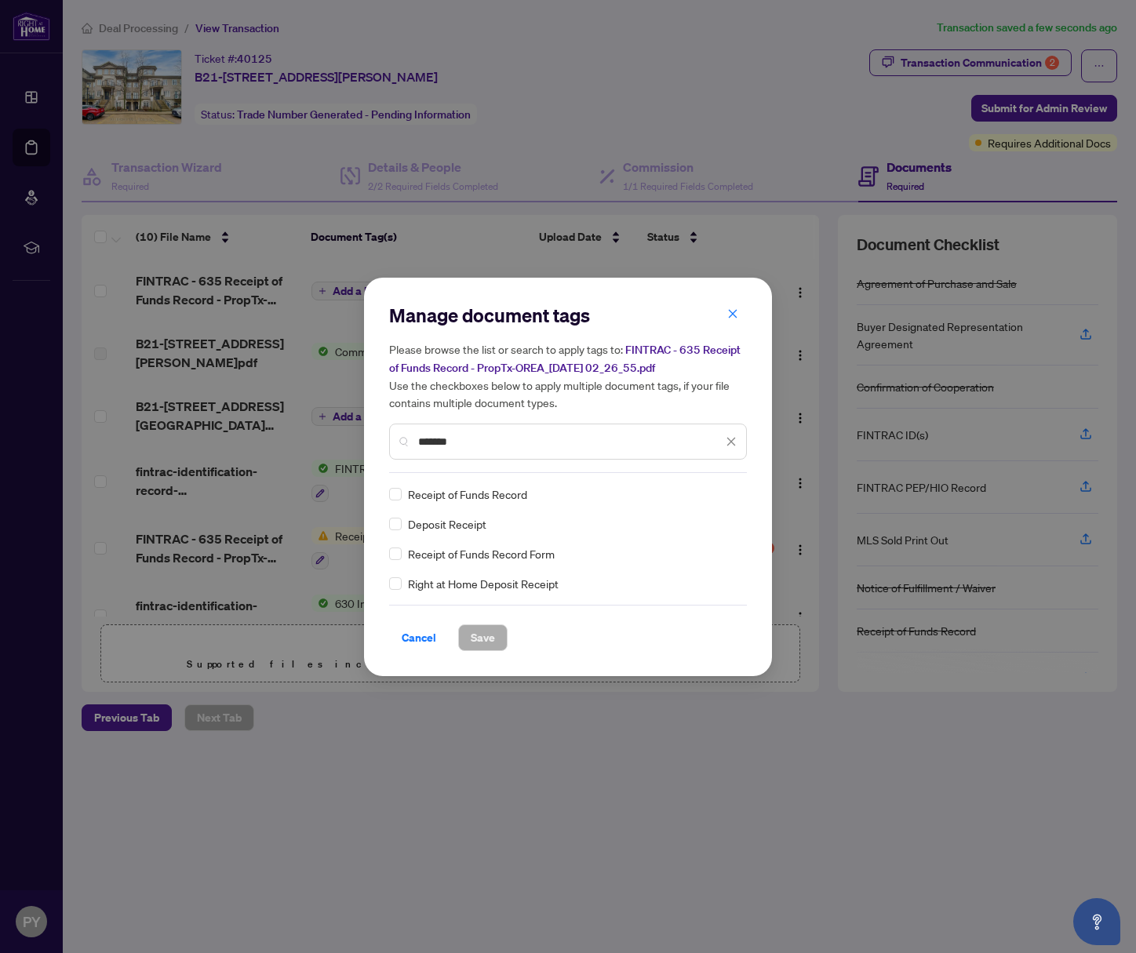
type input "*******"
click at [388, 493] on div "Manage document tags Please browse the list or search to apply tags to: FINTRAC…" at bounding box center [568, 477] width 408 height 398
click at [484, 624] on button "Save" at bounding box center [482, 637] width 49 height 27
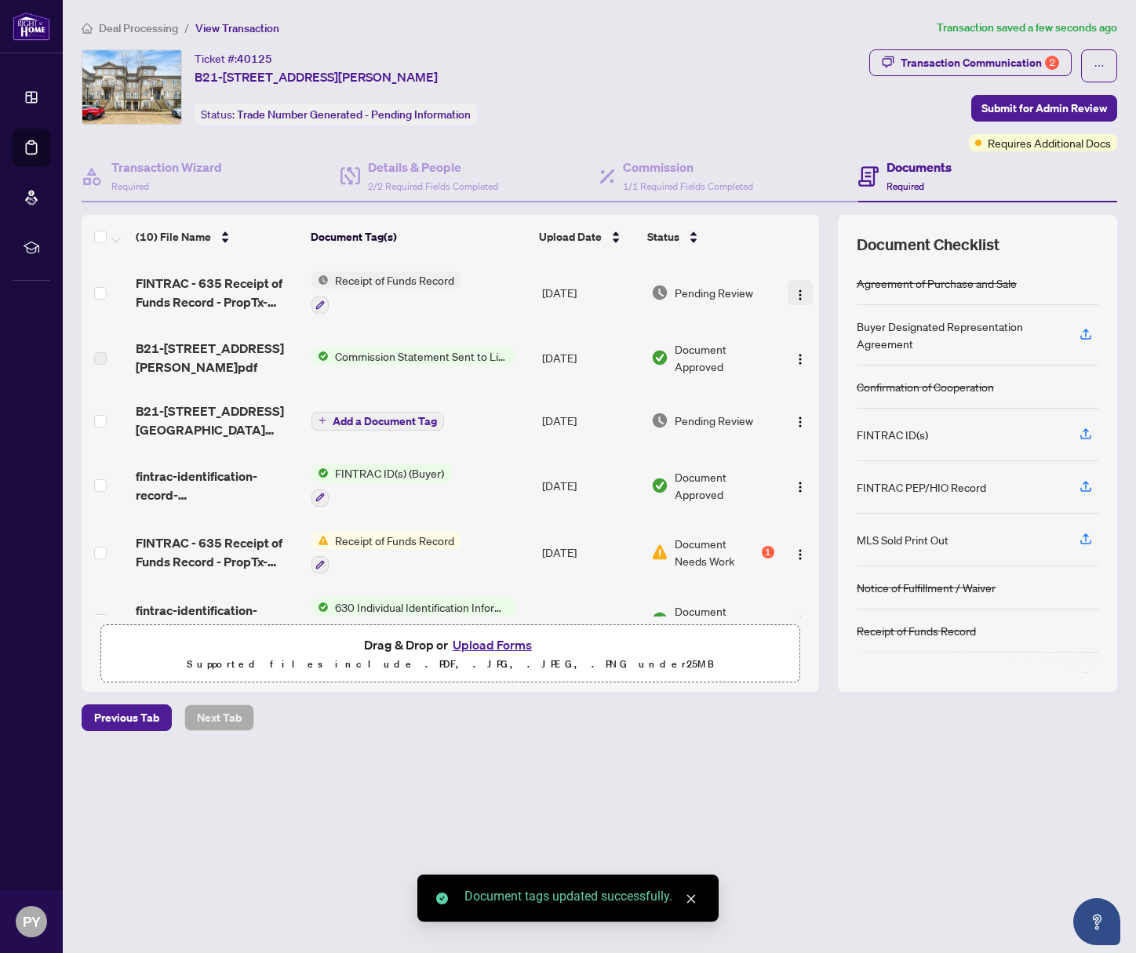
click at [794, 284] on span "button" at bounding box center [800, 292] width 13 height 17
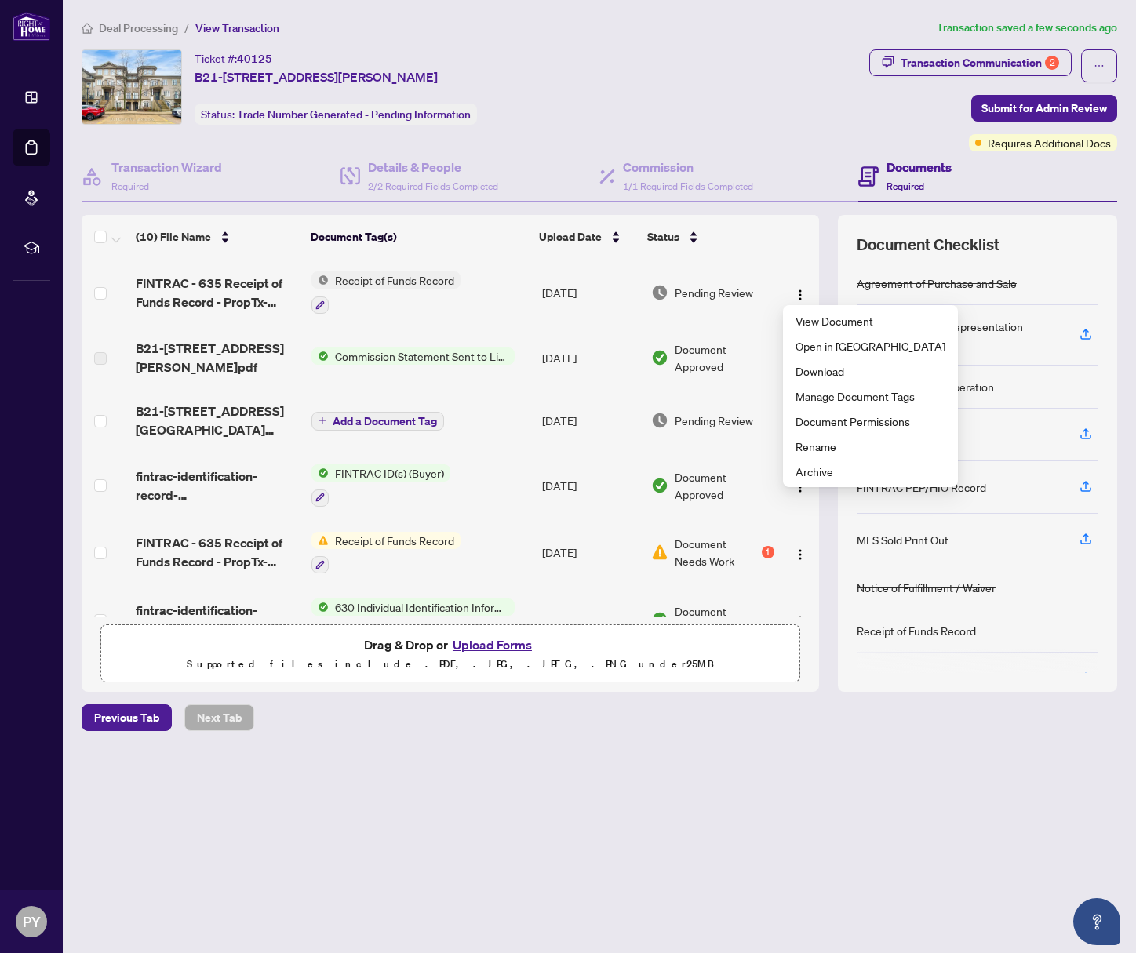
click at [789, 242] on th at bounding box center [795, 237] width 38 height 44
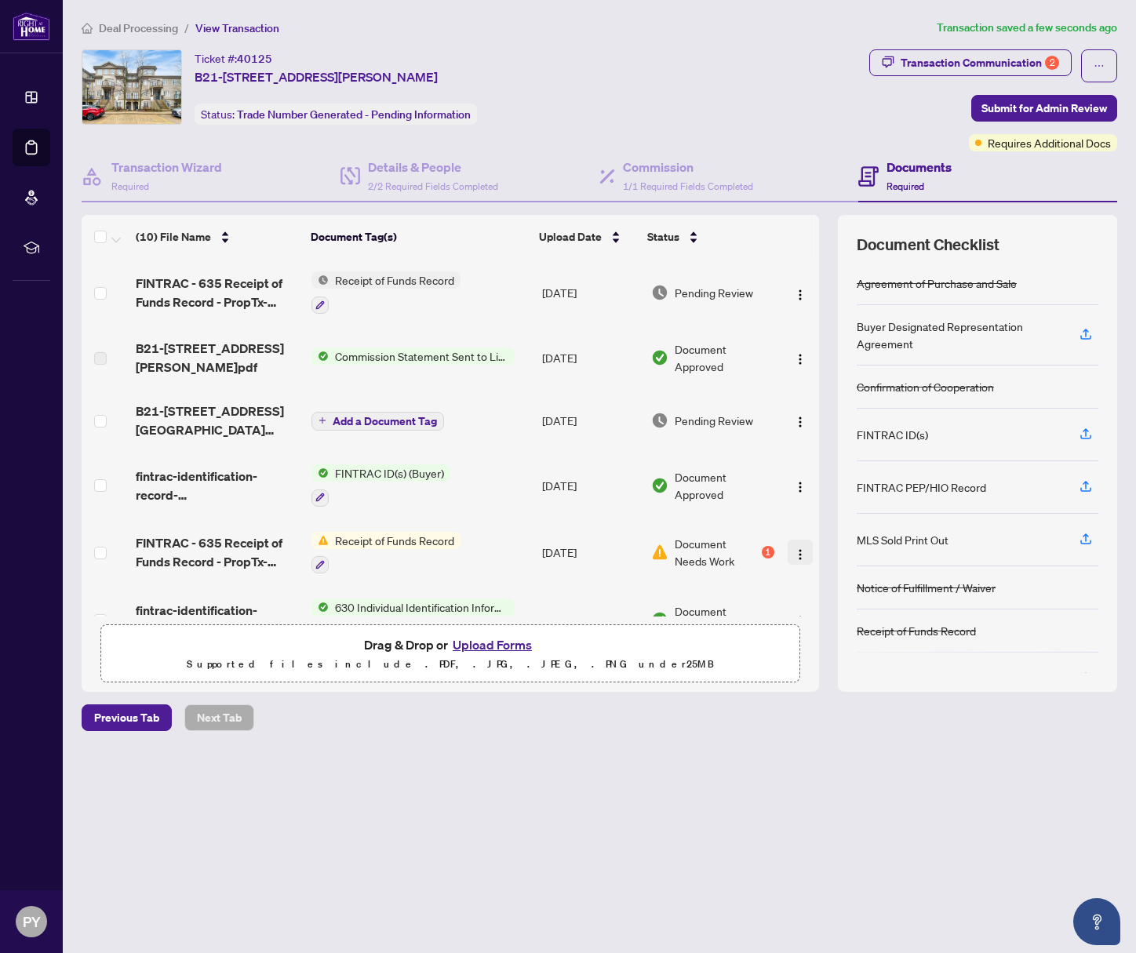
click at [795, 548] on img "button" at bounding box center [800, 554] width 13 height 13
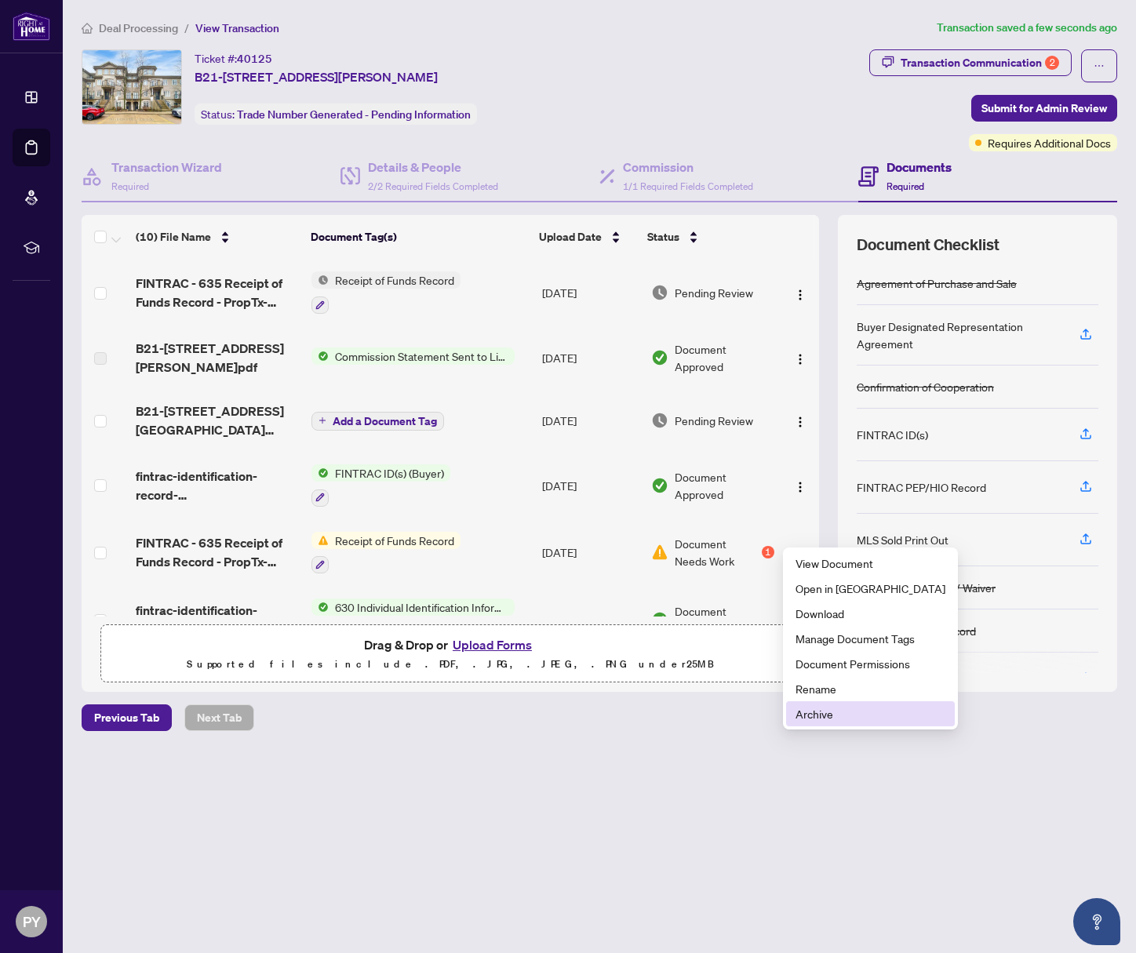
click at [867, 711] on span "Archive" at bounding box center [870, 713] width 150 height 17
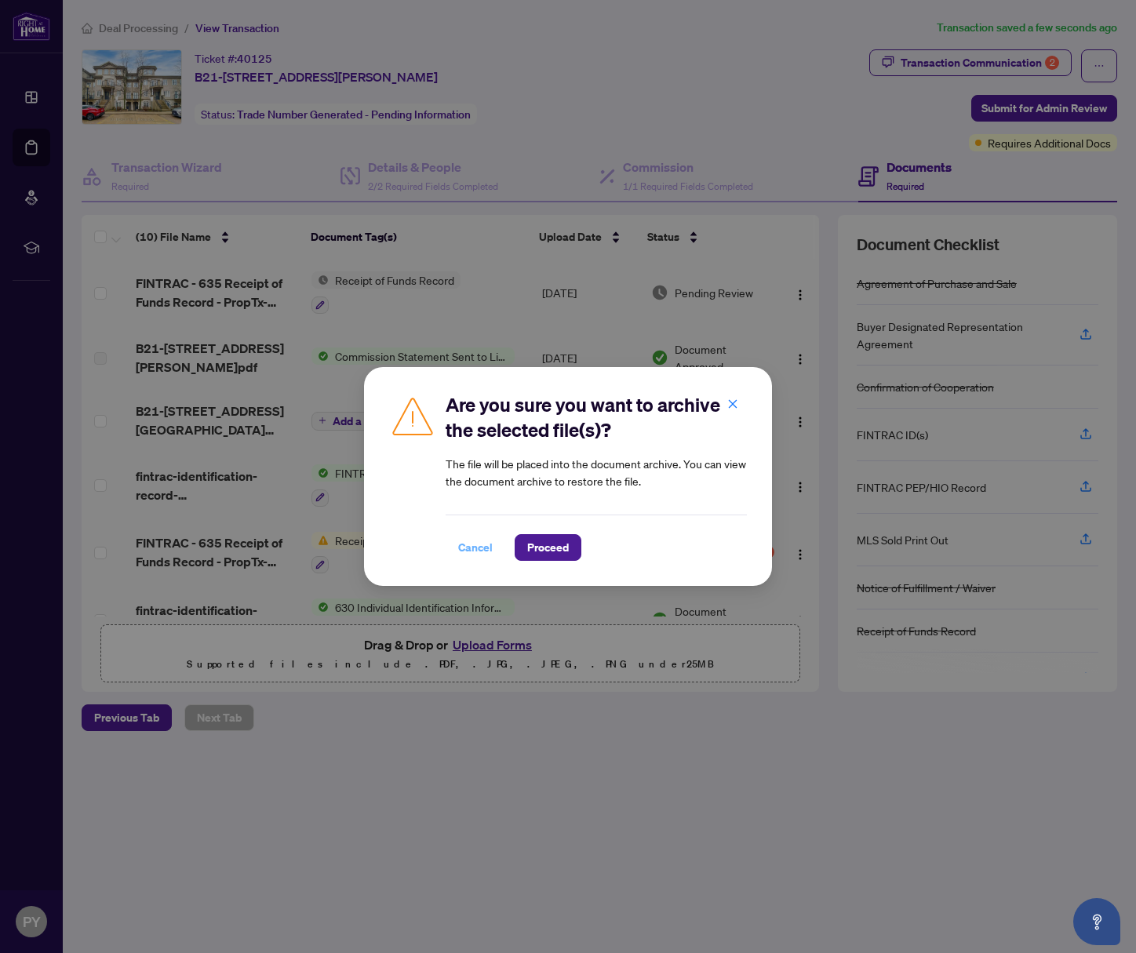
click at [489, 548] on span "Cancel" at bounding box center [475, 547] width 35 height 25
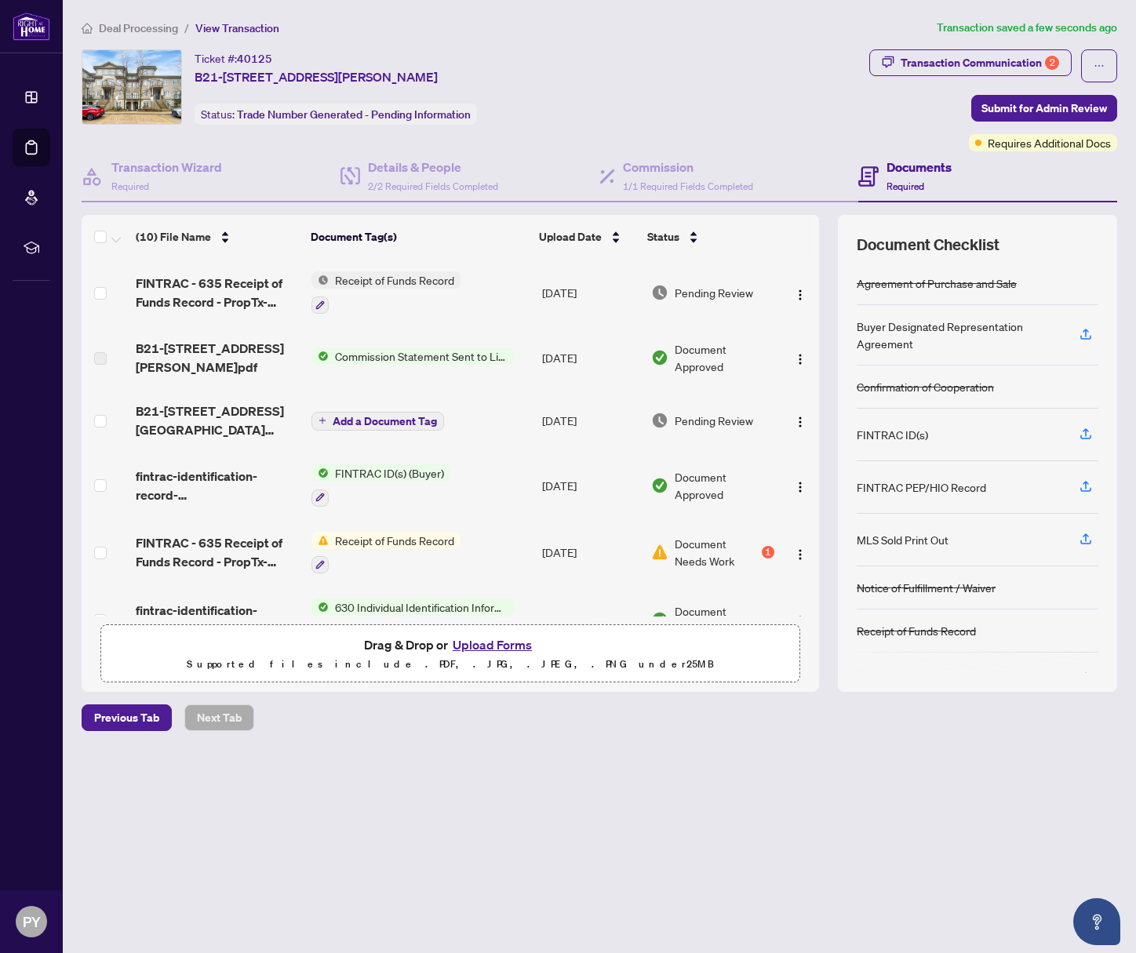
drag, startPoint x: 489, startPoint y: 548, endPoint x: 744, endPoint y: 541, distance: 255.0
click at [692, 548] on body "Dashboard Deal Processing Mortgage Referrals rLearning PY [PERSON_NAME] [PERSON…" at bounding box center [568, 476] width 1136 height 953
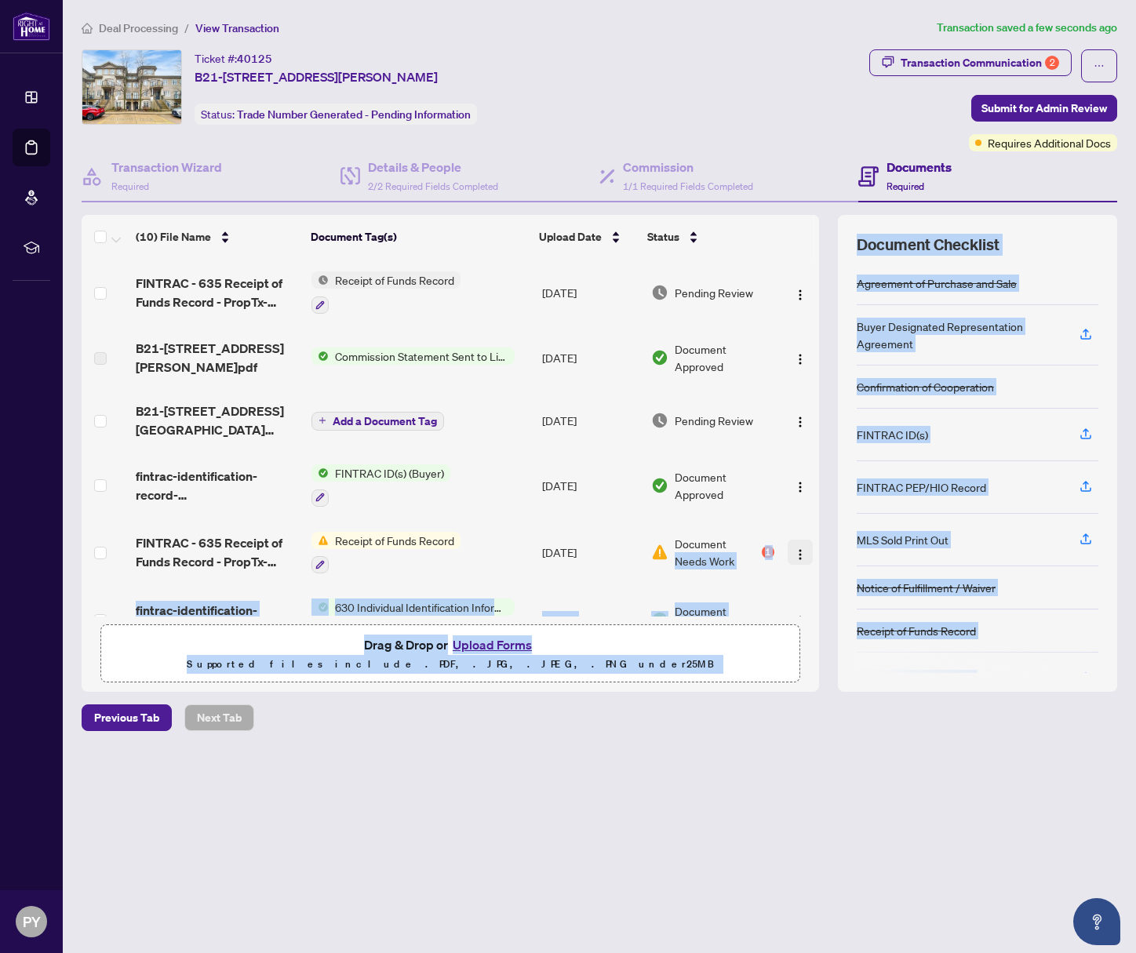
click at [794, 548] on img "button" at bounding box center [800, 554] width 13 height 13
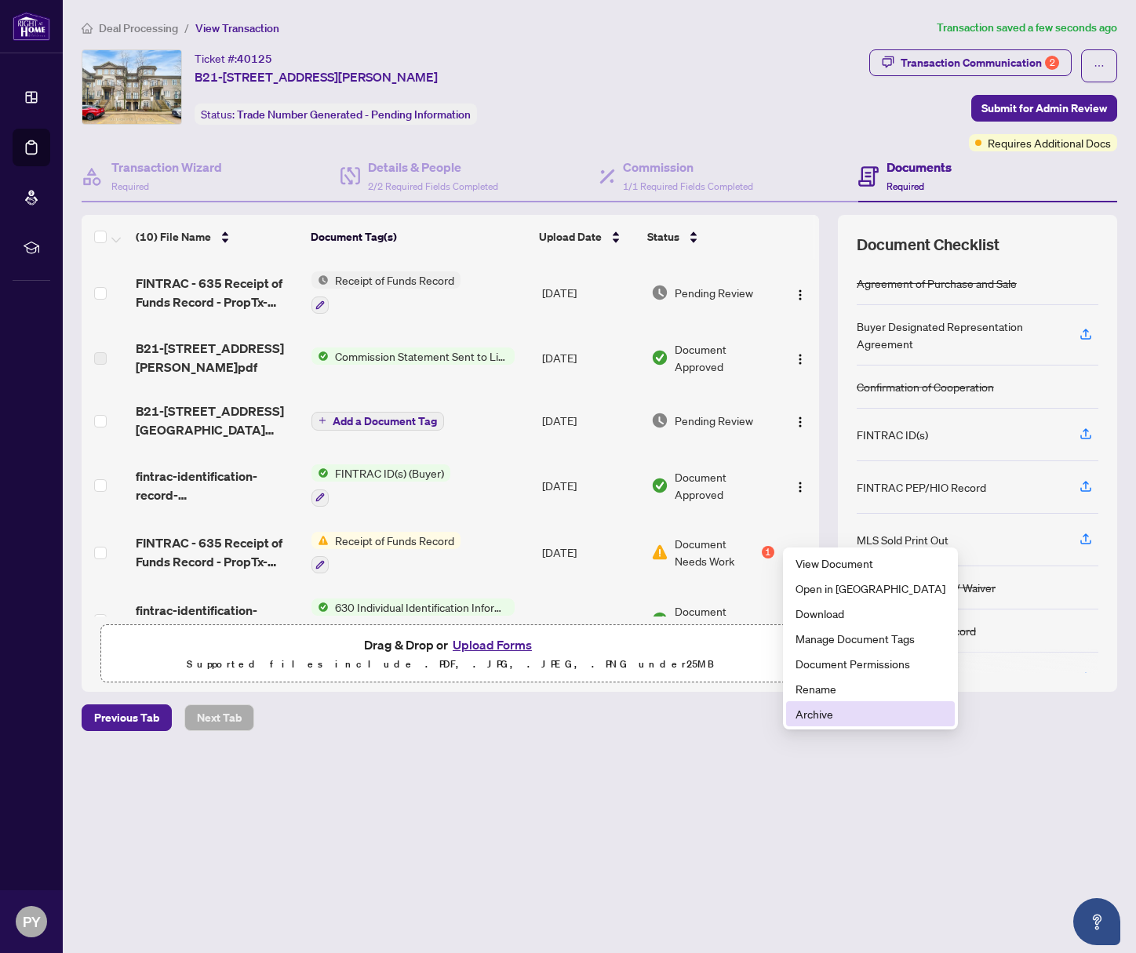
click at [831, 709] on span "Archive" at bounding box center [870, 713] width 150 height 17
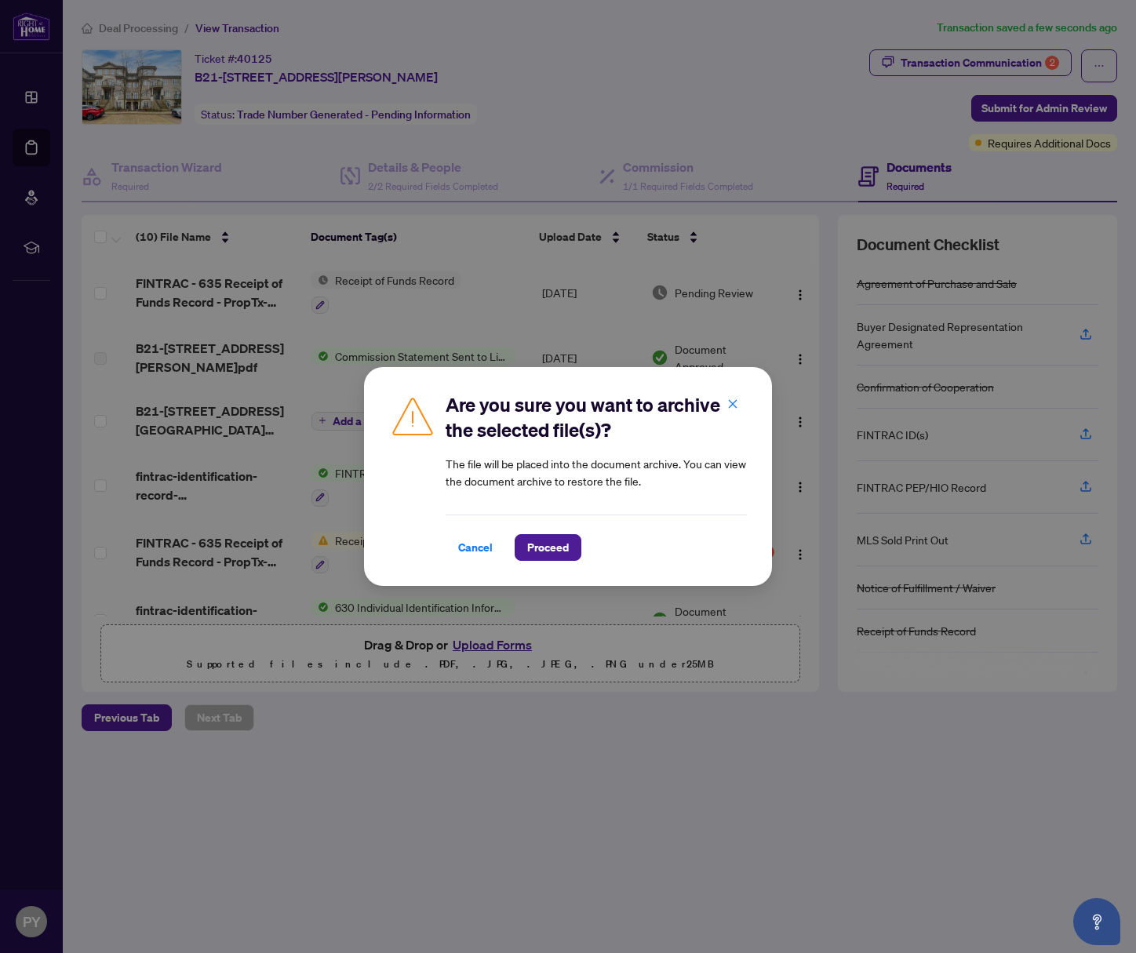
click at [550, 529] on div "Cancel Proceed" at bounding box center [595, 538] width 301 height 46
click at [554, 541] on span "Proceed" at bounding box center [548, 547] width 42 height 25
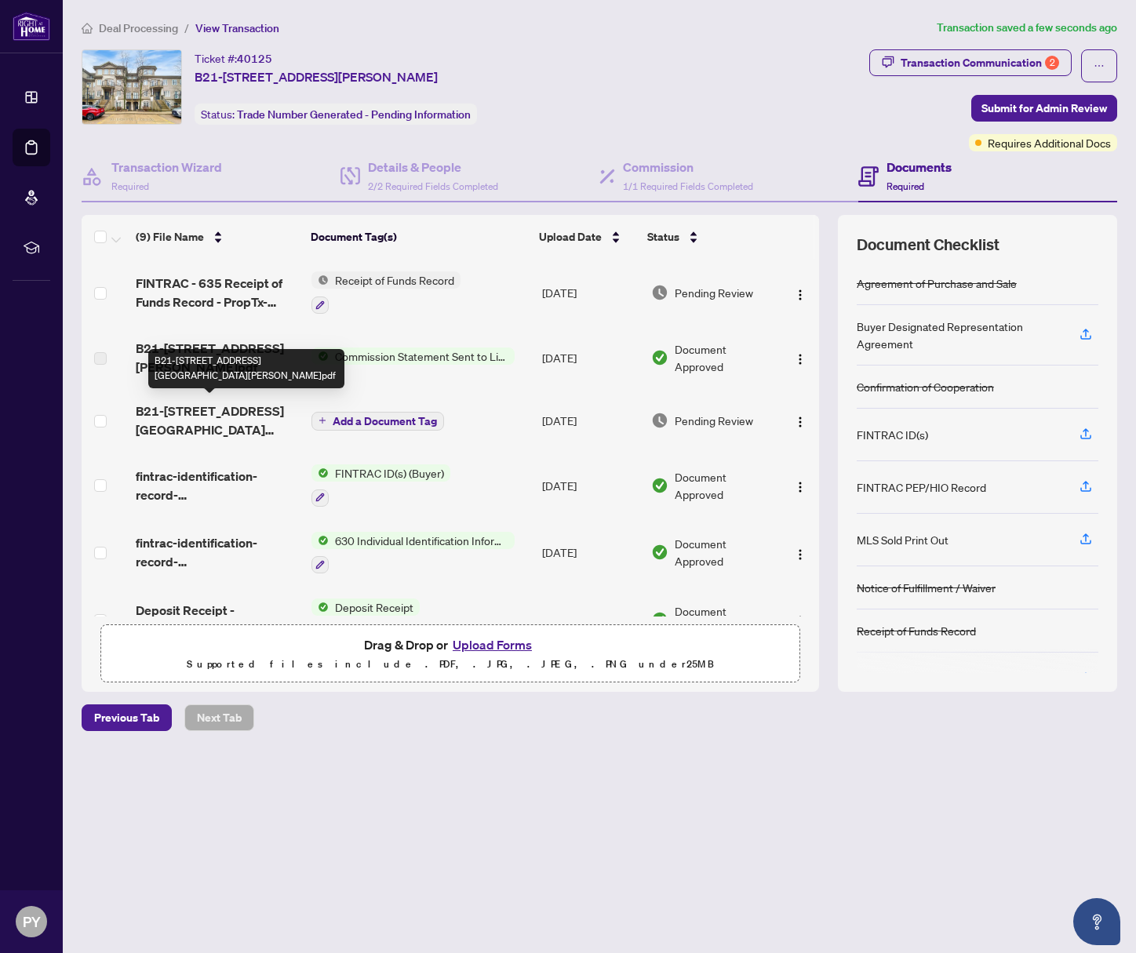
click at [242, 404] on span "B21-[STREET_ADDRESS][GEOGRAPHIC_DATA][PERSON_NAME]pdf" at bounding box center [217, 421] width 163 height 38
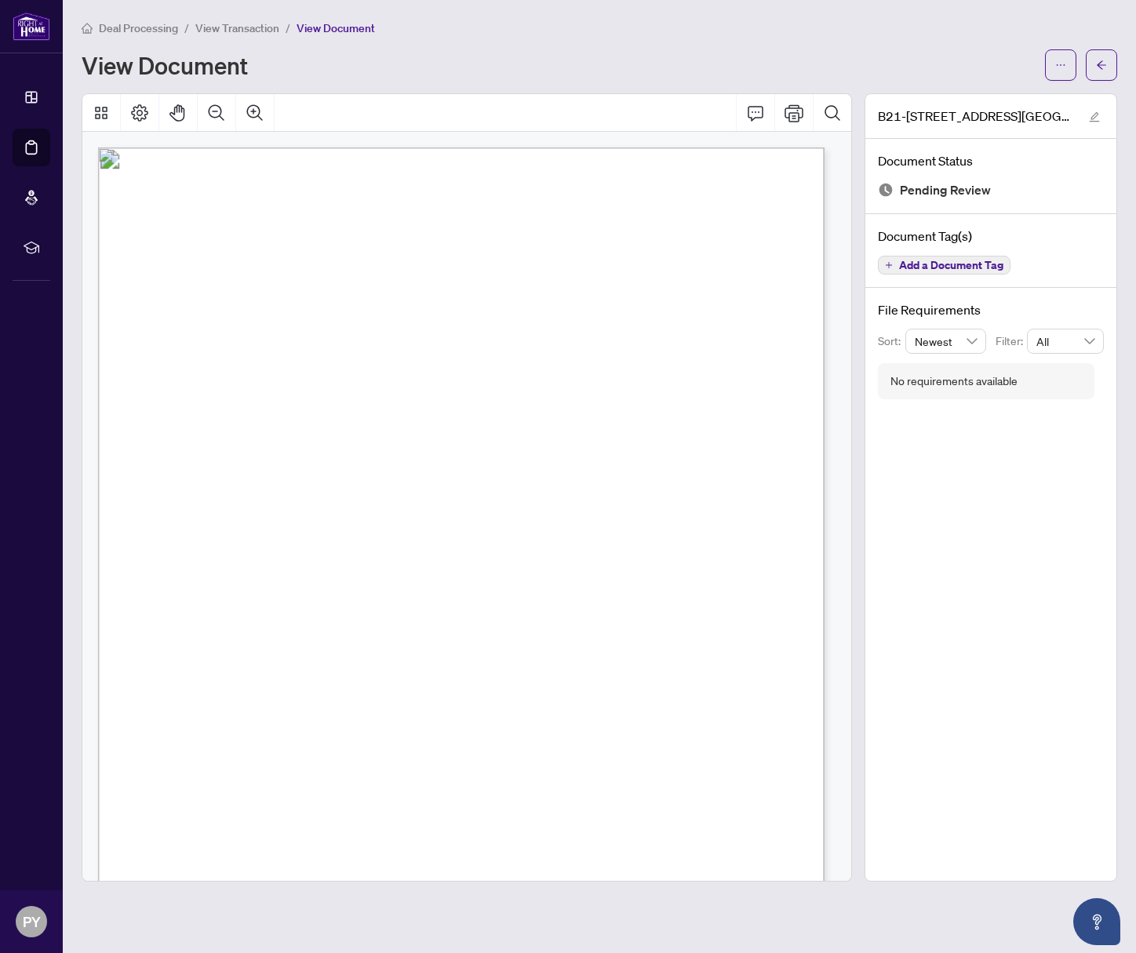
click at [1019, 61] on div "View Document" at bounding box center [599, 64] width 1035 height 31
click at [1019, 62] on button "button" at bounding box center [1060, 64] width 31 height 31
click at [1008, 98] on span "Download" at bounding box center [1003, 98] width 119 height 17
click at [596, 75] on div "View Document" at bounding box center [559, 65] width 954 height 25
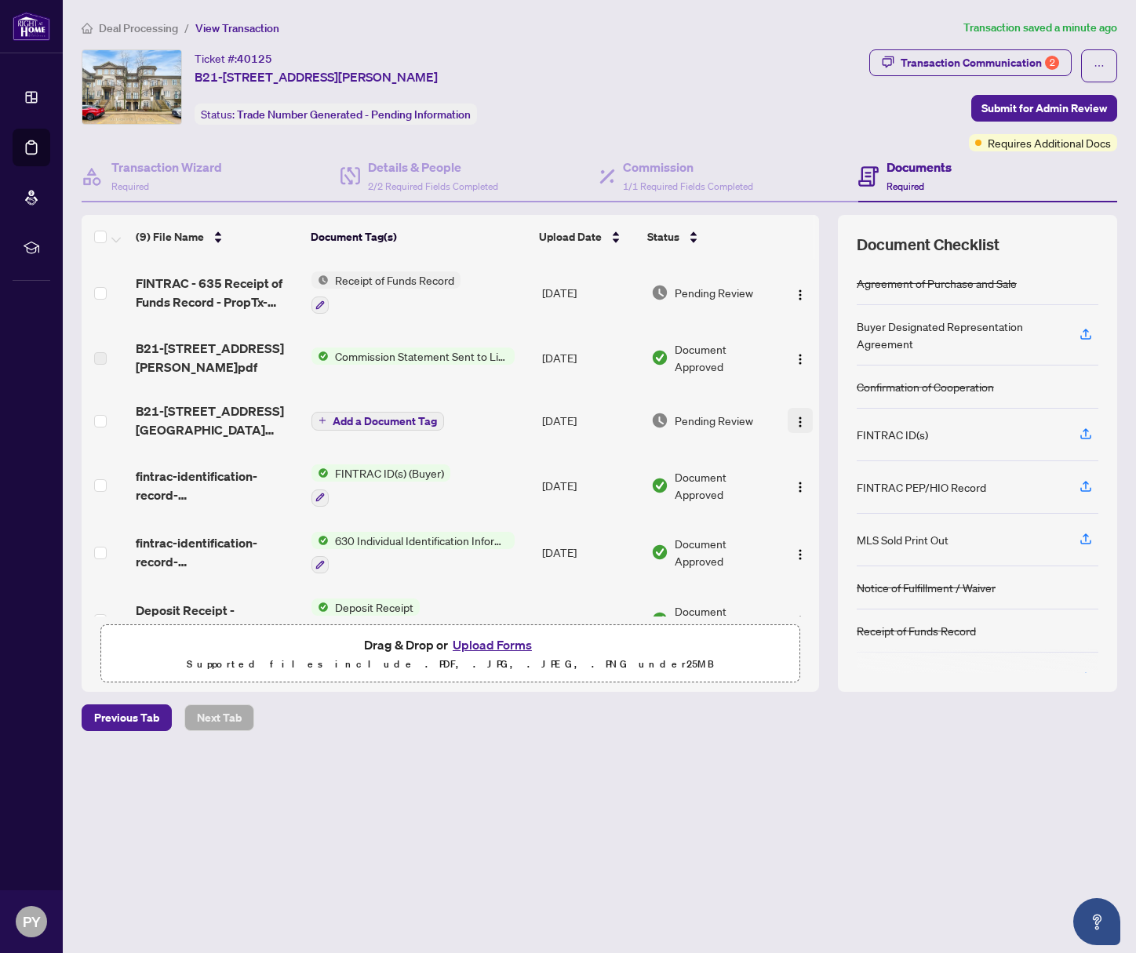
click at [794, 416] on img "button" at bounding box center [800, 422] width 13 height 13
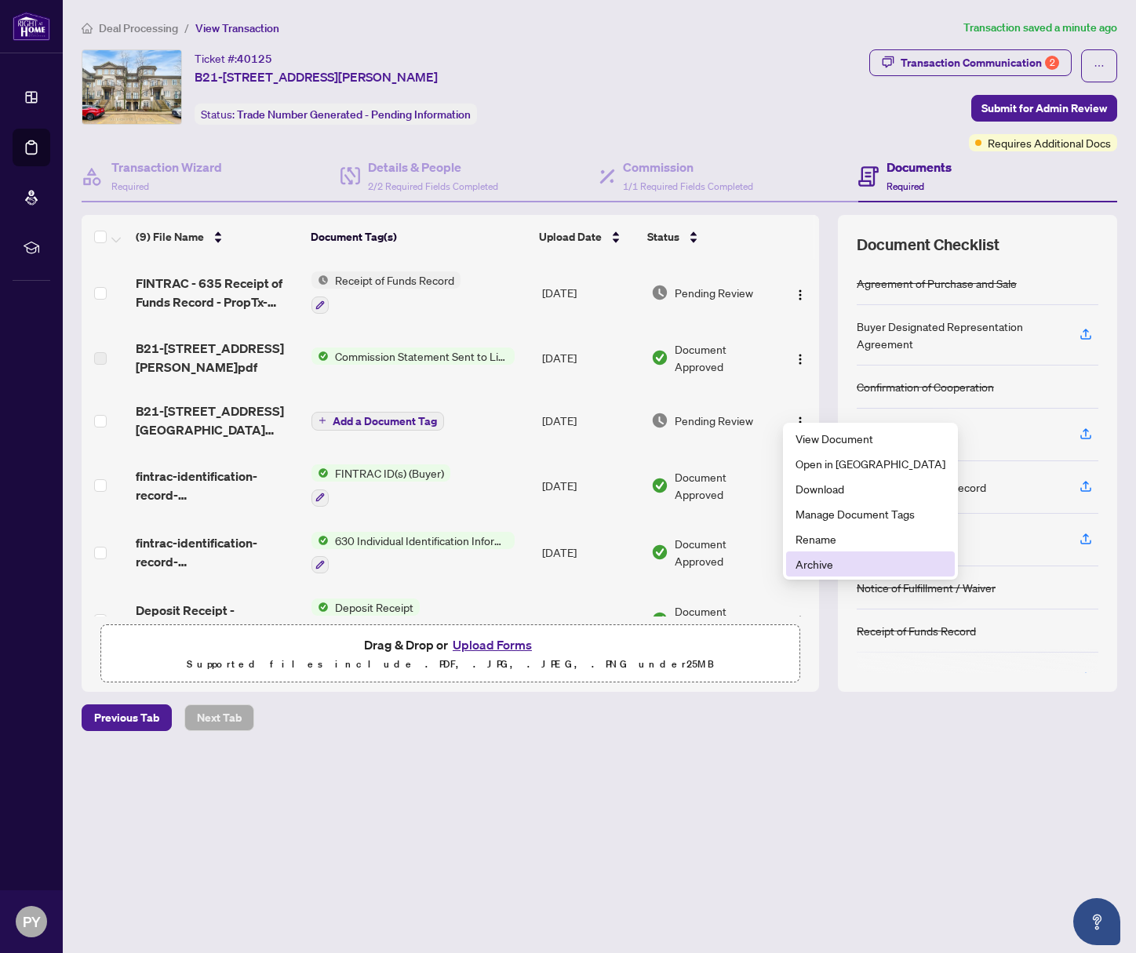
click at [839, 565] on span "Archive" at bounding box center [870, 563] width 150 height 17
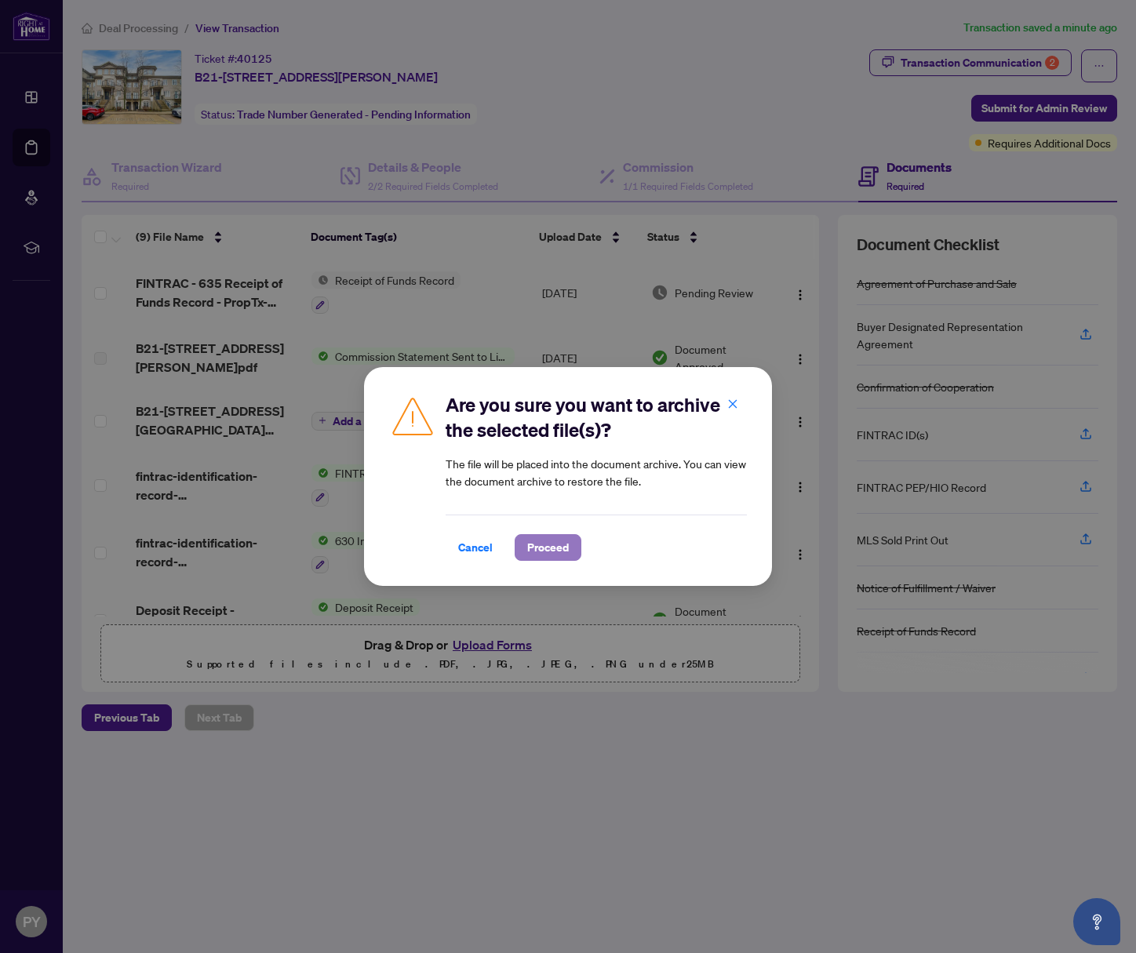
click at [555, 555] on span "Proceed" at bounding box center [548, 547] width 42 height 25
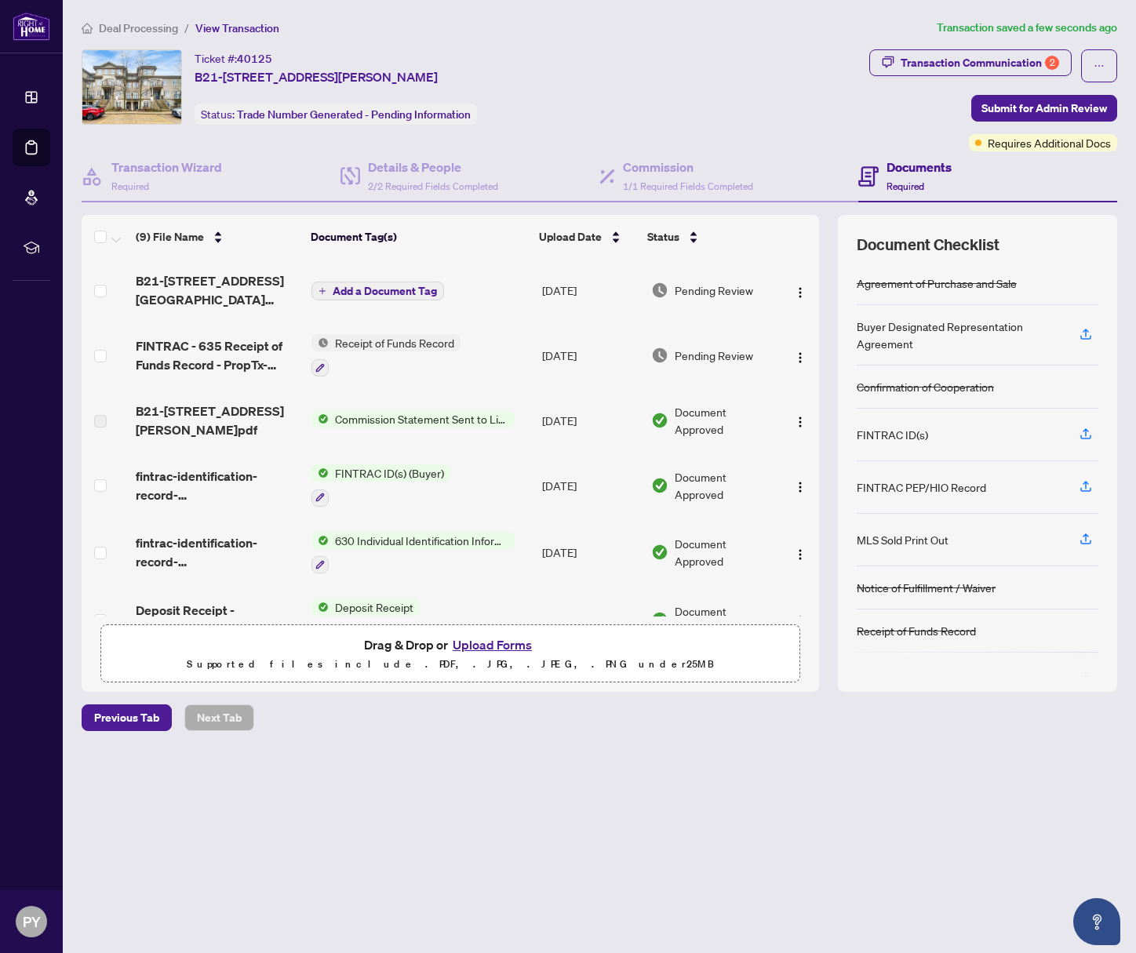
click at [360, 285] on span "Add a Document Tag" at bounding box center [385, 290] width 104 height 11
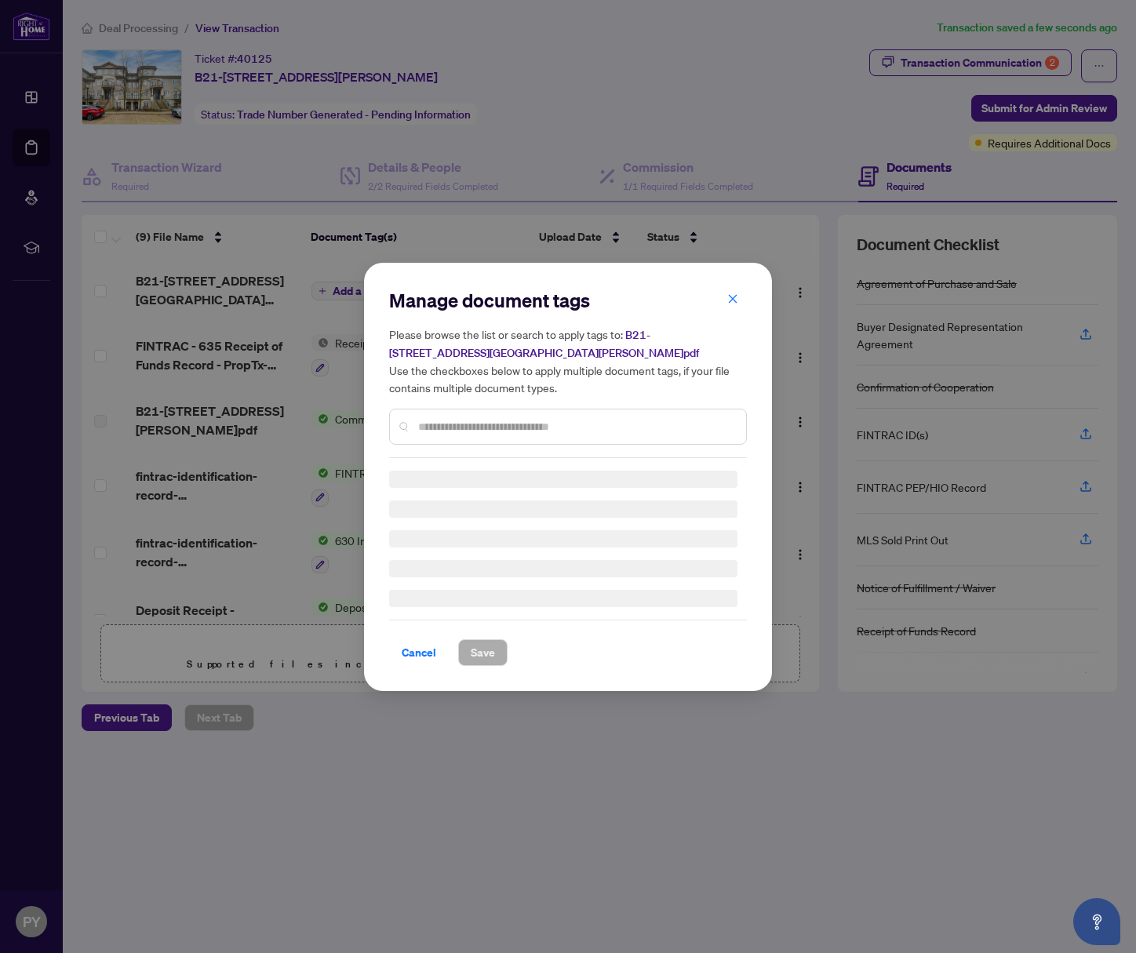
click at [492, 424] on div "Manage document tags Please browse the list or search to apply tags to: [STREET…" at bounding box center [568, 373] width 358 height 170
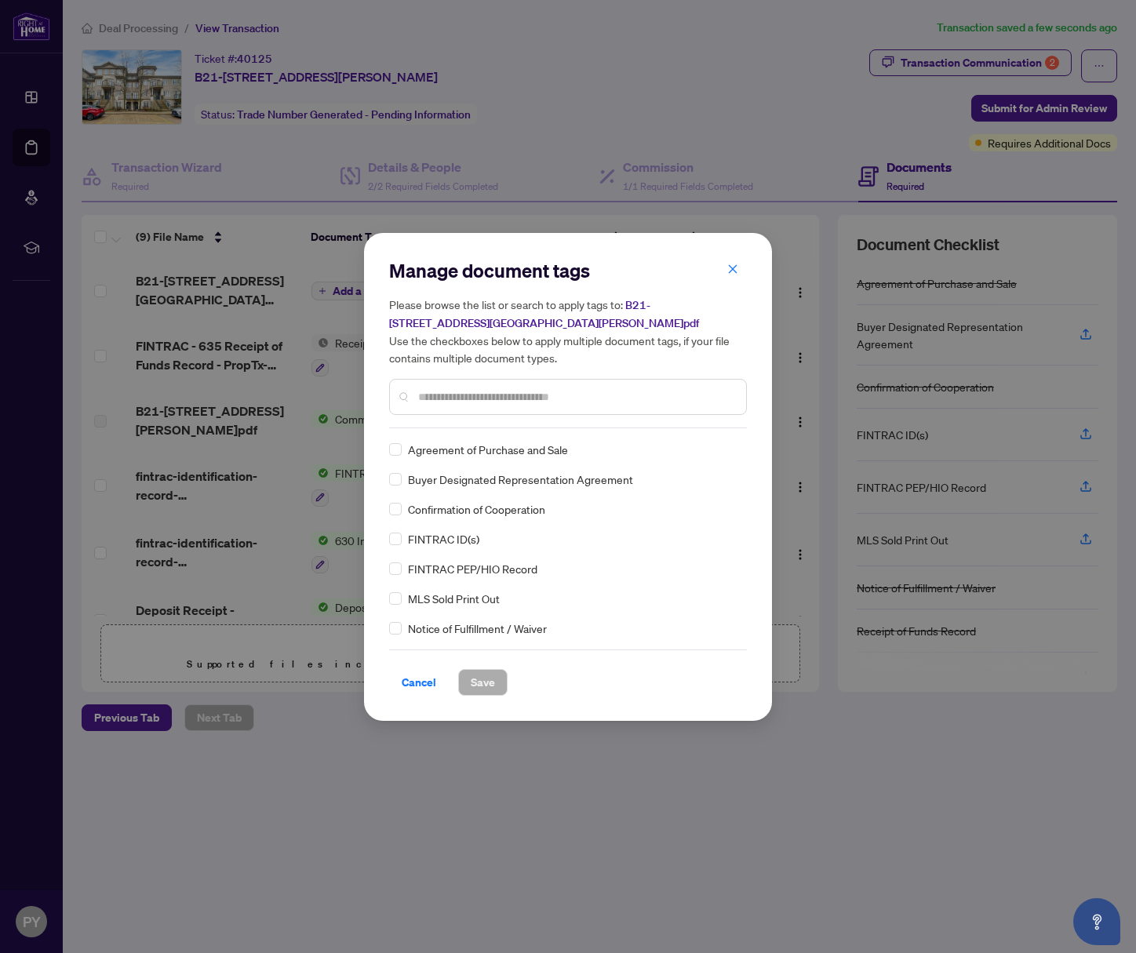
click at [475, 388] on input "text" at bounding box center [575, 396] width 315 height 17
type input "*****"
drag, startPoint x: 493, startPoint y: 675, endPoint x: 529, endPoint y: 620, distance: 64.6
click at [493, 675] on button "Save" at bounding box center [482, 682] width 49 height 27
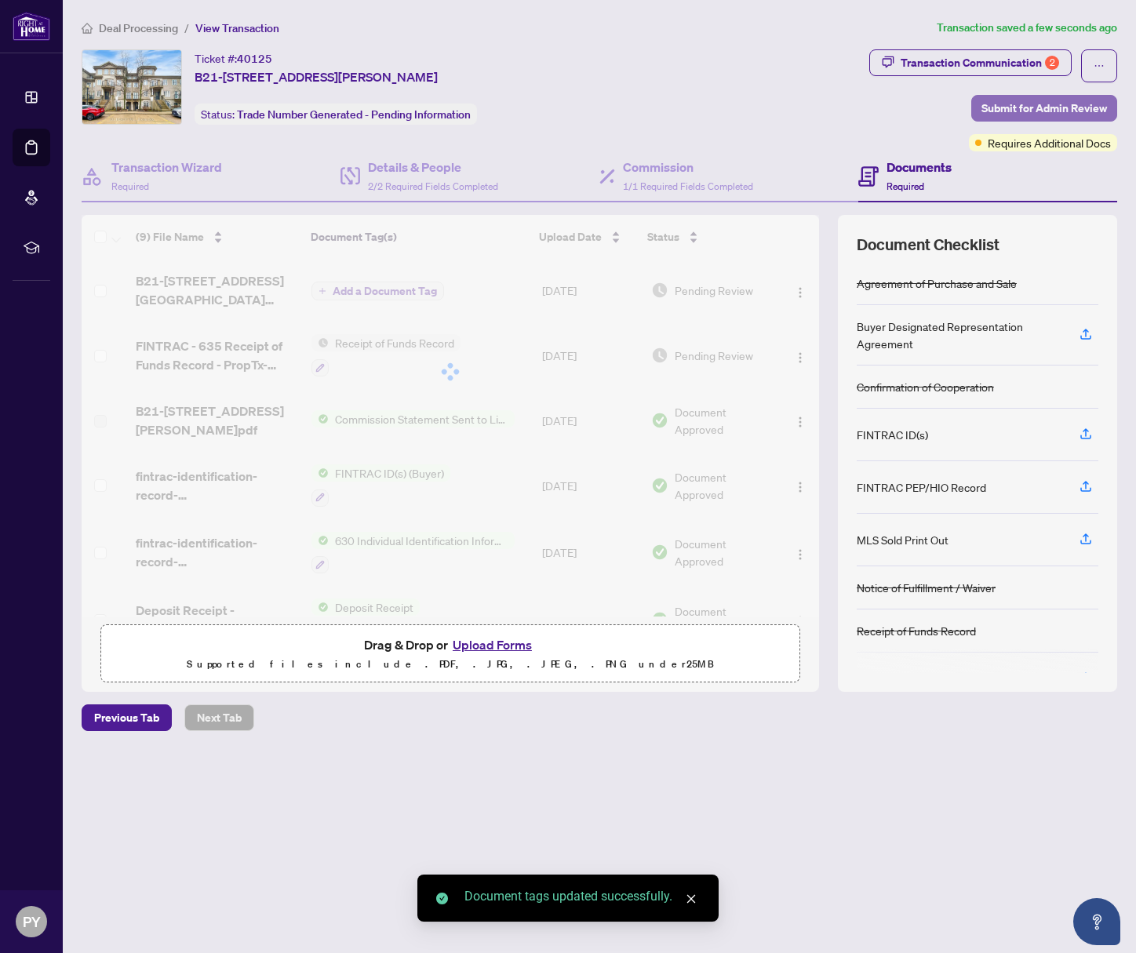
click at [1019, 100] on span "Submit for Admin Review" at bounding box center [1043, 108] width 125 height 25
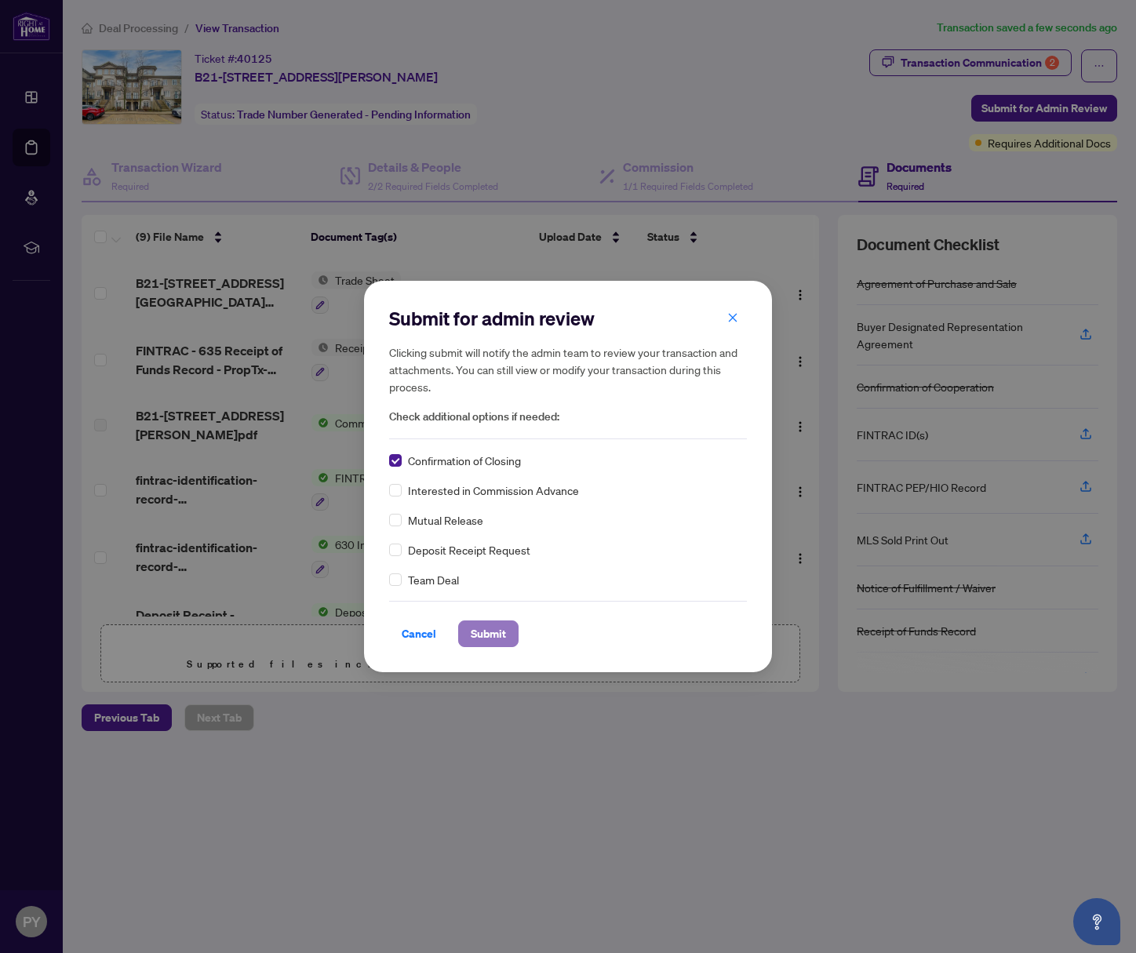
click at [489, 633] on span "Submit" at bounding box center [488, 633] width 35 height 25
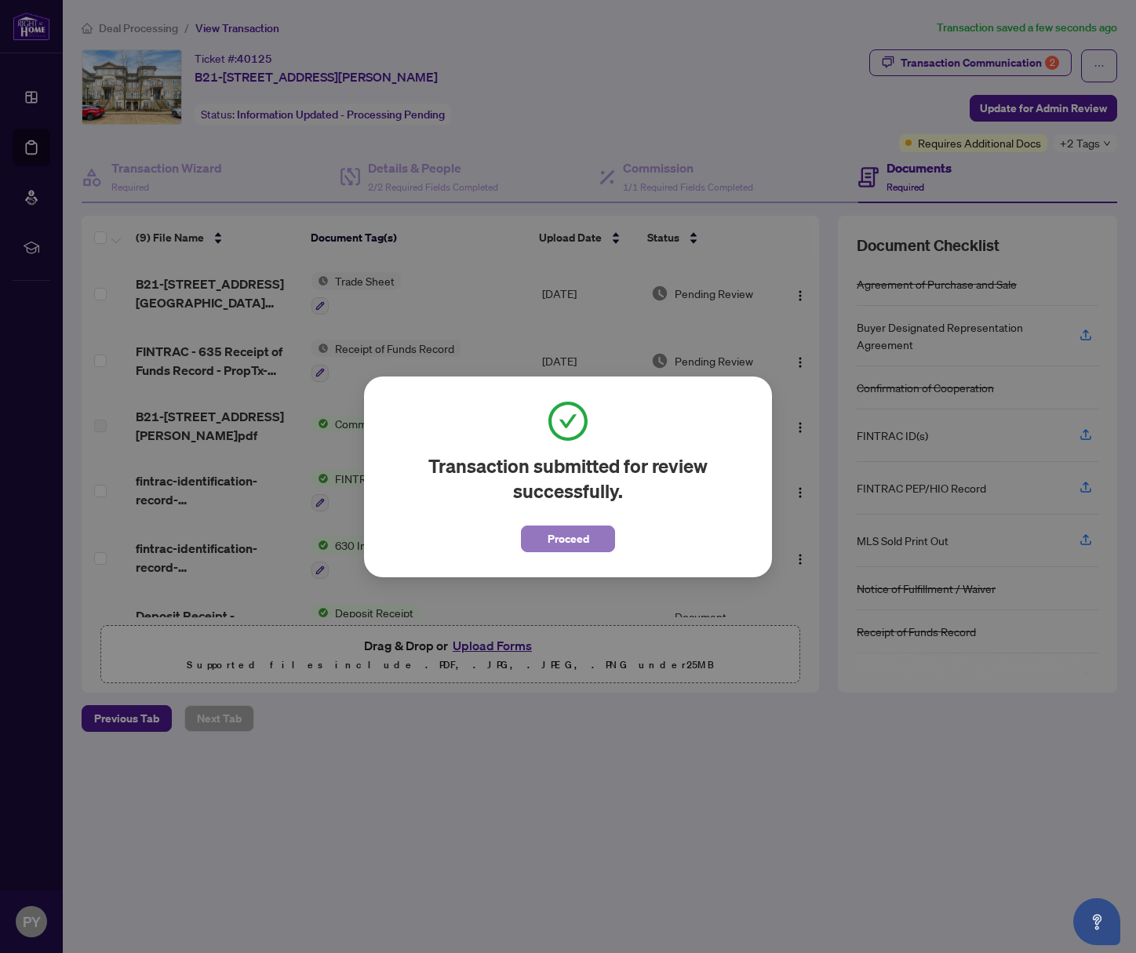
click at [566, 542] on span "Proceed" at bounding box center [568, 538] width 42 height 25
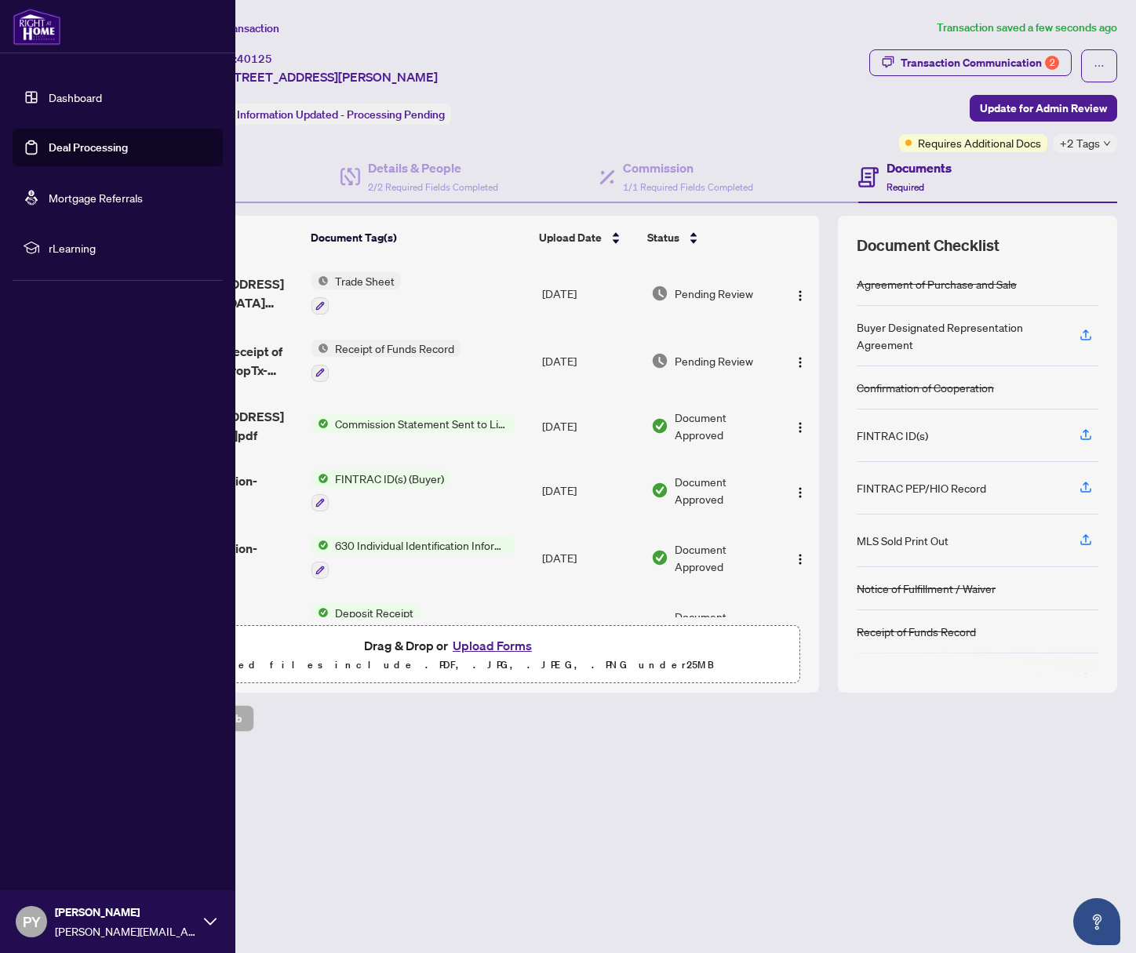
click at [50, 382] on div "Dashboard Deal Processing Mortgage Referrals rLearning PY [PERSON_NAME] [PERSON…" at bounding box center [117, 476] width 235 height 953
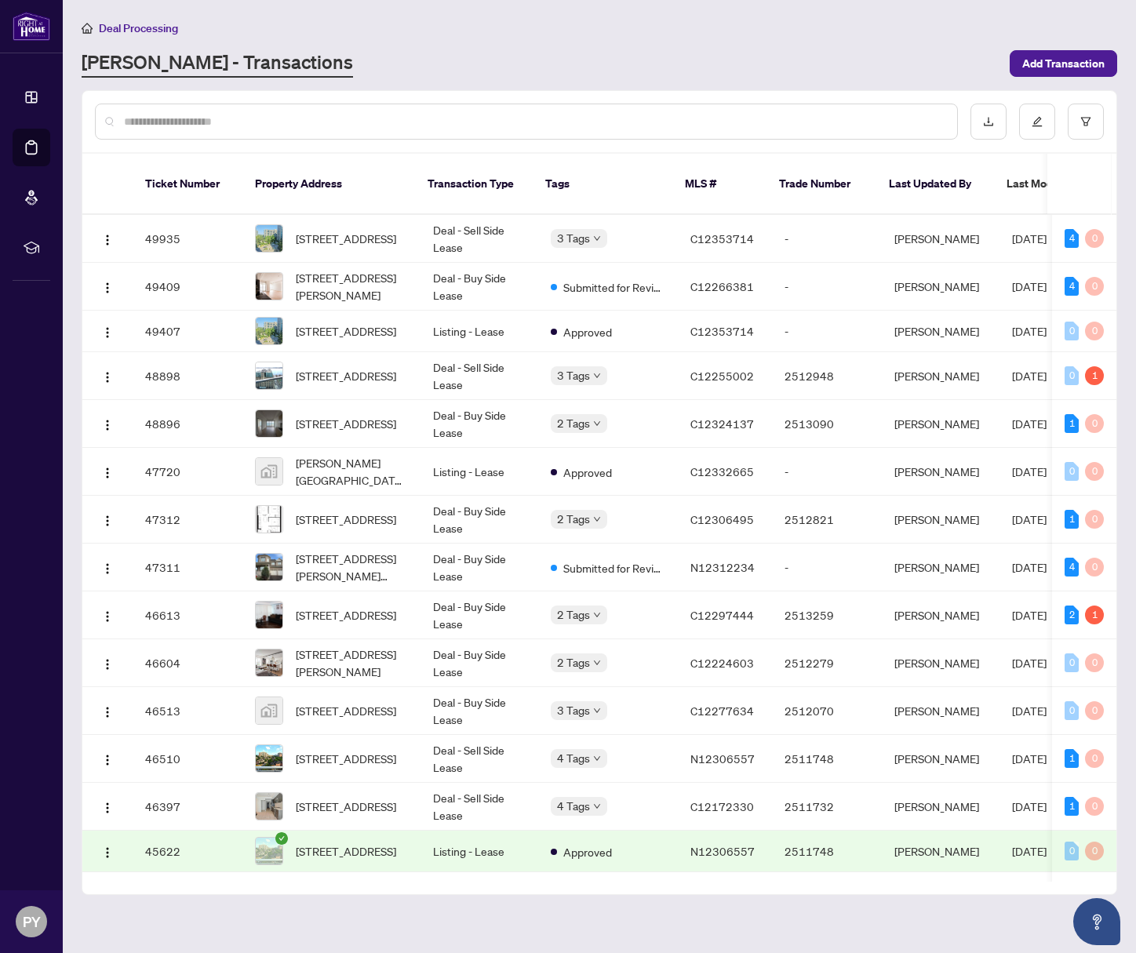
click at [284, 118] on input "text" at bounding box center [534, 121] width 820 height 17
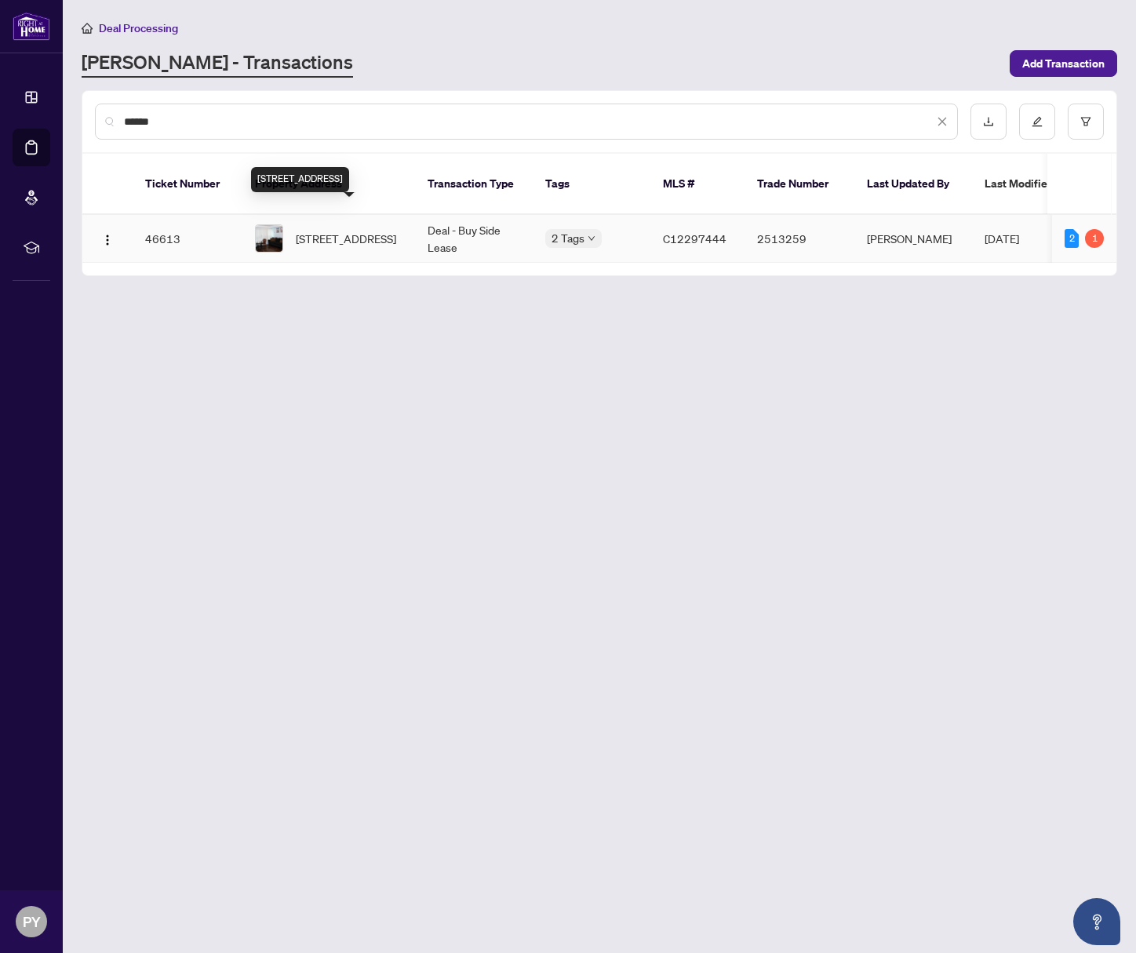
type input "******"
click at [364, 230] on span "[STREET_ADDRESS]" at bounding box center [346, 238] width 100 height 17
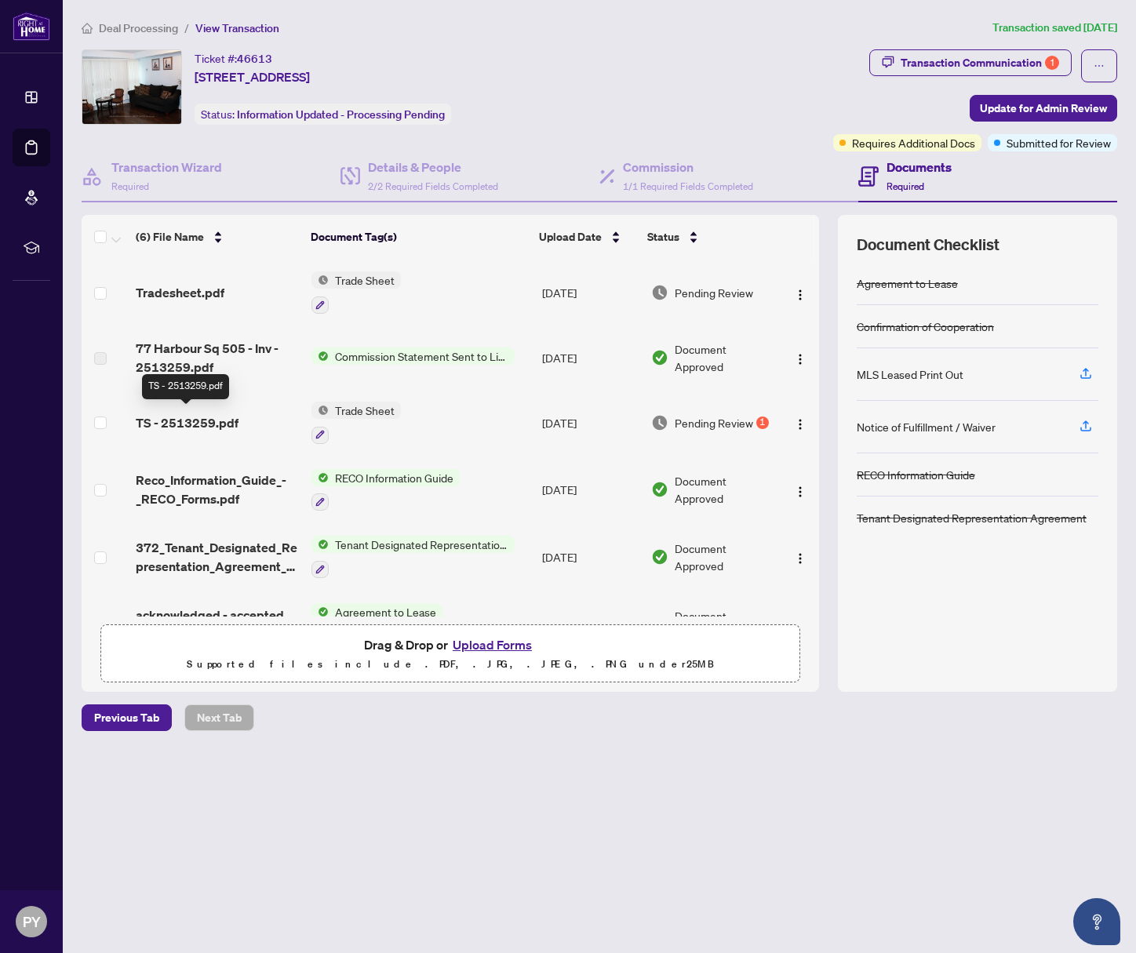
click at [189, 426] on span "TS - 2513259.pdf" at bounding box center [187, 422] width 103 height 19
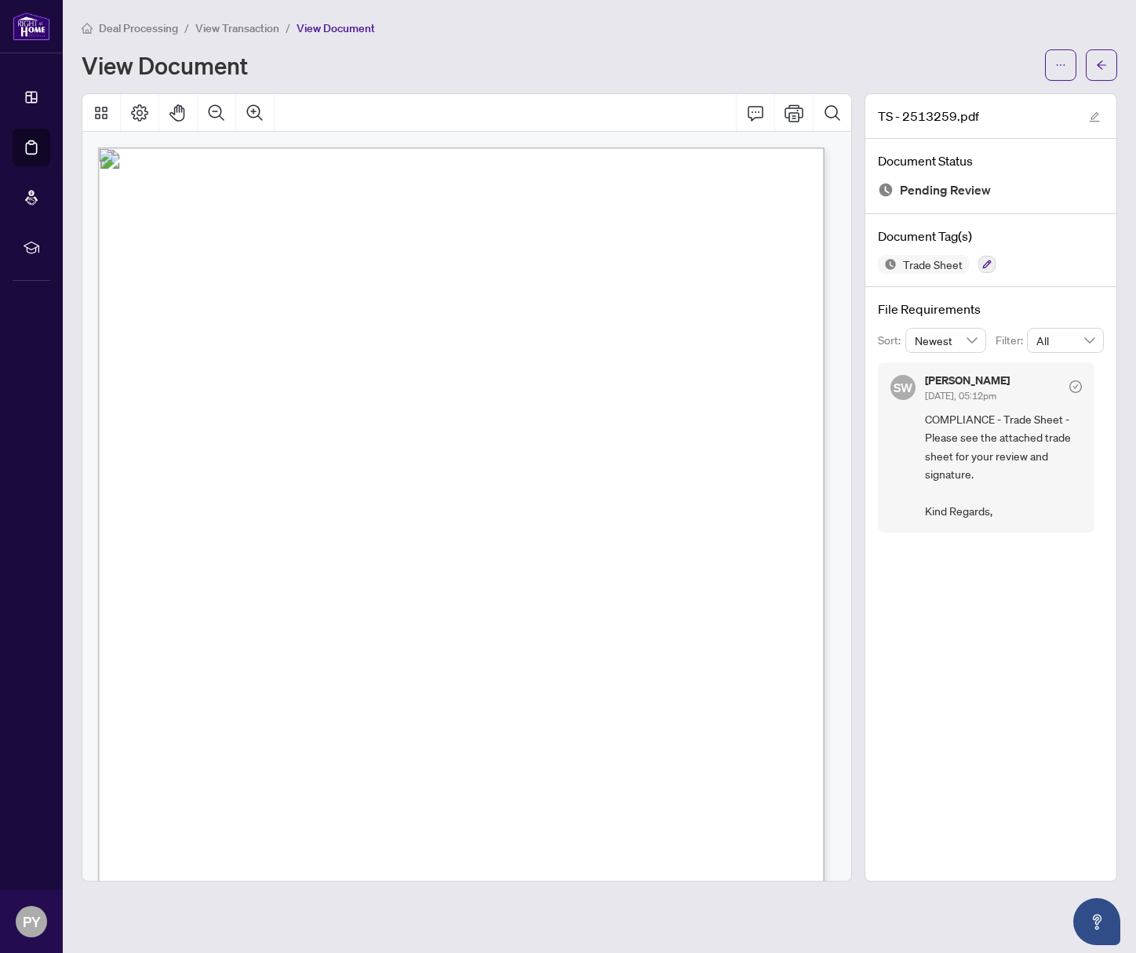
scroll to position [157, 0]
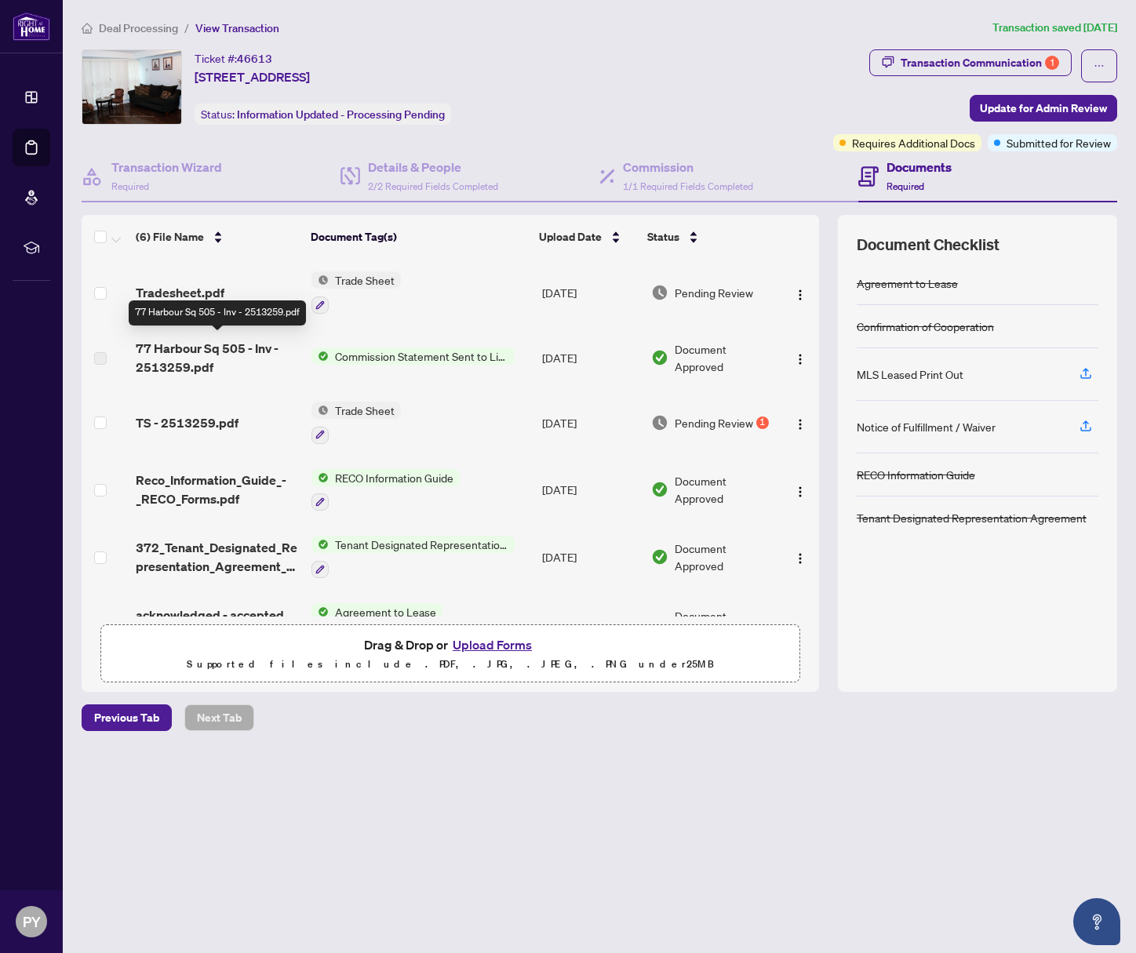
click at [184, 290] on span "Tradesheet.pdf" at bounding box center [180, 292] width 89 height 19
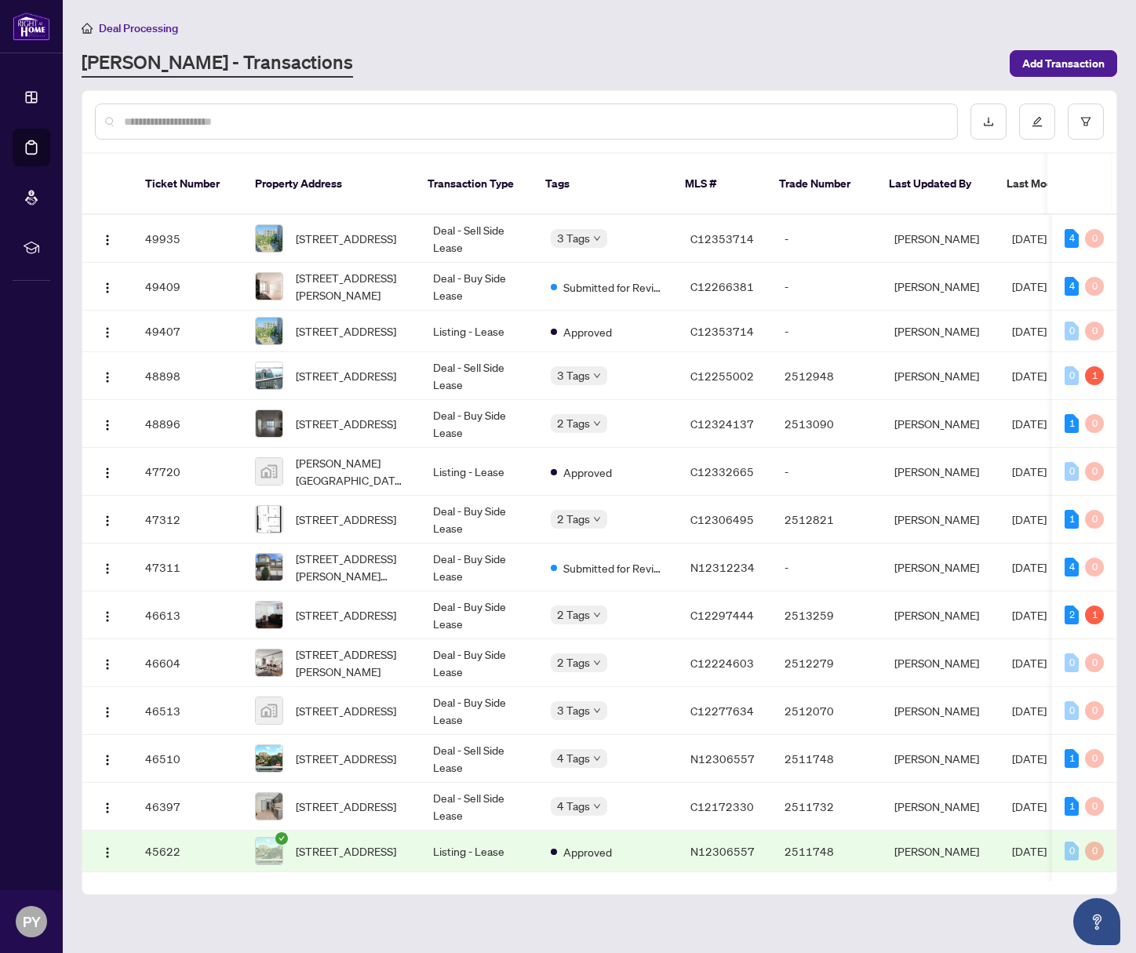
click at [188, 121] on input "text" at bounding box center [534, 121] width 820 height 17
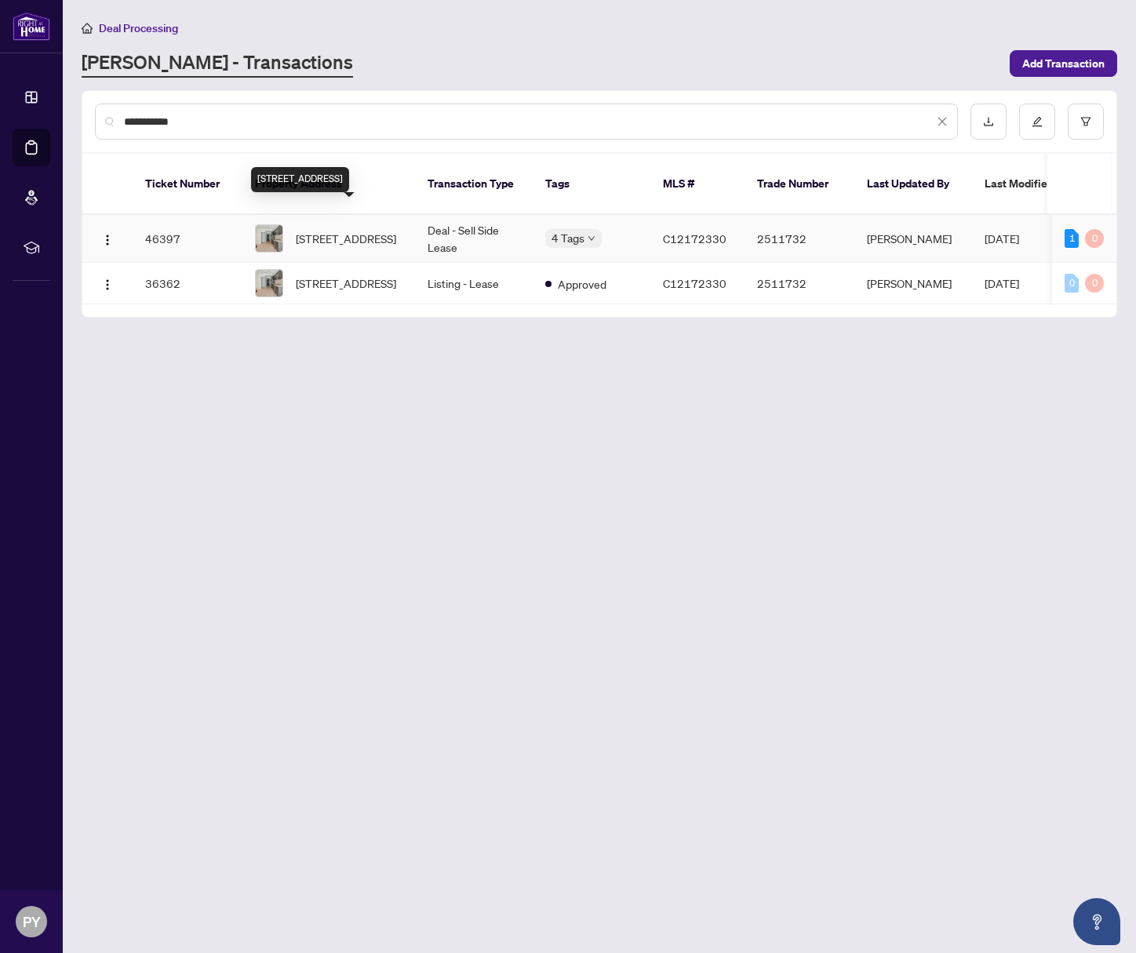
type input "**********"
click at [351, 230] on span "[STREET_ADDRESS]" at bounding box center [346, 238] width 100 height 17
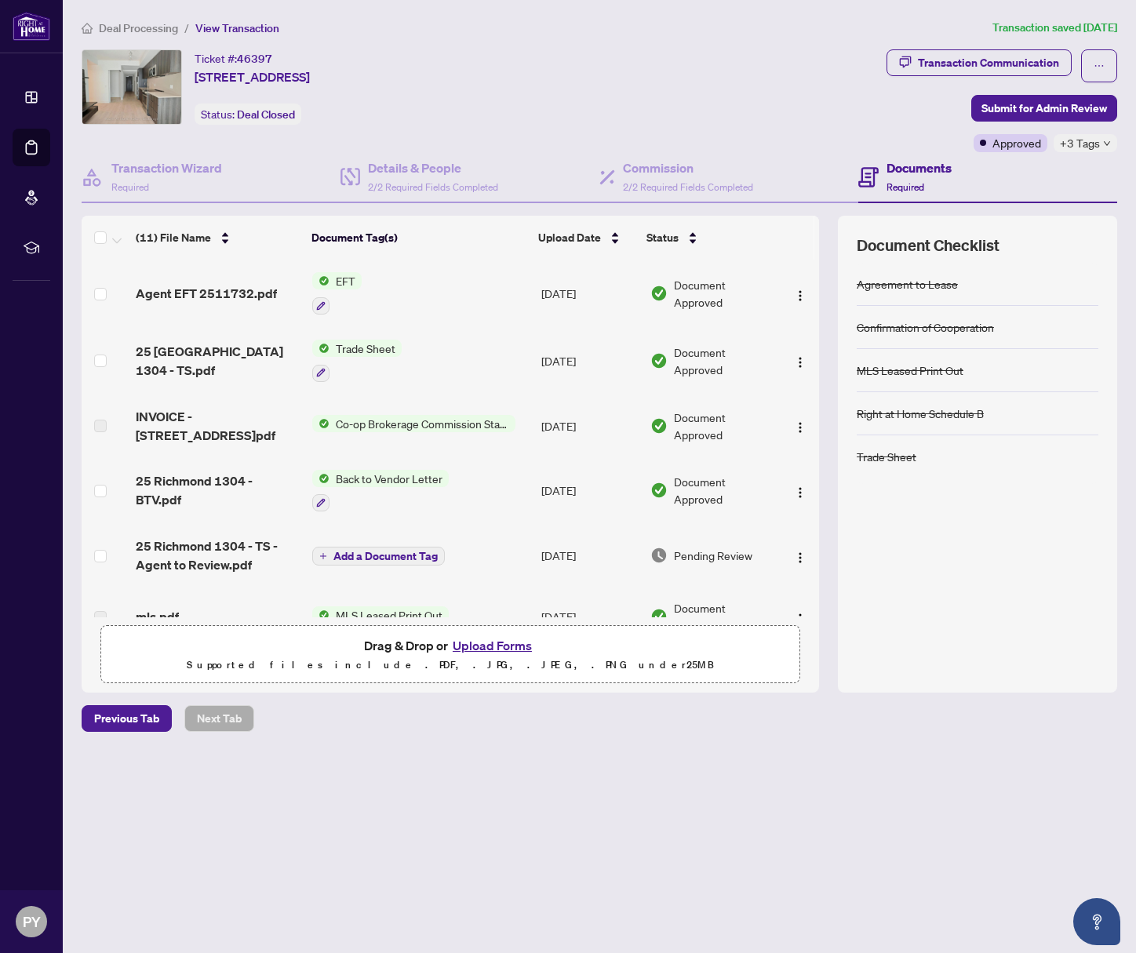
click at [228, 296] on span "Agent EFT 2511732.pdf" at bounding box center [206, 293] width 141 height 19
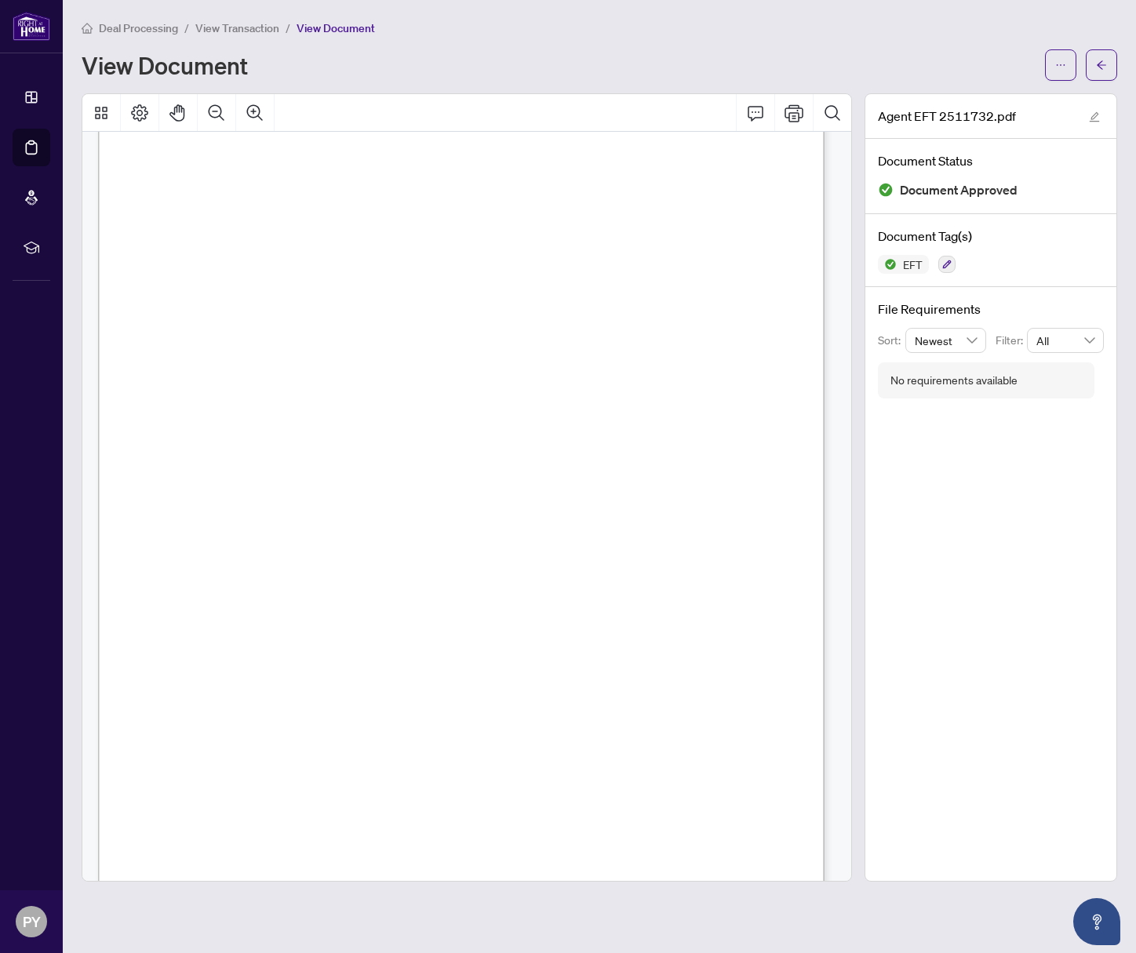
scroll to position [221, 0]
